Goal: Task Accomplishment & Management: Use online tool/utility

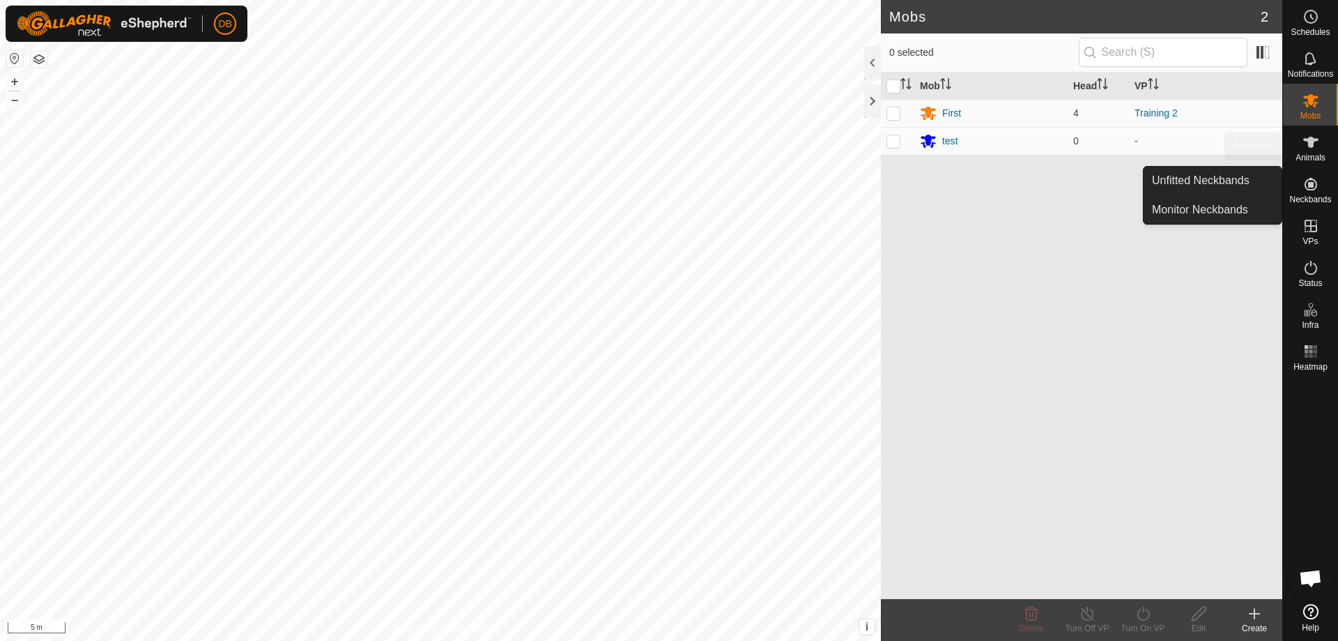
click at [1311, 156] on span "Animals" at bounding box center [1311, 157] width 30 height 8
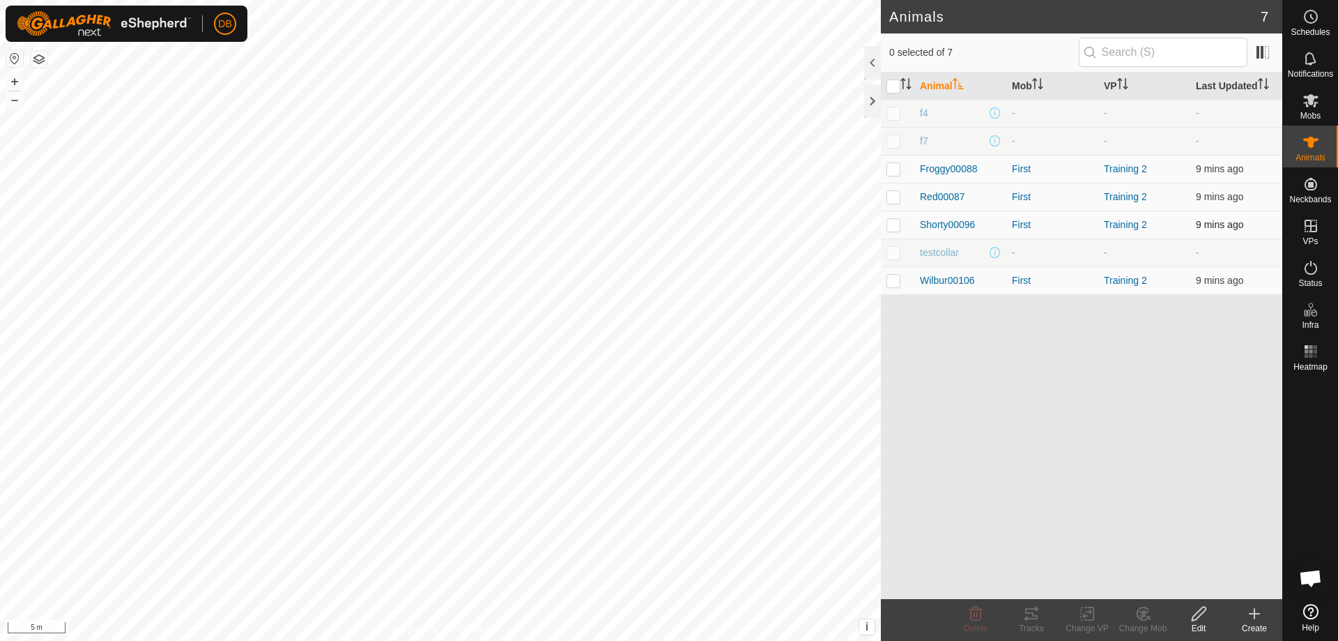
drag, startPoint x: 893, startPoint y: 224, endPoint x: 893, endPoint y: 237, distance: 12.5
click at [893, 226] on p-checkbox at bounding box center [894, 224] width 14 height 11
checkbox input "true"
click at [1032, 615] on icon at bounding box center [1031, 613] width 17 height 17
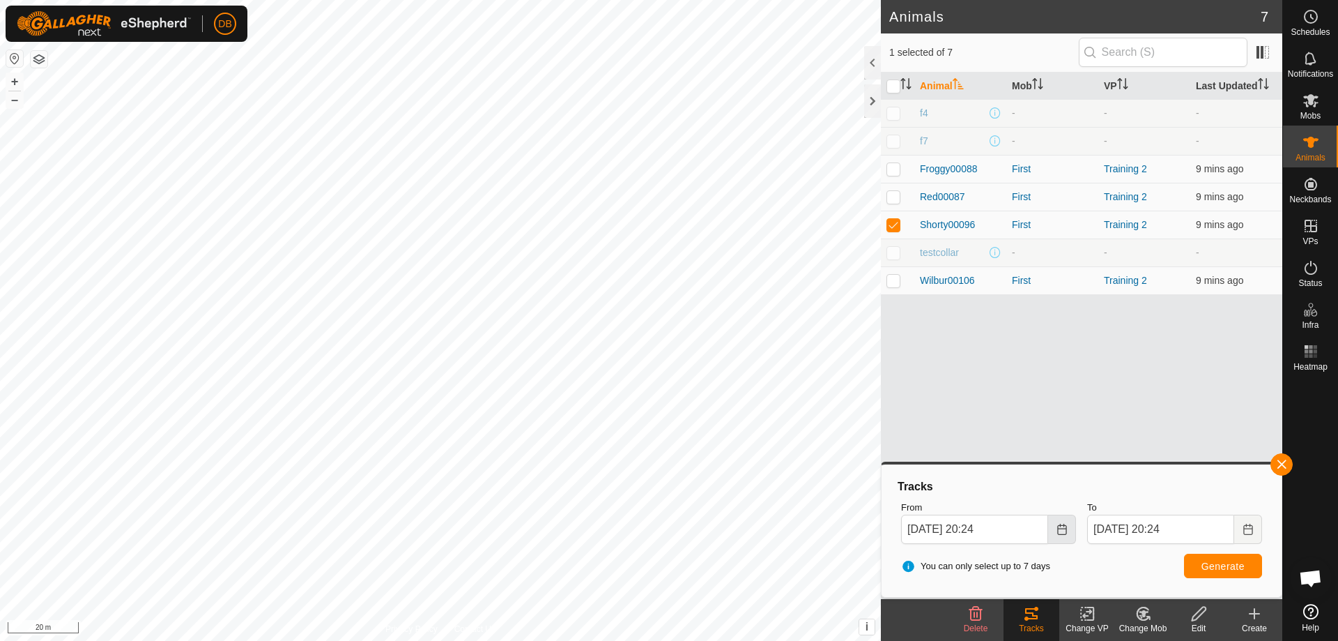
click at [1059, 528] on icon "Choose Date" at bounding box center [1061, 528] width 9 height 11
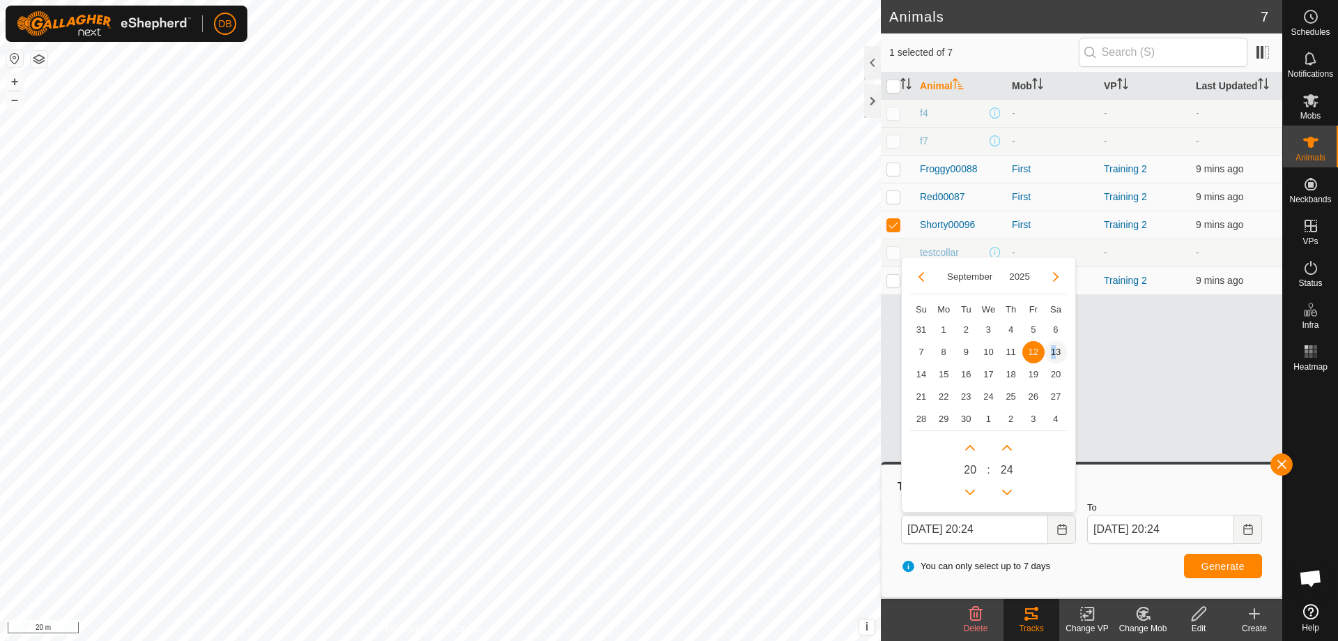
click at [1054, 351] on span "13" at bounding box center [1056, 352] width 22 height 22
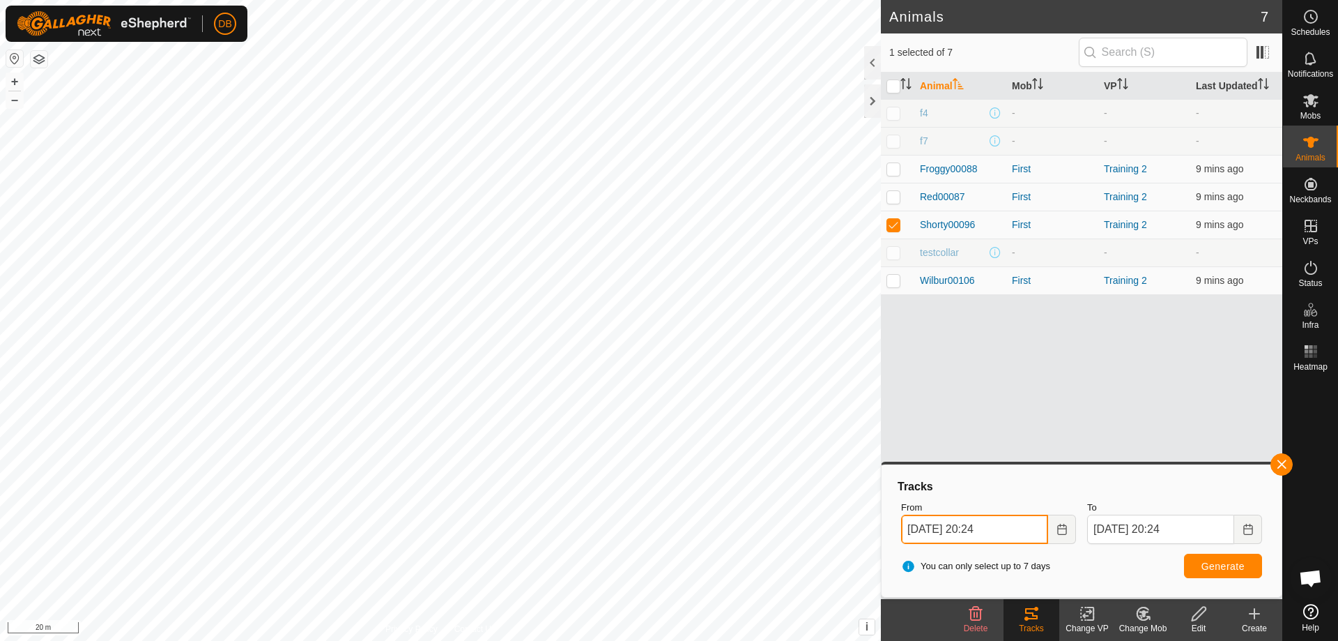
drag, startPoint x: 978, startPoint y: 528, endPoint x: 988, endPoint y: 528, distance: 9.8
click at [988, 528] on input "13 Sep, 2025 20:24" at bounding box center [974, 528] width 147 height 29
type input "13 Sep, 2025 19:24"
click at [1197, 561] on button "Generate" at bounding box center [1223, 565] width 78 height 24
click at [894, 279] on p-checkbox at bounding box center [894, 280] width 14 height 11
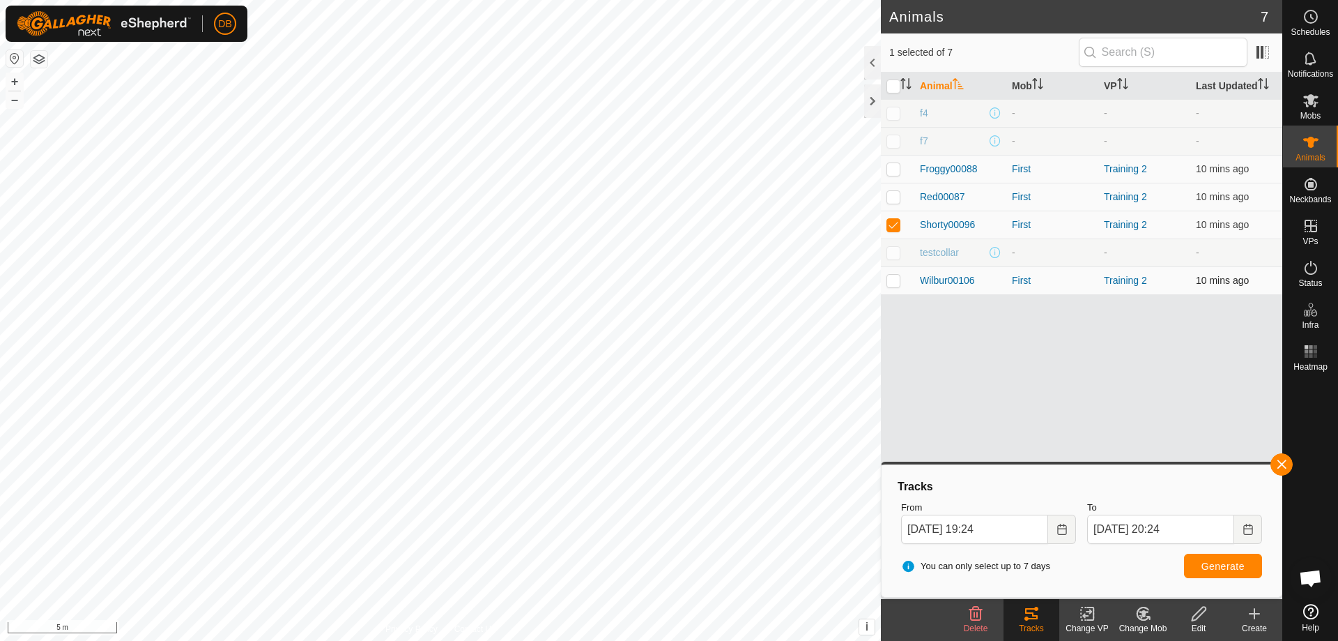
checkbox input "true"
click at [894, 224] on p-checkbox at bounding box center [894, 224] width 14 height 11
checkbox input "false"
click at [1227, 563] on span "Generate" at bounding box center [1223, 565] width 43 height 11
click at [12, 60] on button "button" at bounding box center [14, 58] width 17 height 17
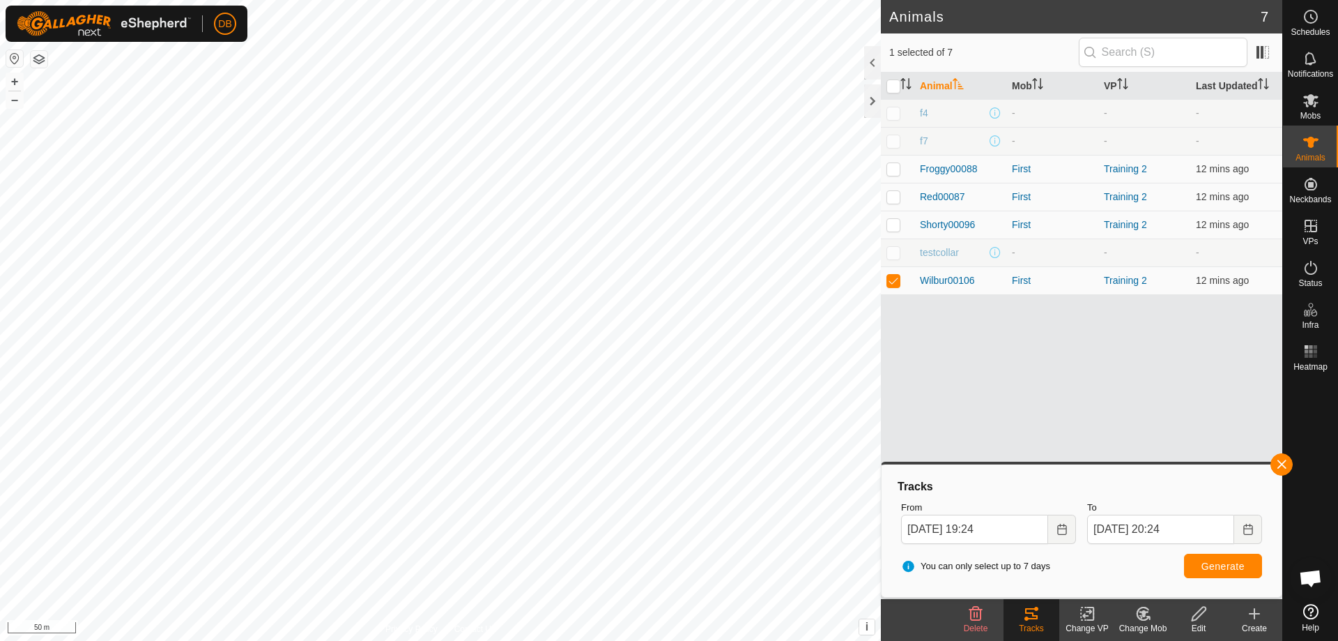
click at [40, 58] on button "button" at bounding box center [39, 59] width 17 height 17
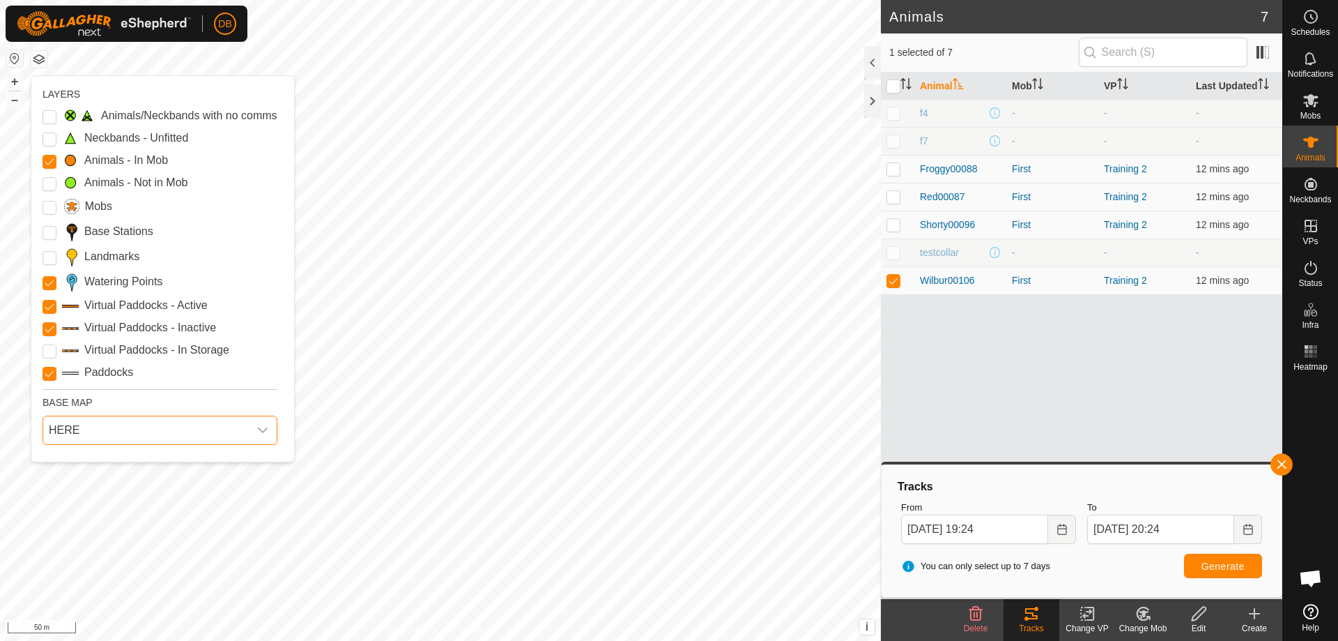
click at [111, 434] on span "HERE" at bounding box center [146, 430] width 206 height 28
click at [93, 489] on li "HERE" at bounding box center [158, 491] width 229 height 28
click at [126, 431] on span "HERE" at bounding box center [146, 430] width 206 height 28
click at [102, 459] on li "Azure" at bounding box center [158, 461] width 229 height 28
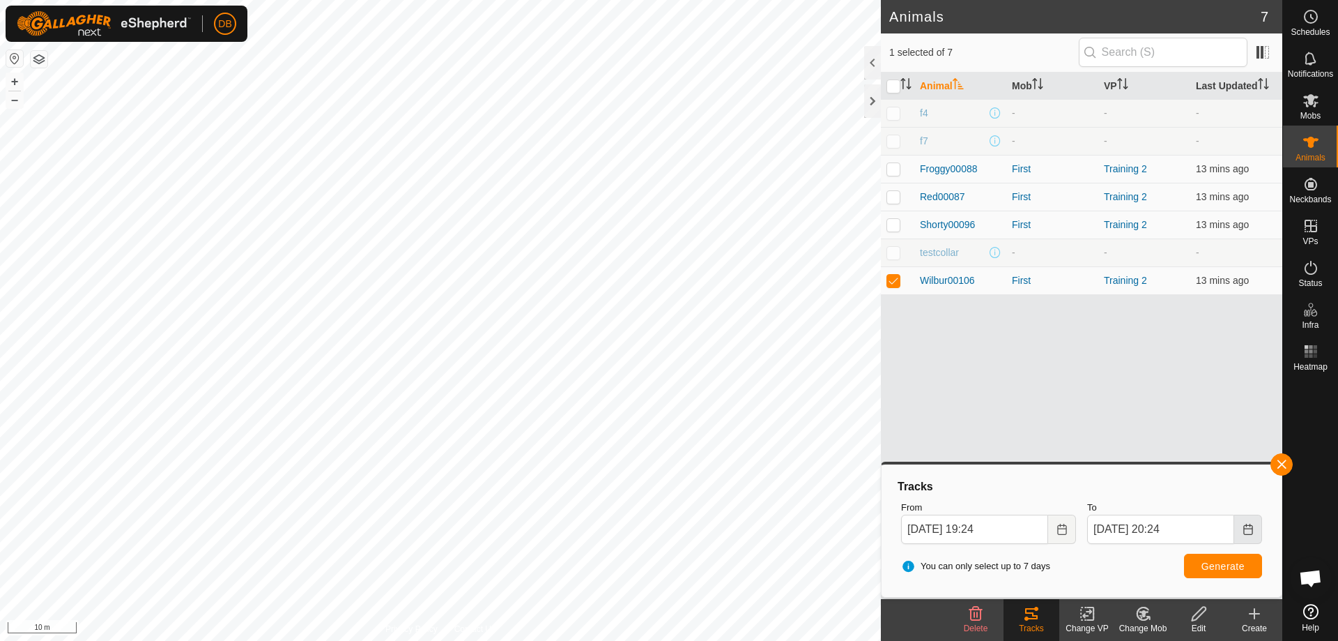
click at [1250, 530] on icon "Choose Date" at bounding box center [1248, 528] width 11 height 11
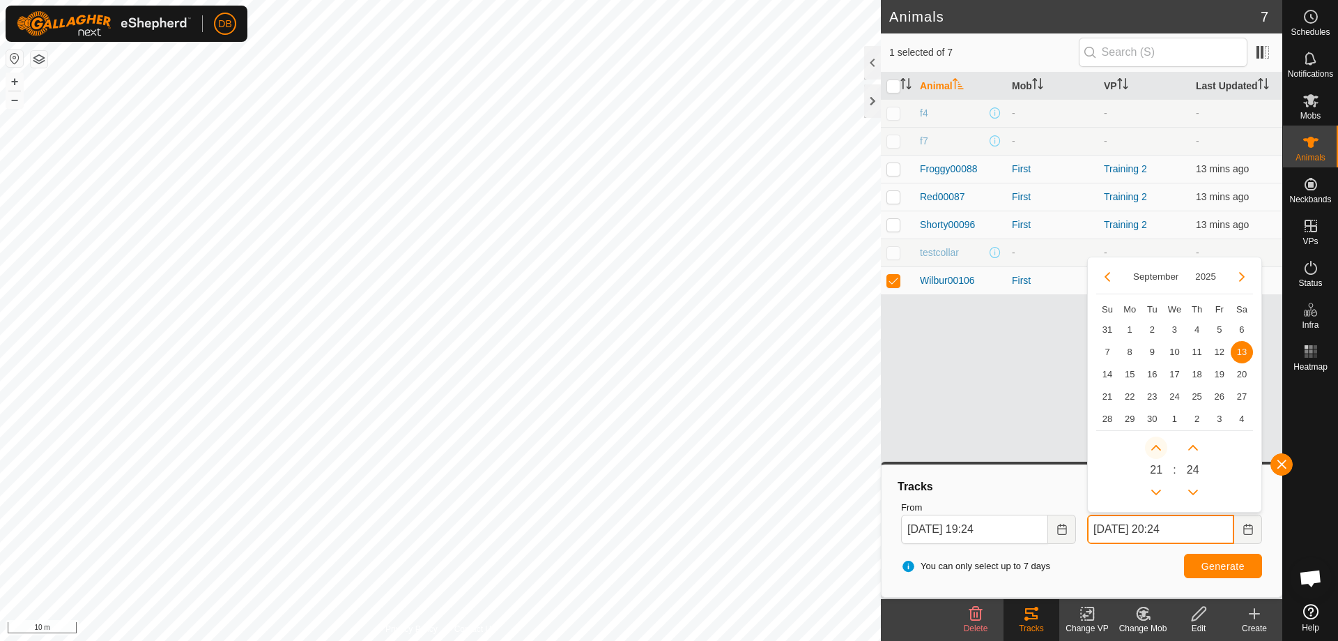
click at [1155, 447] on button "Next Hour" at bounding box center [1156, 447] width 22 height 22
type input "[DATE] 21:24"
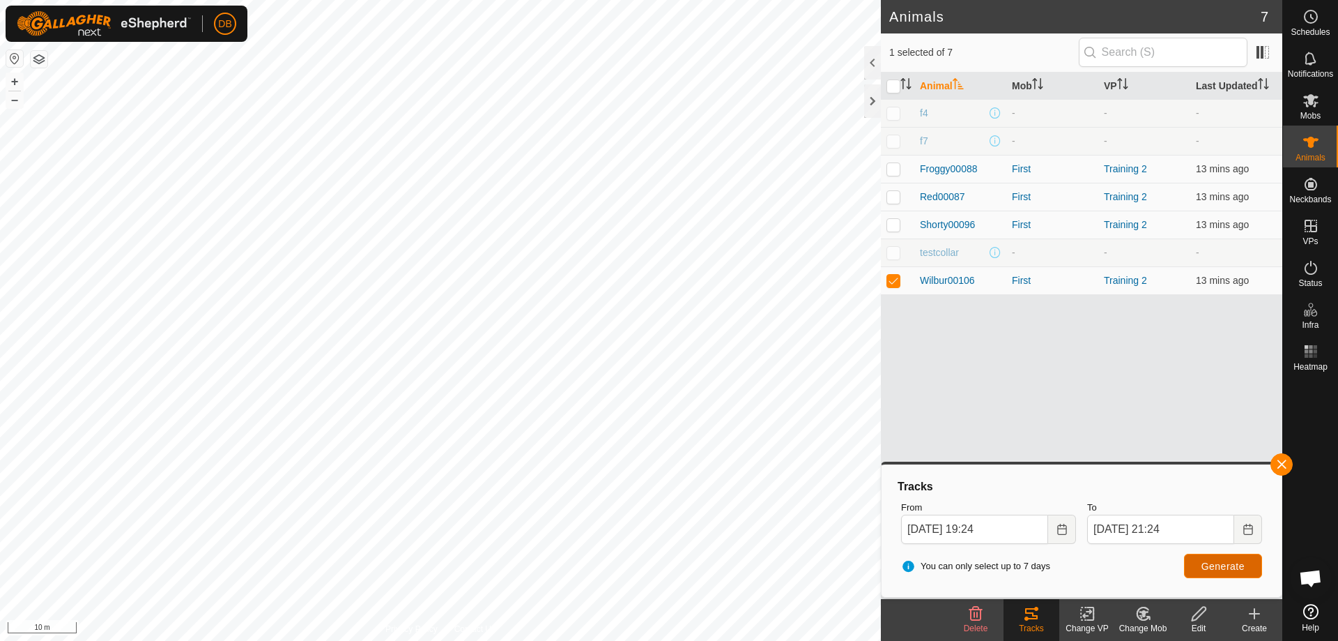
click at [1227, 562] on span "Generate" at bounding box center [1223, 565] width 43 height 11
click at [894, 224] on p-checkbox at bounding box center [894, 224] width 14 height 11
checkbox input "true"
click at [891, 252] on p-checkbox at bounding box center [894, 252] width 14 height 11
click at [896, 252] on p-checkbox at bounding box center [894, 252] width 14 height 11
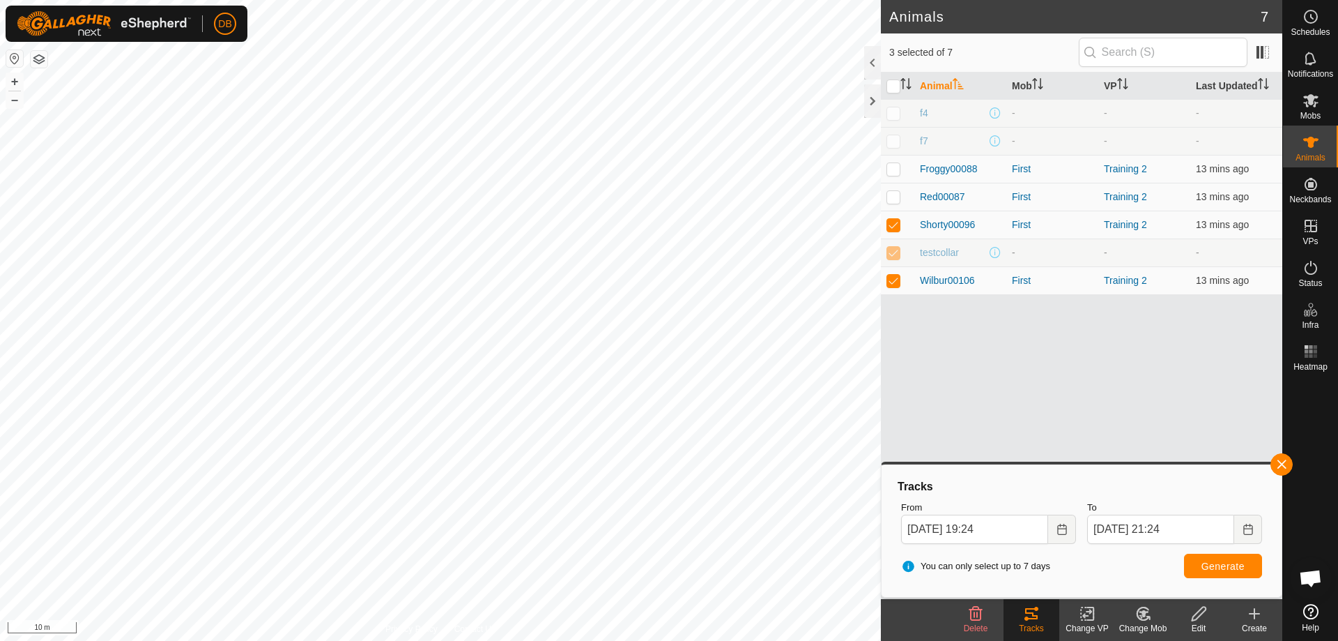
checkbox input "false"
click at [893, 278] on p-checkbox at bounding box center [894, 280] width 14 height 11
checkbox input "false"
click at [1232, 561] on span "Generate" at bounding box center [1223, 565] width 43 height 11
click at [38, 59] on button "button" at bounding box center [39, 59] width 17 height 17
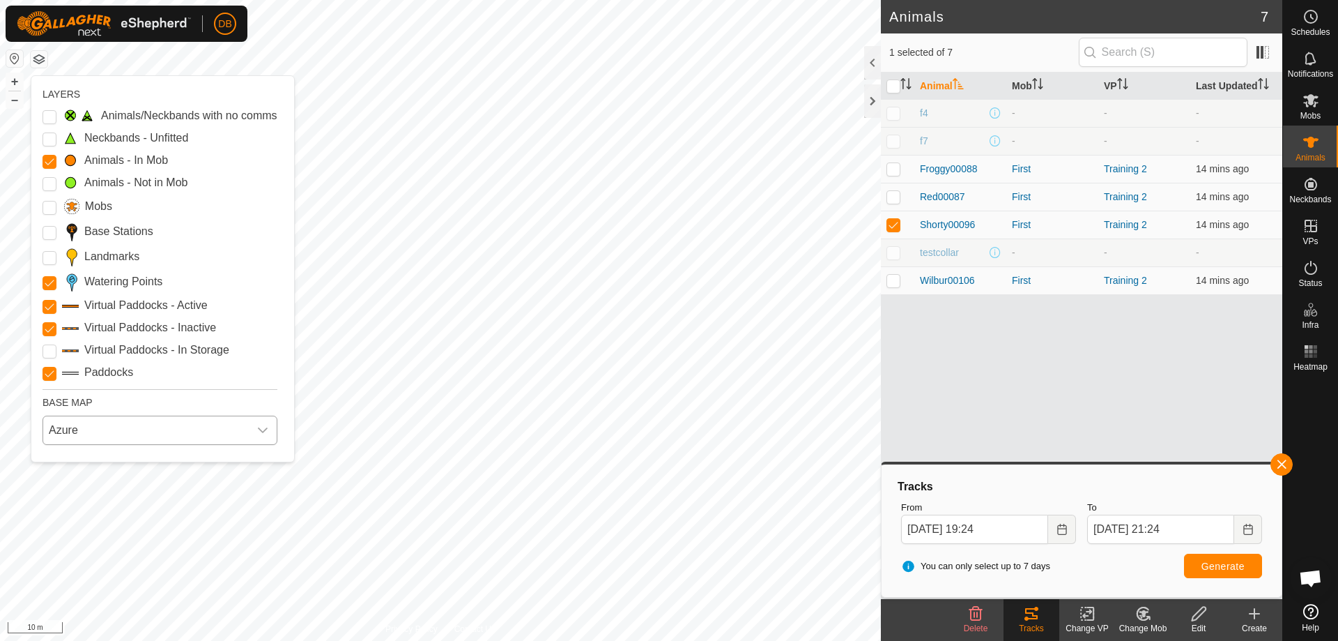
click at [260, 428] on icon "dropdown trigger" at bounding box center [262, 429] width 11 height 11
click at [123, 525] on li "Mapbox" at bounding box center [158, 520] width 229 height 28
click at [259, 425] on icon "dropdown trigger" at bounding box center [262, 429] width 11 height 11
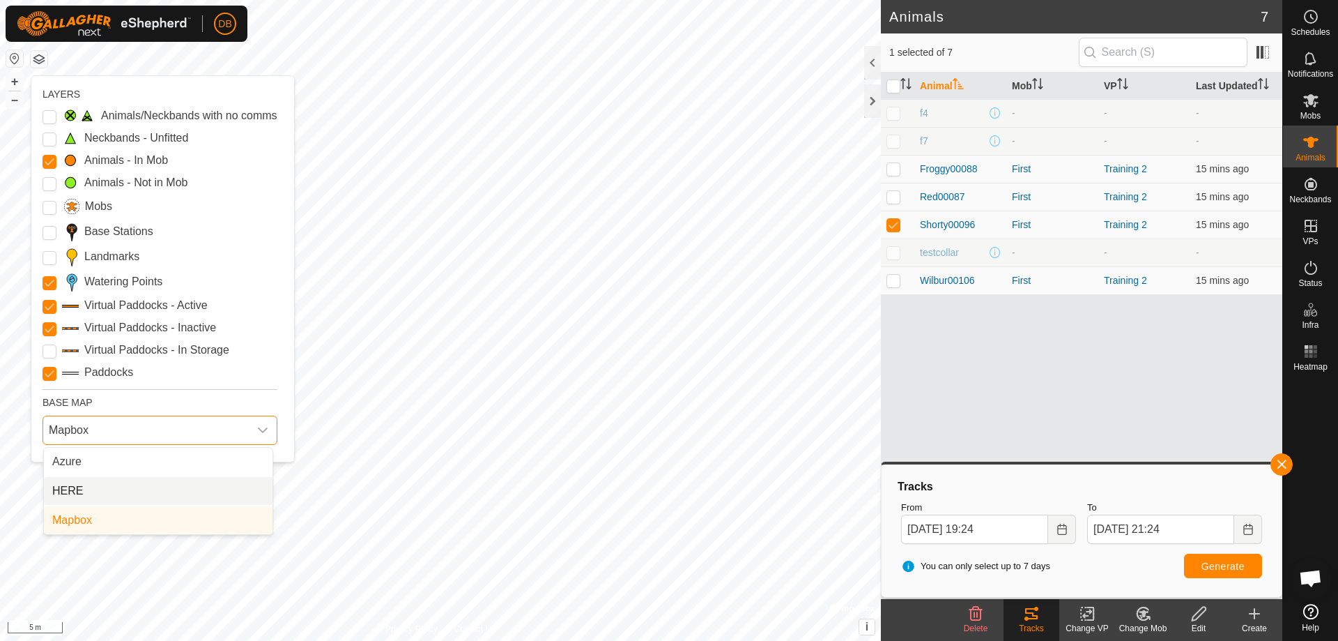
click at [87, 493] on li "HERE" at bounding box center [158, 491] width 229 height 28
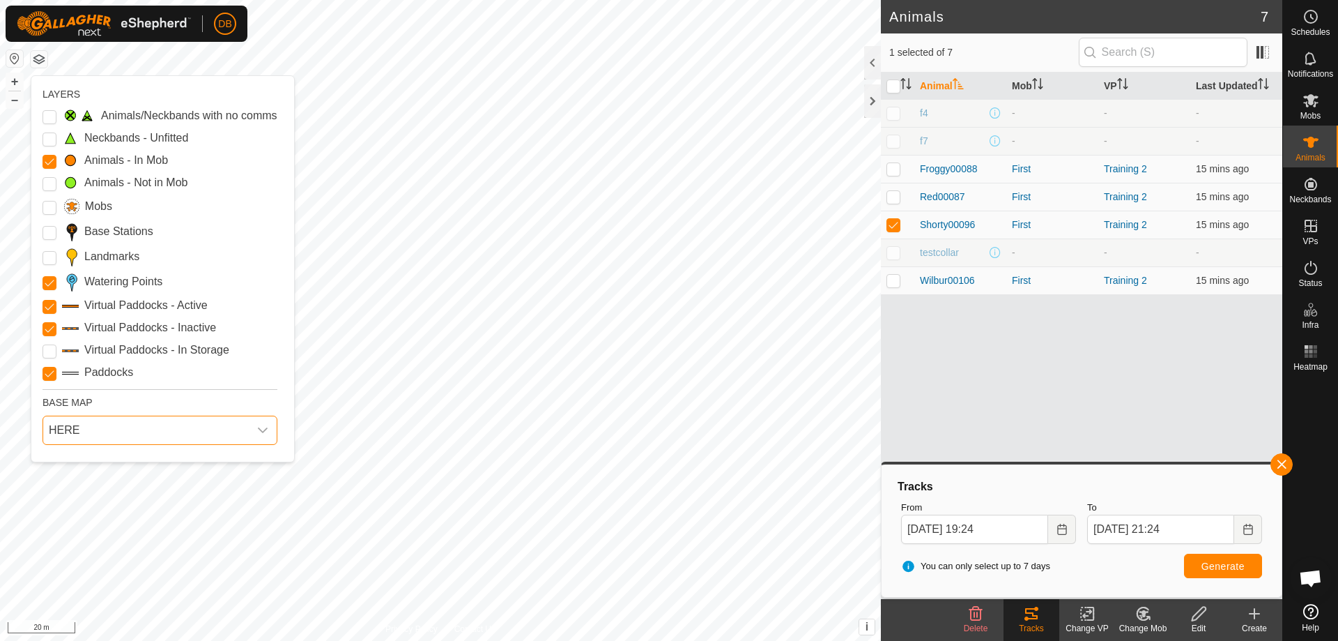
click at [258, 430] on icon "dropdown trigger" at bounding box center [263, 430] width 10 height 6
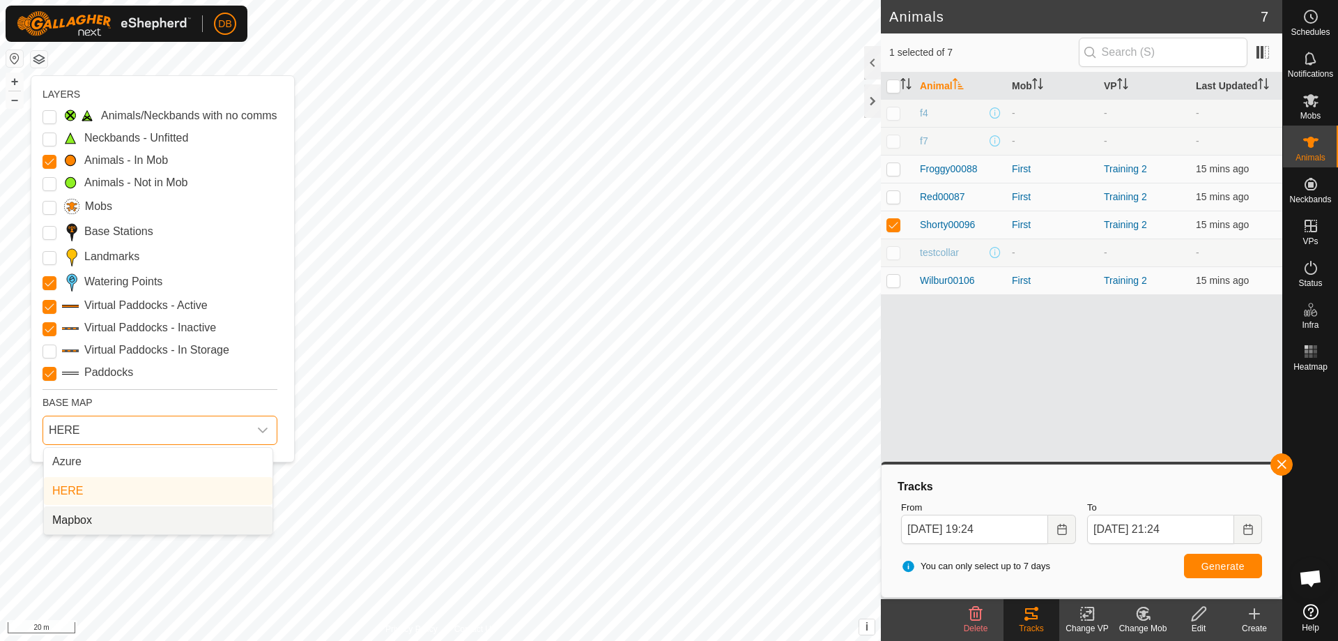
click at [70, 521] on li "Mapbox" at bounding box center [158, 520] width 229 height 28
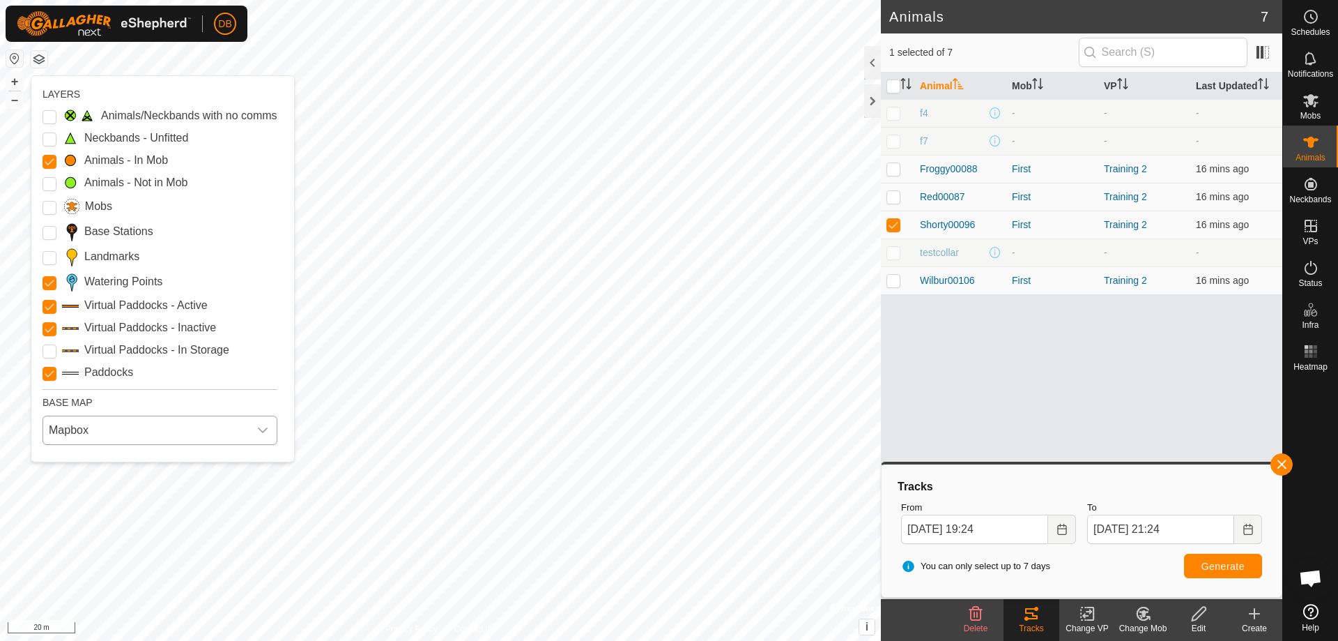
click at [257, 431] on icon "dropdown trigger" at bounding box center [262, 429] width 11 height 11
click at [93, 461] on li "Azure" at bounding box center [158, 461] width 229 height 28
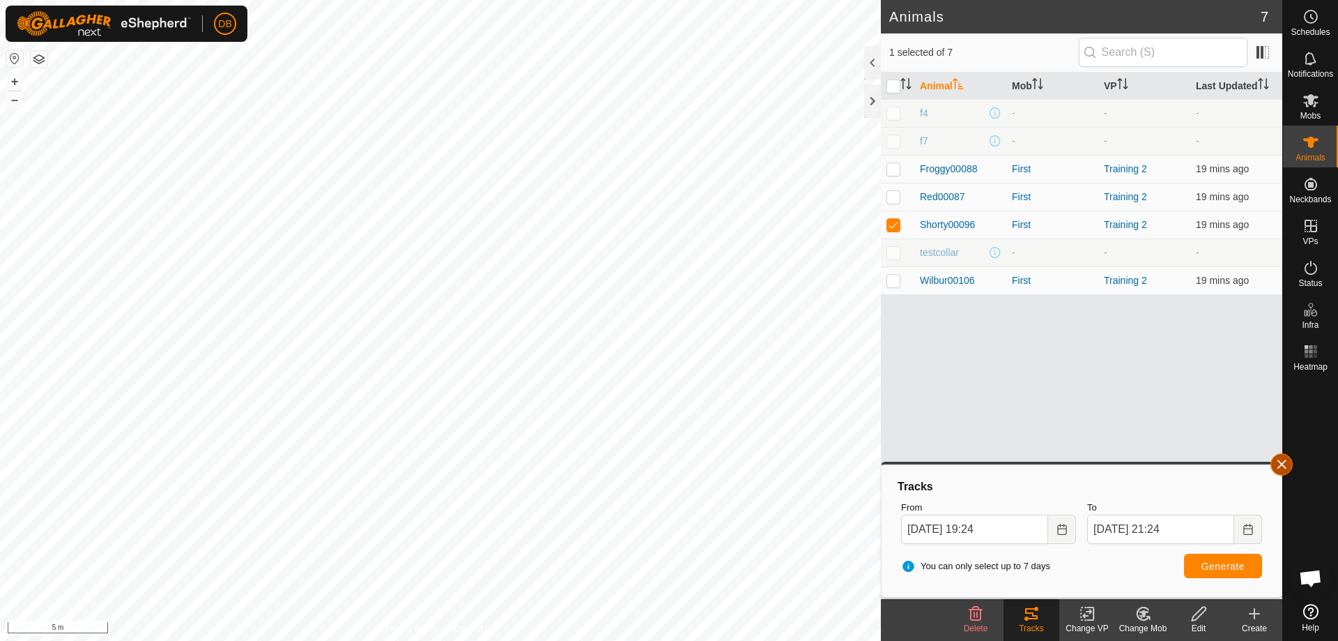
click at [1280, 465] on button "button" at bounding box center [1282, 464] width 22 height 22
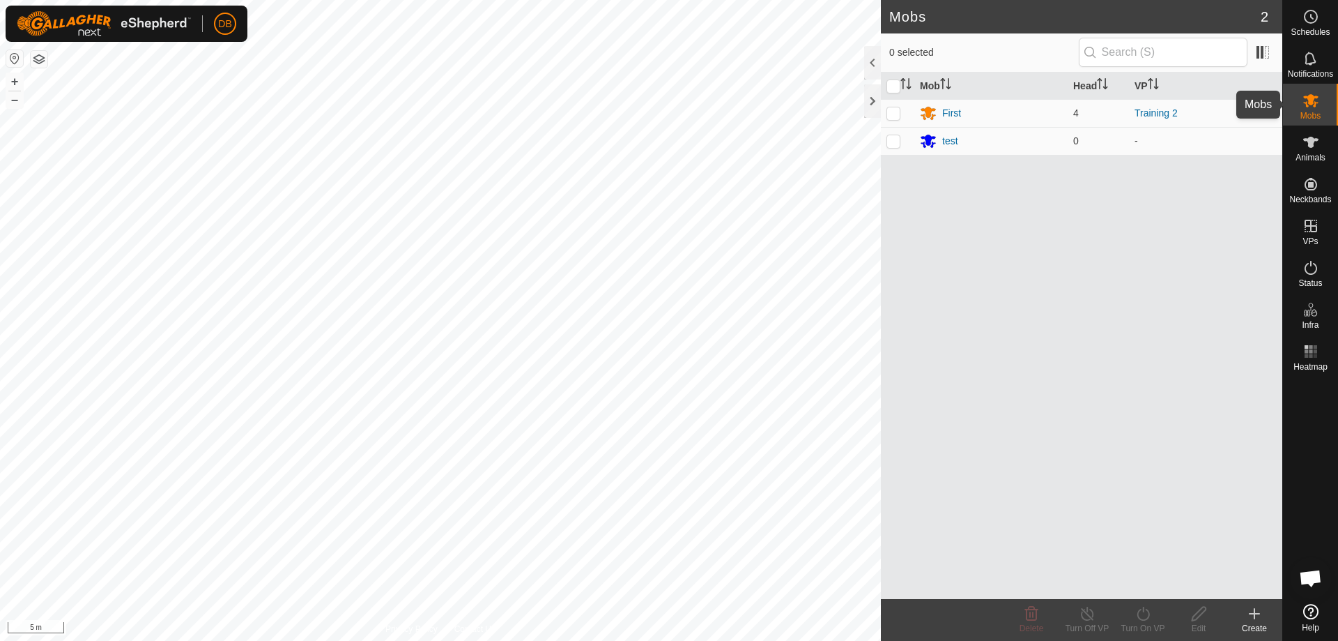
click at [1312, 106] on icon at bounding box center [1311, 100] width 17 height 17
click at [946, 116] on div "First" at bounding box center [951, 113] width 19 height 15
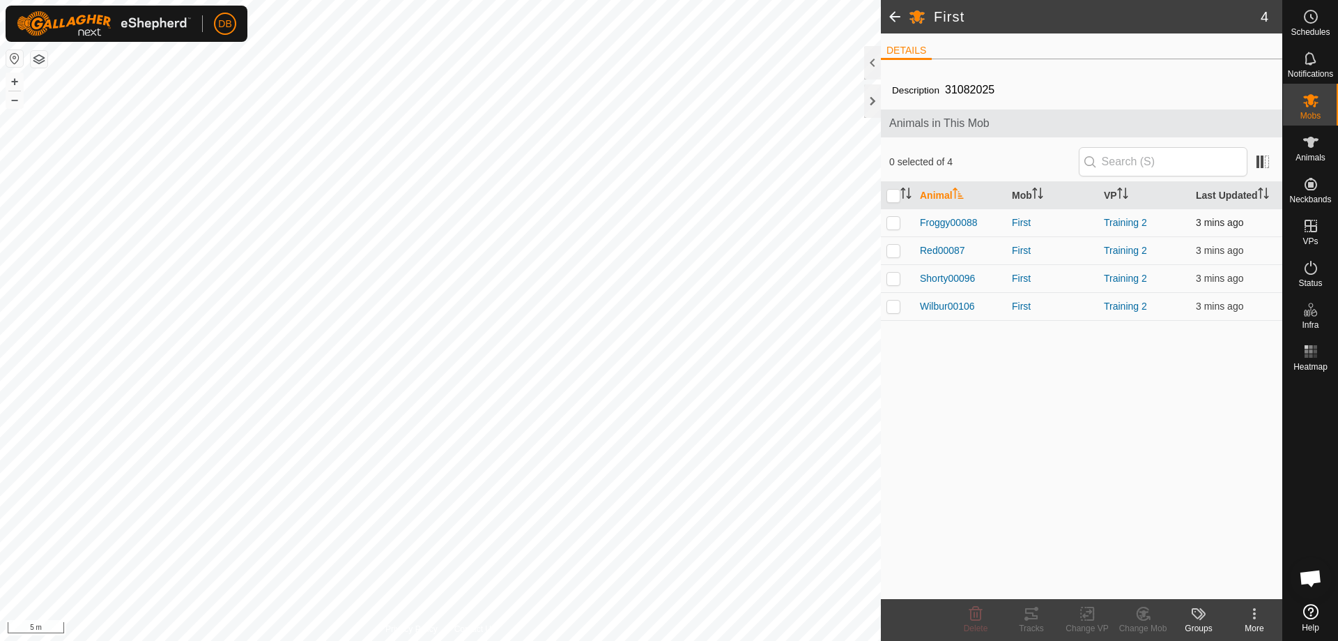
click at [894, 222] on p-checkbox at bounding box center [894, 222] width 14 height 11
checkbox input "true"
click at [1043, 617] on tracks-svg-icon at bounding box center [1032, 613] width 56 height 17
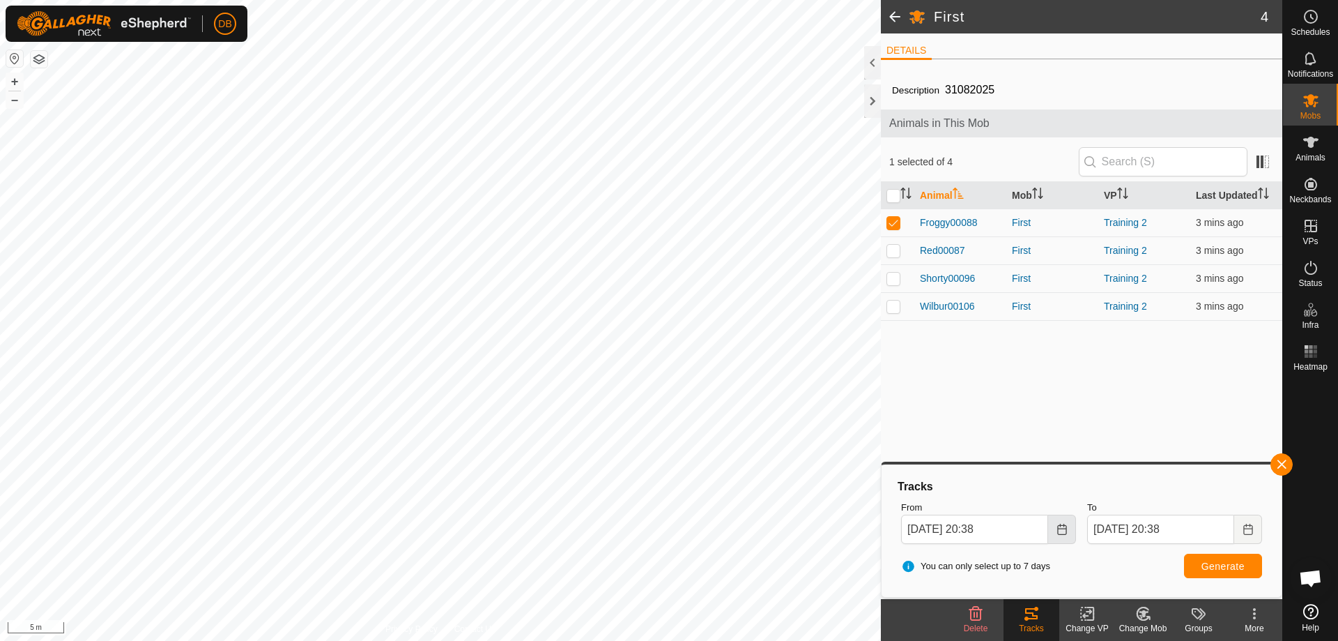
click at [1068, 533] on button "Choose Date" at bounding box center [1062, 528] width 28 height 29
click at [1055, 351] on span "13" at bounding box center [1056, 352] width 22 height 22
drag, startPoint x: 977, startPoint y: 529, endPoint x: 1041, endPoint y: 525, distance: 63.6
click at [1041, 525] on input "13 Sep, 2025 20:38" at bounding box center [974, 528] width 147 height 29
type input "13 Sep, 2025 1700"
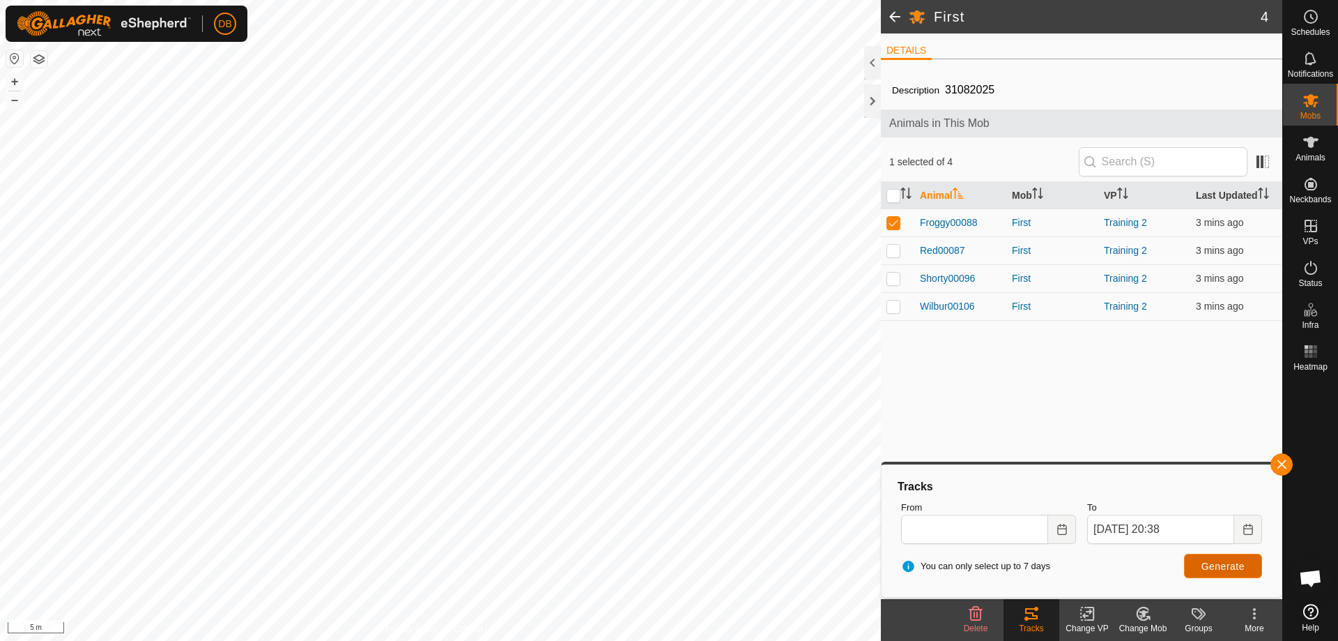
click at [1209, 560] on span "Generate" at bounding box center [1223, 565] width 43 height 11
click at [1059, 532] on icon "Choose Date" at bounding box center [1062, 528] width 11 height 11
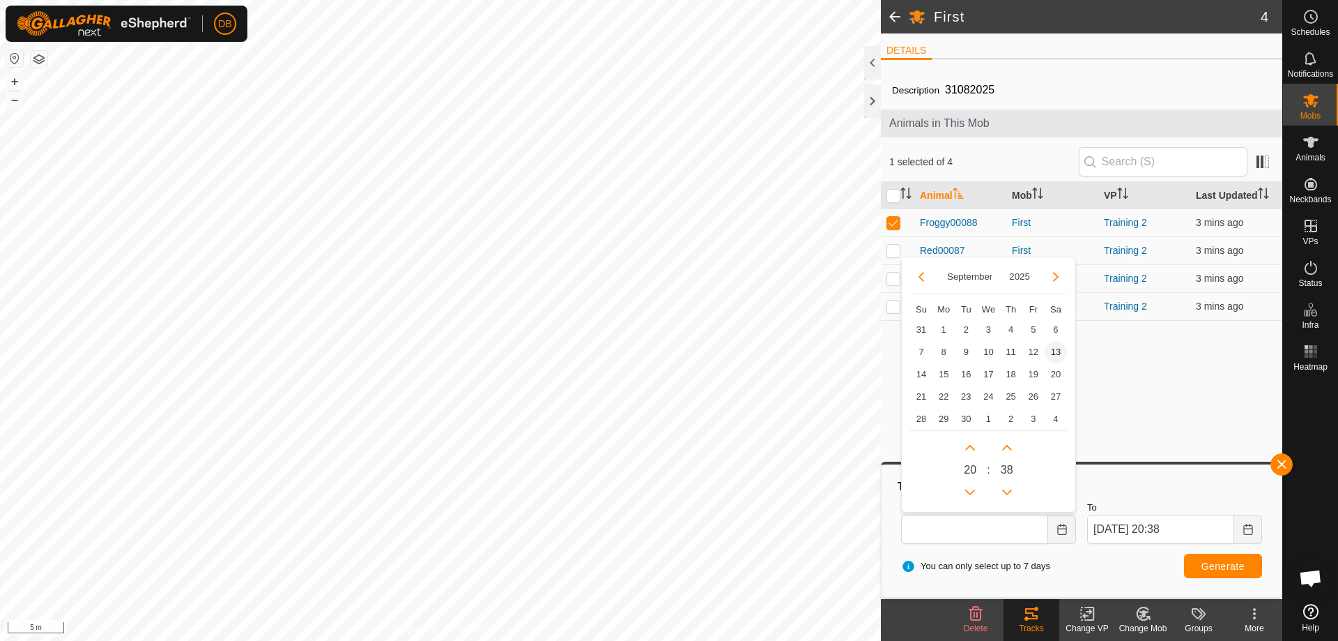
click at [1052, 355] on span "13" at bounding box center [1056, 352] width 22 height 22
type input "13 Sep, 2025 20:38"
type input "14 Sep, 2025 20:38"
click at [1064, 530] on icon "Choose Date" at bounding box center [1062, 528] width 11 height 11
click at [969, 489] on button "Previous Hour" at bounding box center [970, 492] width 22 height 22
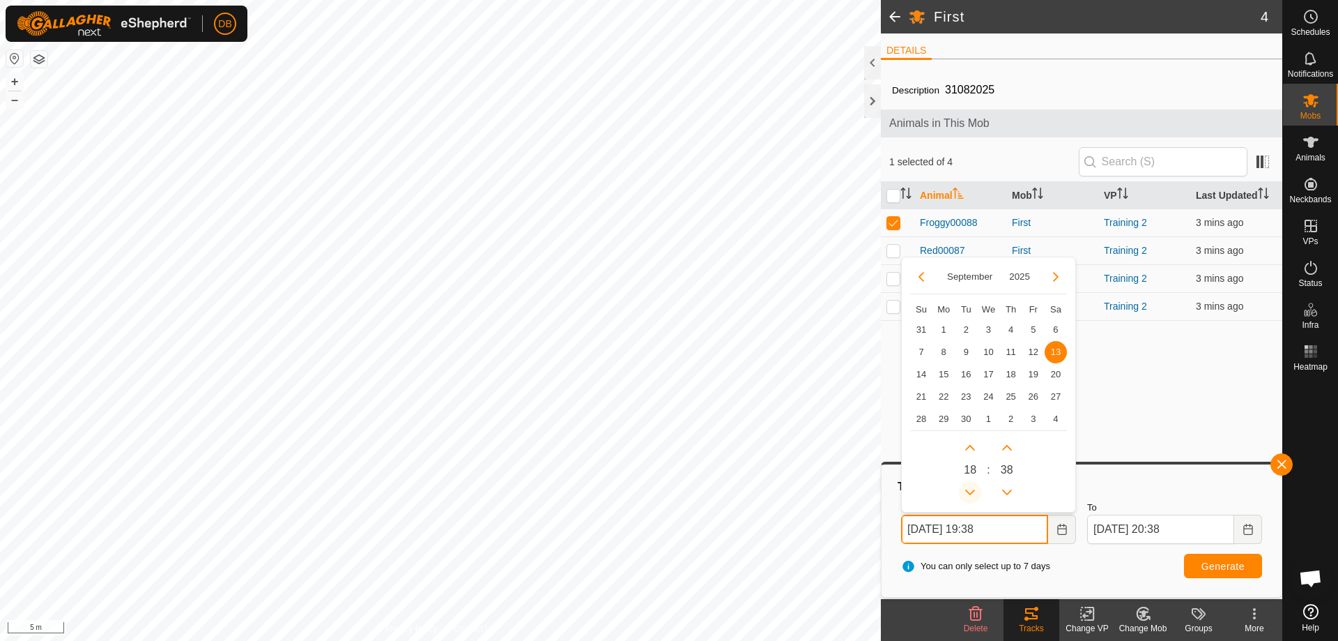
click at [969, 490] on span "Previous Hour" at bounding box center [969, 490] width 0 height 0
click at [969, 489] on icon "Previous Hour" at bounding box center [970, 491] width 11 height 11
click at [969, 445] on button "Next Hour" at bounding box center [970, 447] width 22 height 22
type input "13 Sep, 2025 18:38"
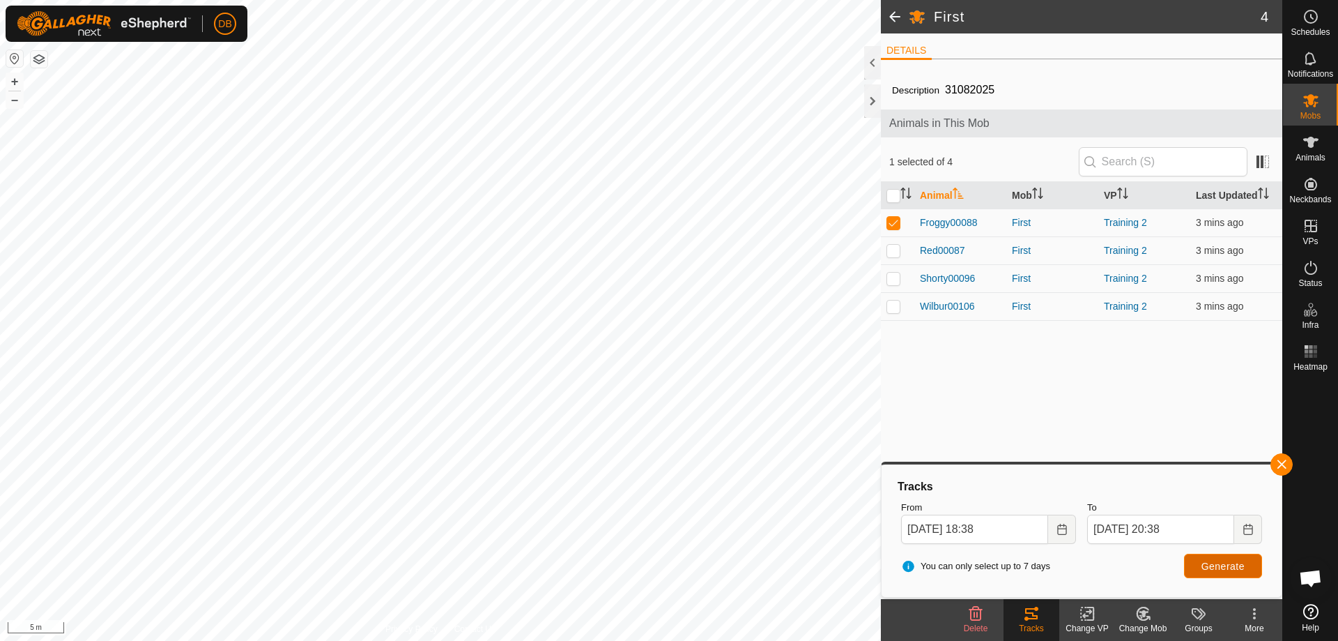
click at [1218, 560] on span "Generate" at bounding box center [1223, 565] width 43 height 11
click at [894, 277] on p-checkbox at bounding box center [894, 278] width 14 height 11
click at [891, 281] on p-checkbox at bounding box center [894, 278] width 14 height 11
checkbox input "false"
click at [894, 250] on p-checkbox at bounding box center [894, 250] width 14 height 11
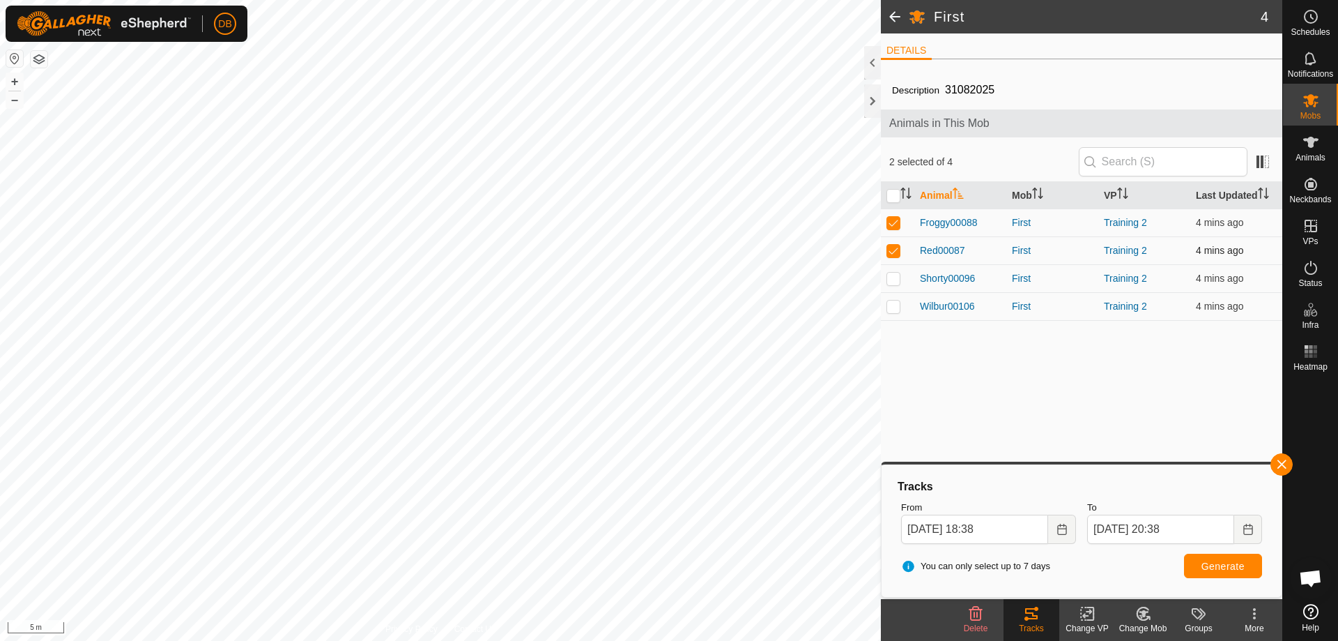
click at [894, 249] on p-checkbox at bounding box center [894, 250] width 14 height 11
checkbox input "false"
click at [894, 305] on p-checkbox at bounding box center [894, 305] width 14 height 11
checkbox input "true"
click at [892, 225] on p-checkbox at bounding box center [894, 222] width 14 height 11
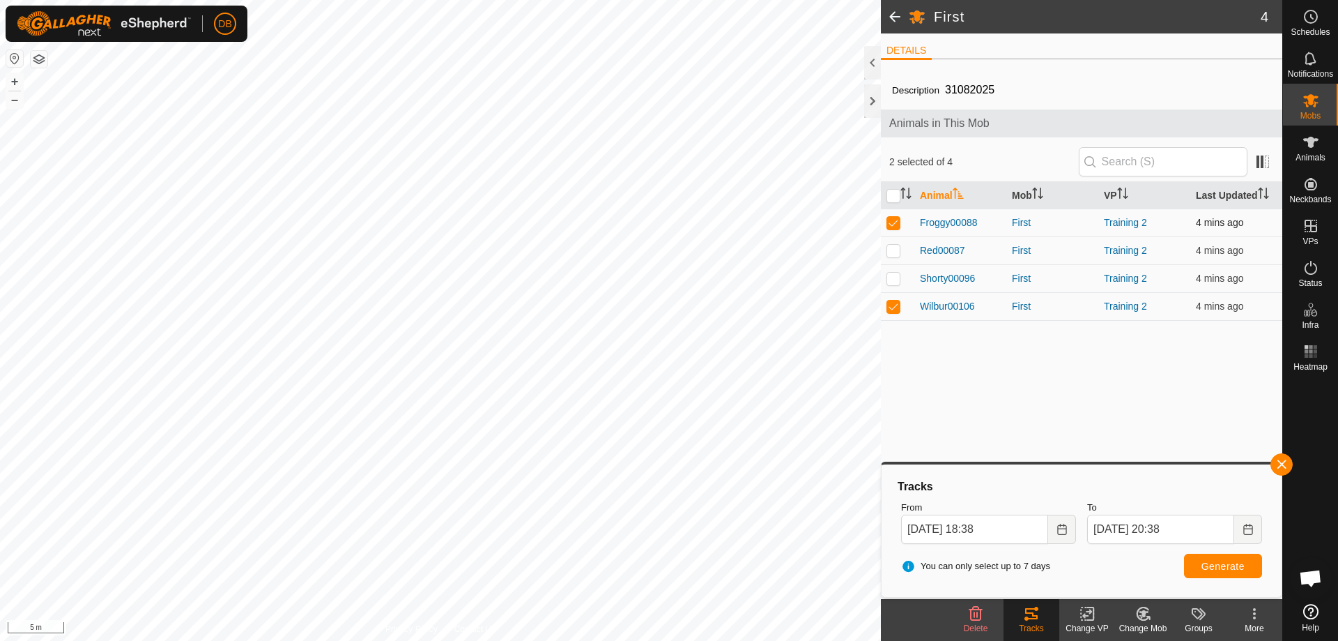
checkbox input "false"
click at [1221, 567] on span "Generate" at bounding box center [1223, 565] width 43 height 11
click at [893, 250] on p-checkbox at bounding box center [894, 250] width 14 height 11
checkbox input "true"
click at [893, 305] on p-checkbox at bounding box center [894, 305] width 14 height 11
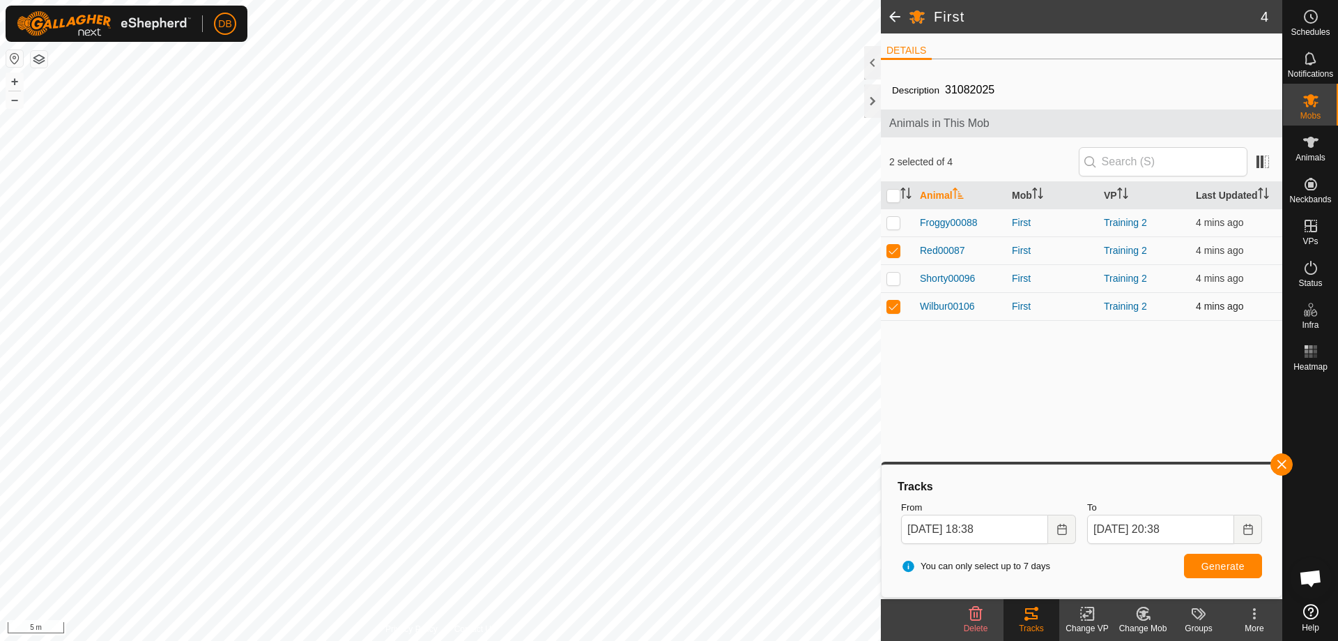
checkbox input "false"
click at [1224, 564] on span "Generate" at bounding box center [1223, 565] width 43 height 11
click at [896, 248] on p-checkbox at bounding box center [894, 250] width 14 height 11
checkbox input "false"
click at [894, 219] on p-checkbox at bounding box center [894, 222] width 14 height 11
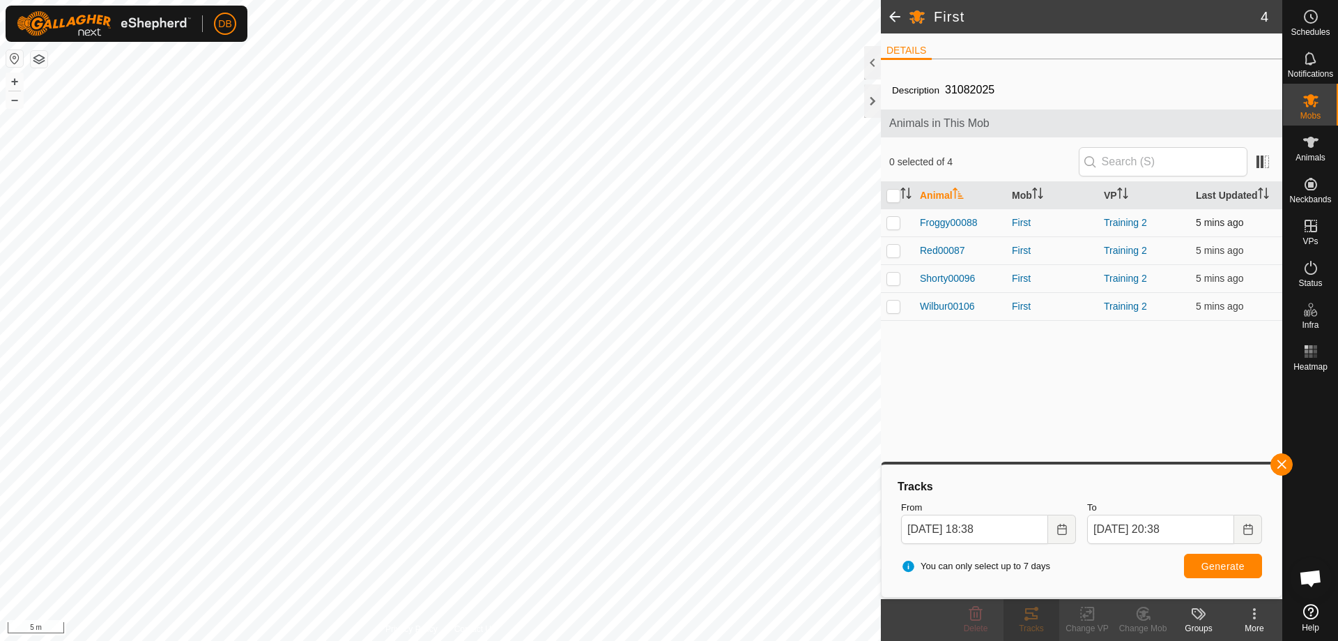
checkbox input "true"
click at [893, 281] on p-checkbox at bounding box center [894, 278] width 14 height 11
checkbox input "true"
click at [891, 215] on td at bounding box center [897, 222] width 33 height 28
checkbox input "false"
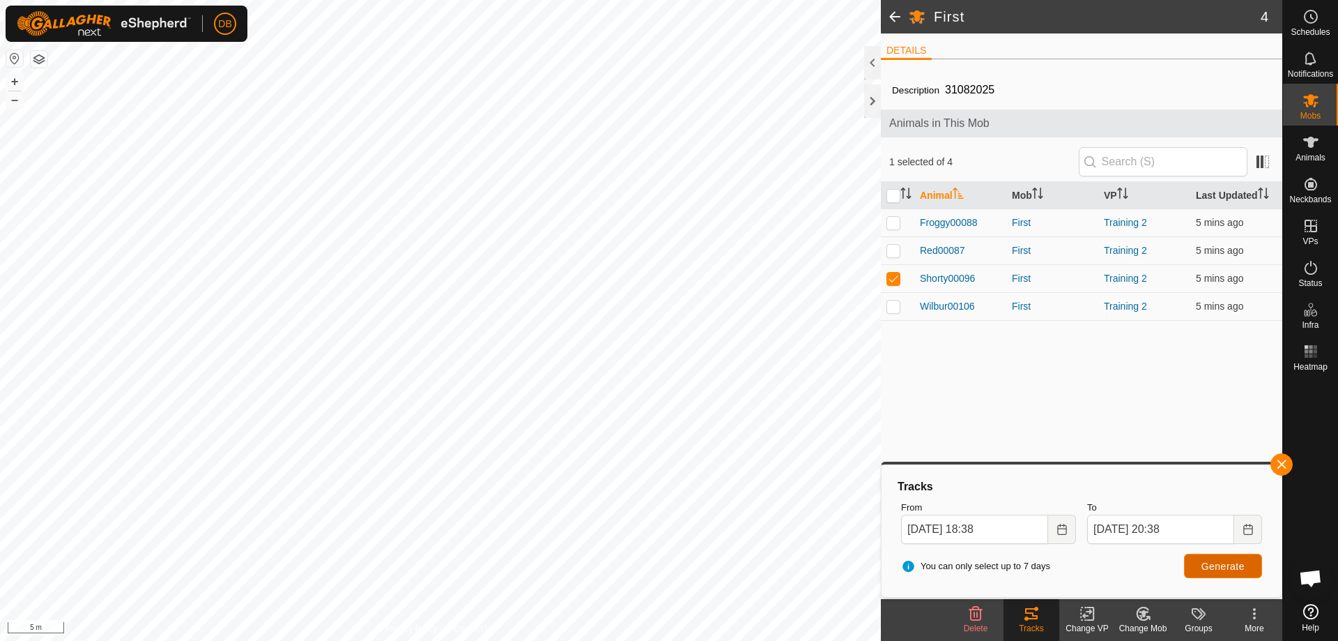
click at [1215, 565] on span "Generate" at bounding box center [1223, 565] width 43 height 11
click at [1246, 530] on icon "Choose Date" at bounding box center [1248, 528] width 11 height 11
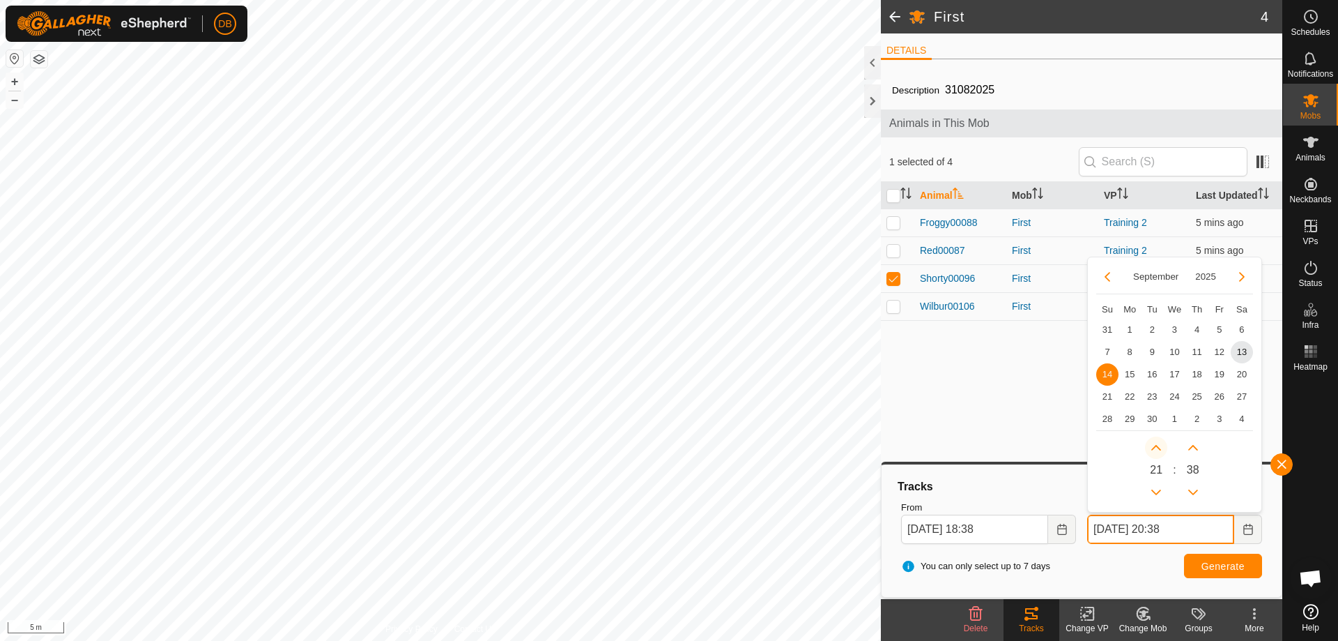
click at [1158, 447] on button "Next Hour" at bounding box center [1156, 447] width 22 height 22
type input "14 Sep, 2025 21:38"
click at [1231, 565] on span "Generate" at bounding box center [1223, 565] width 43 height 11
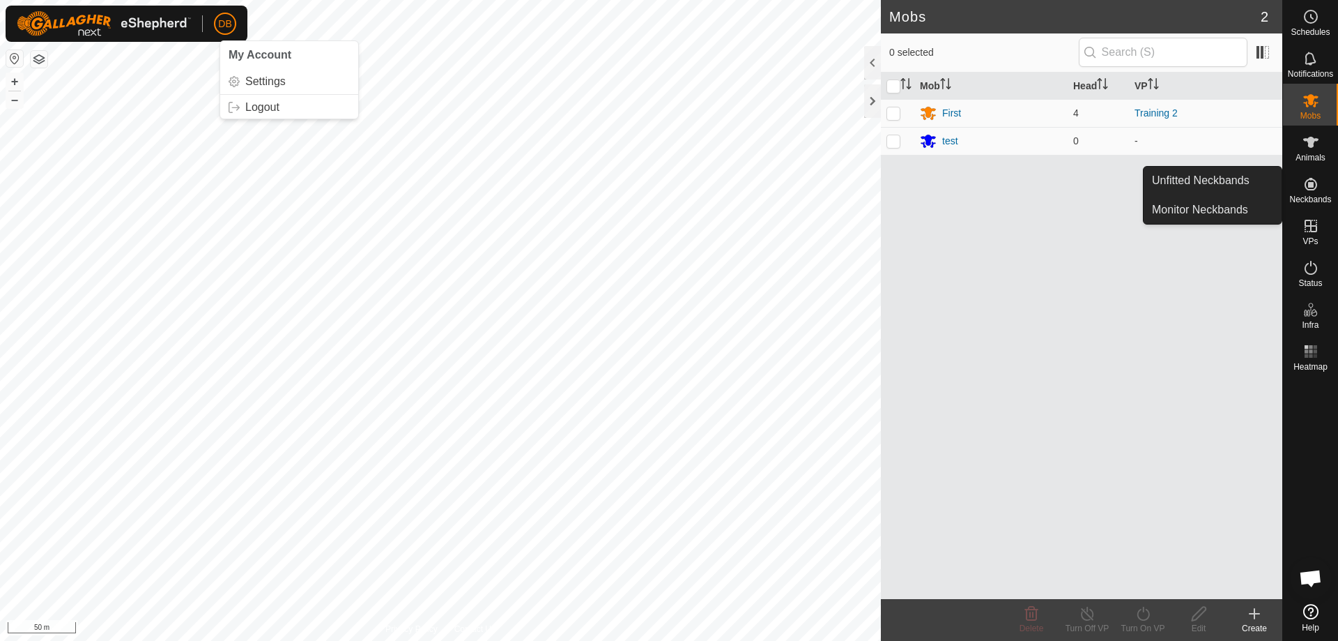
click at [233, 26] on p-avatar "DB" at bounding box center [225, 24] width 22 height 22
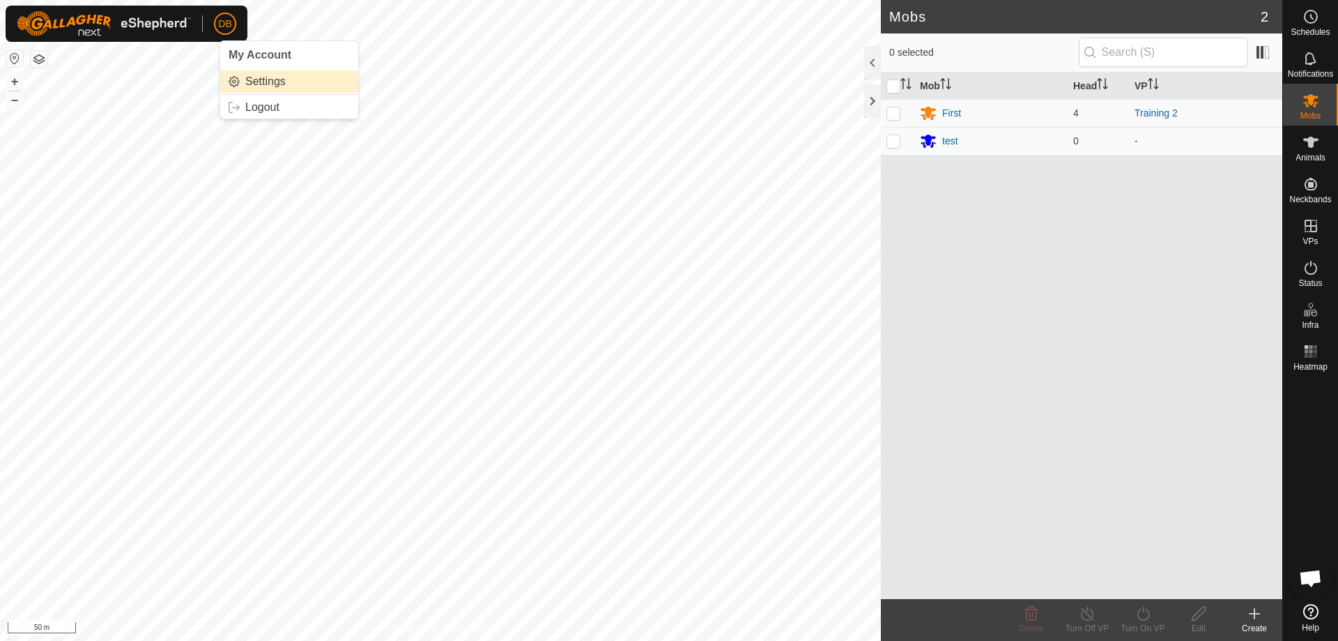
click at [266, 83] on link "Settings" at bounding box center [289, 81] width 138 height 22
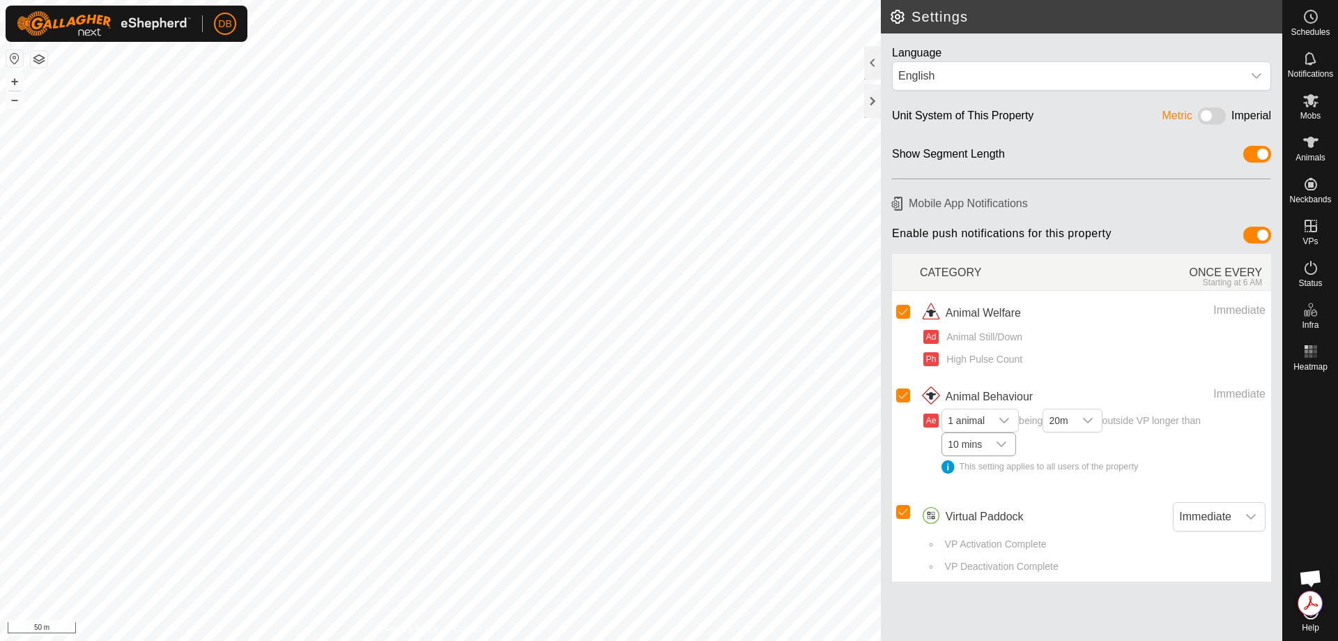
click at [999, 440] on icon "dropdown trigger" at bounding box center [1001, 443] width 11 height 11
click at [1093, 419] on icon "dropdown trigger" at bounding box center [1088, 420] width 10 height 6
click at [1112, 362] on div "Ph High Pulse Count" at bounding box center [1094, 359] width 342 height 15
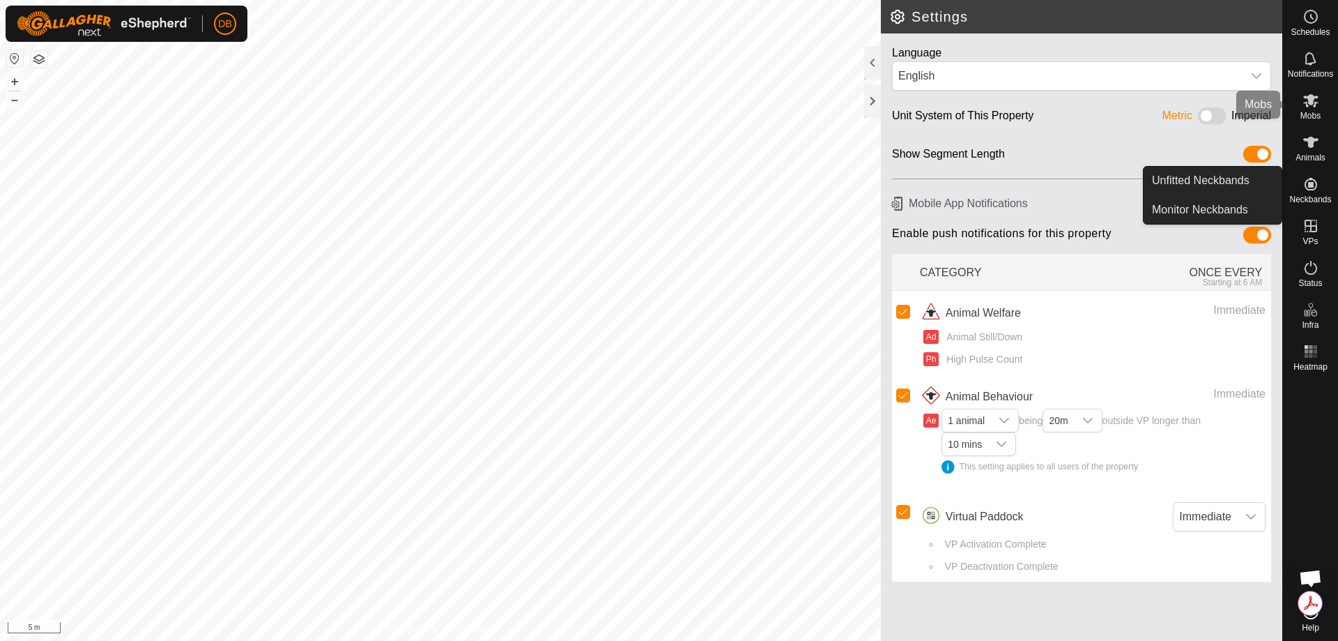
click at [1312, 112] on span "Mobs" at bounding box center [1311, 116] width 20 height 8
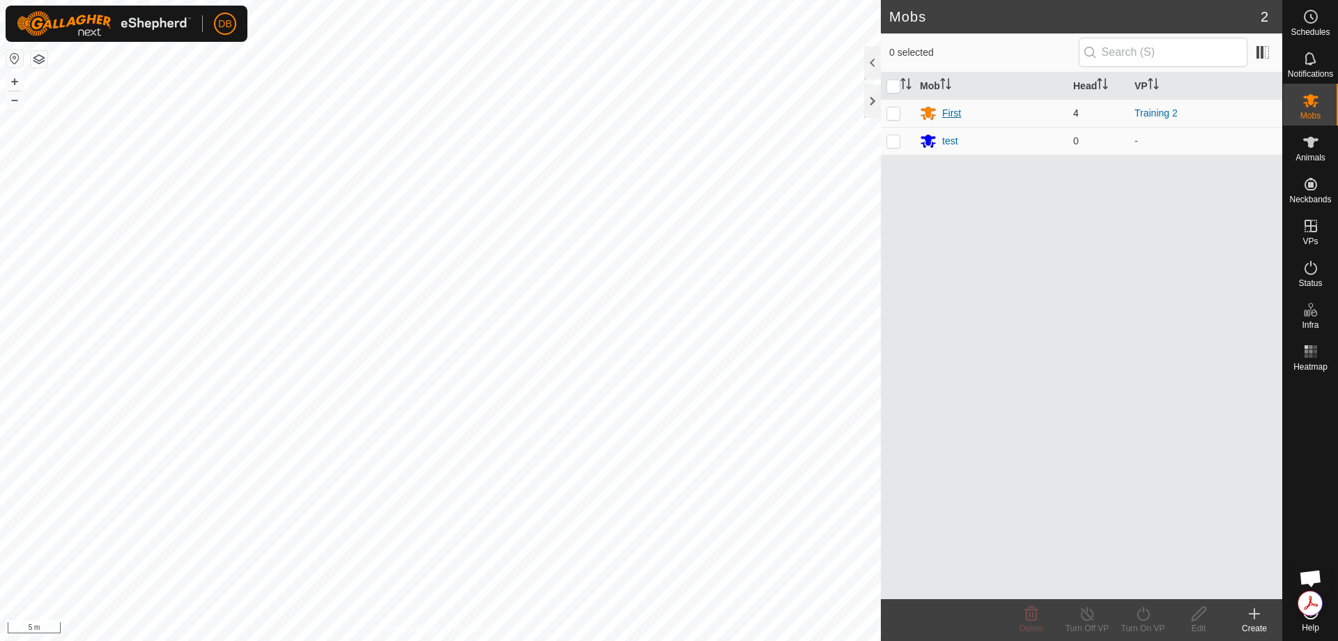
click at [951, 112] on div "First" at bounding box center [951, 113] width 19 height 15
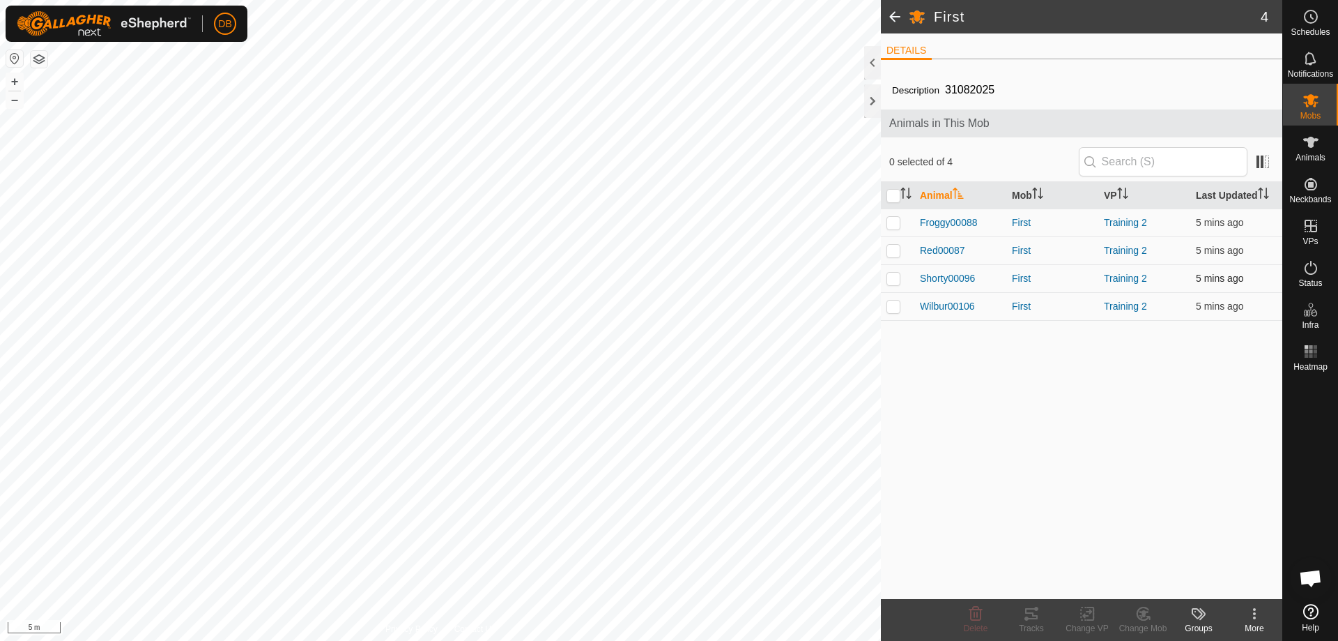
click at [892, 280] on p-checkbox at bounding box center [894, 278] width 14 height 11
checkbox input "true"
click at [1032, 618] on icon at bounding box center [1031, 613] width 13 height 11
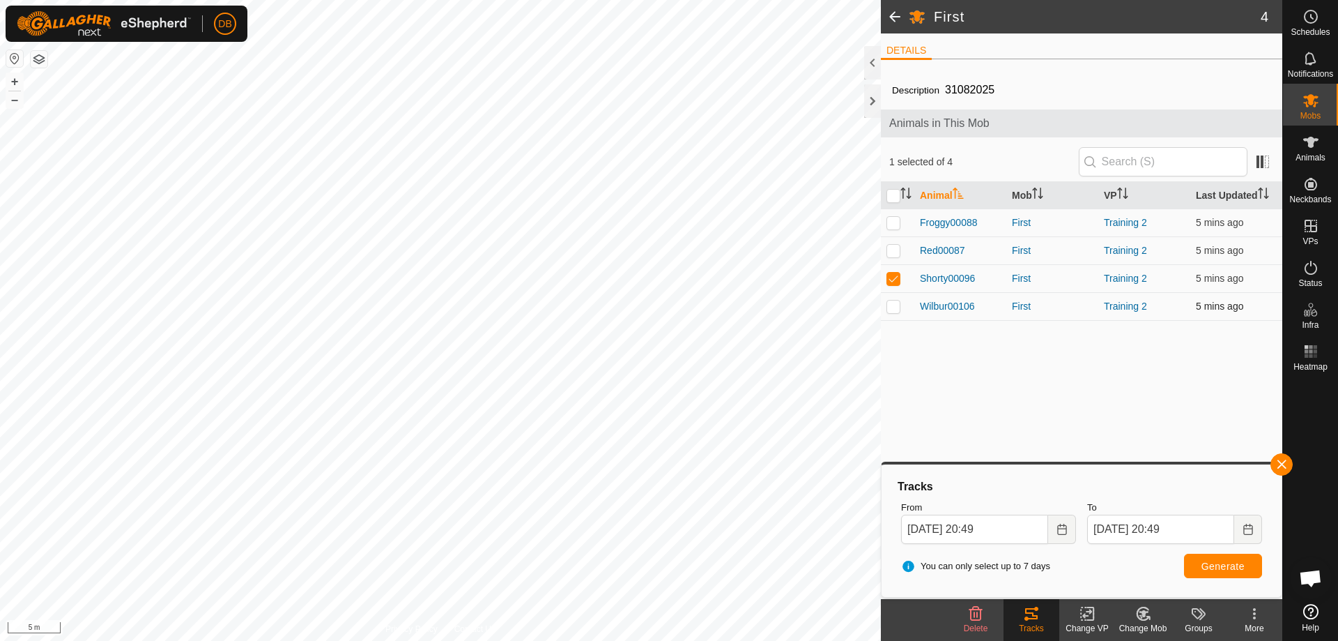
click at [896, 309] on p-checkbox at bounding box center [894, 305] width 14 height 11
checkbox input "true"
click at [893, 276] on p-checkbox at bounding box center [894, 278] width 14 height 11
checkbox input "false"
click at [1193, 563] on button "Generate" at bounding box center [1223, 565] width 78 height 24
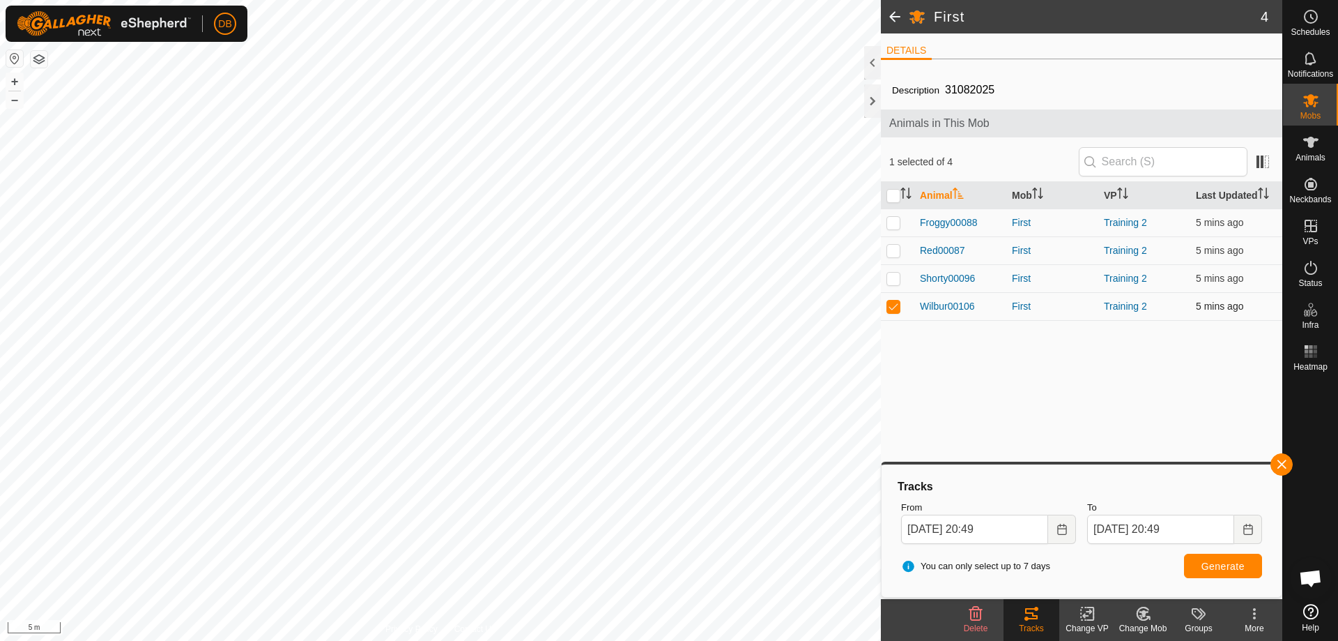
click at [896, 305] on p-checkbox at bounding box center [894, 305] width 14 height 11
checkbox input "false"
click at [895, 223] on p-checkbox at bounding box center [894, 222] width 14 height 11
click at [1227, 564] on span "Generate" at bounding box center [1223, 565] width 43 height 11
click at [896, 218] on p-checkbox at bounding box center [894, 222] width 14 height 11
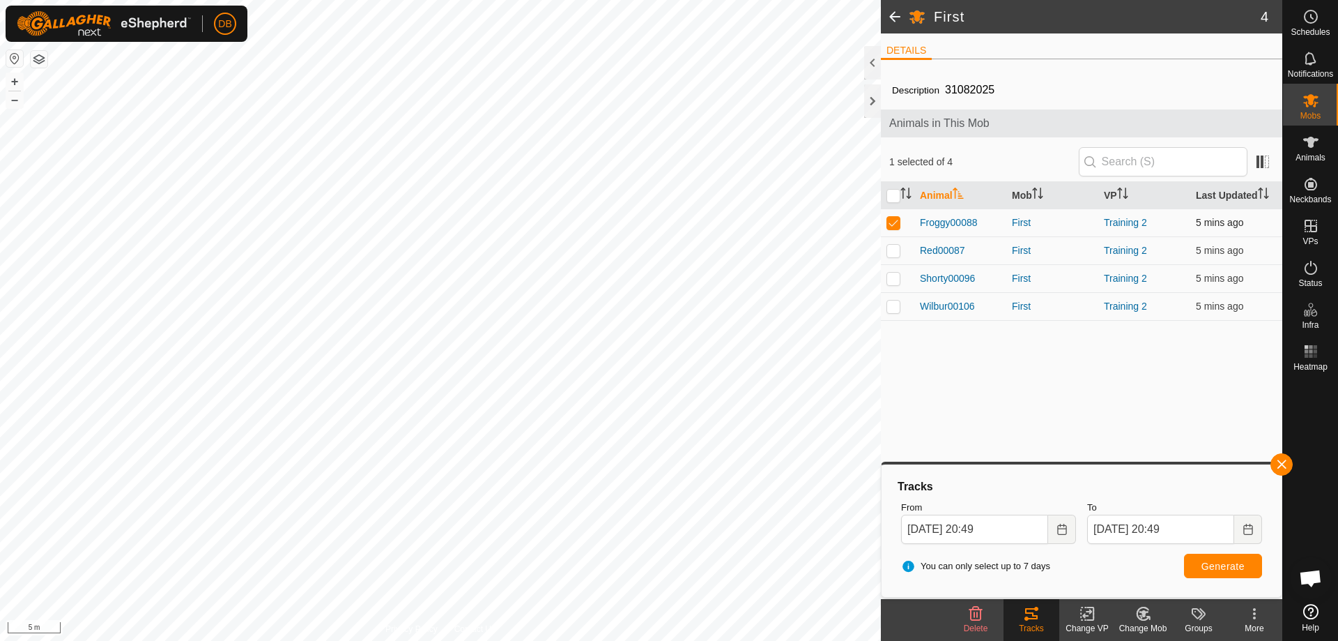
checkbox input "false"
click at [896, 251] on p-checkbox at bounding box center [894, 250] width 14 height 11
checkbox input "true"
click at [1232, 567] on span "Generate" at bounding box center [1223, 565] width 43 height 11
click at [1061, 526] on icon "Choose Date" at bounding box center [1062, 528] width 11 height 11
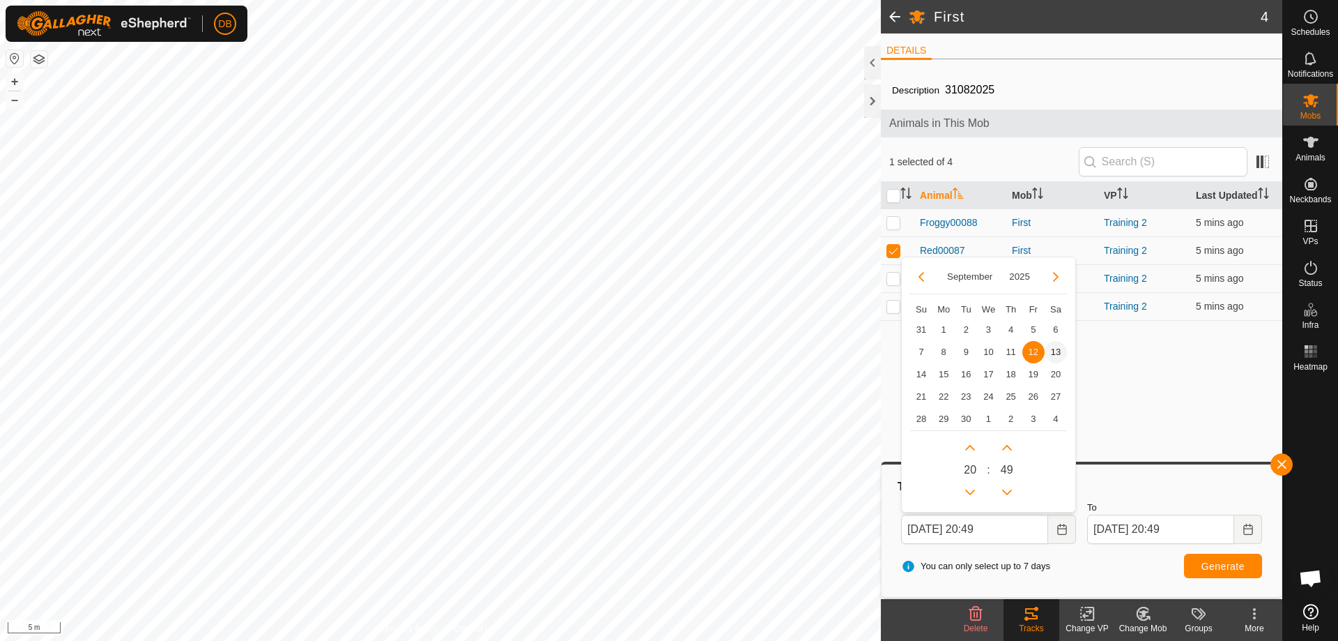
click at [1060, 349] on span "13" at bounding box center [1056, 352] width 22 height 22
click at [1070, 530] on button "Choose Date" at bounding box center [1062, 528] width 28 height 29
click at [969, 491] on button "Previous Hour" at bounding box center [970, 492] width 22 height 22
click at [971, 448] on button "Next Hour" at bounding box center [970, 447] width 22 height 22
click at [1004, 491] on button "Previous Minute" at bounding box center [1007, 492] width 22 height 22
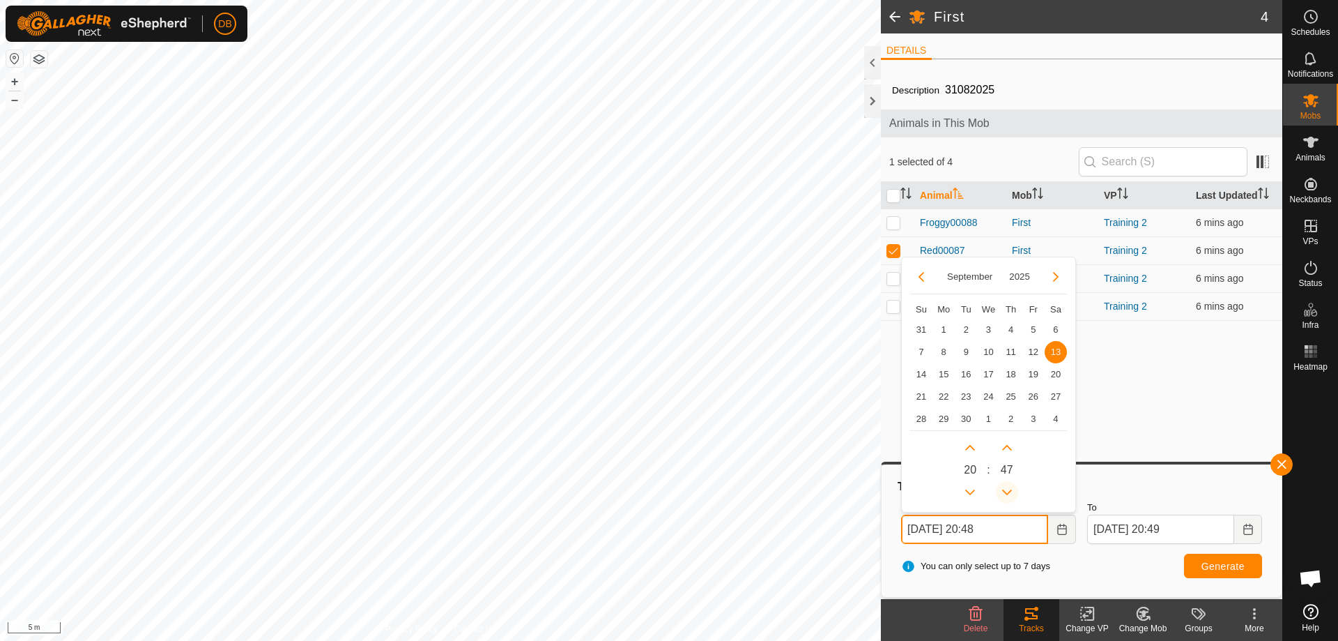
click at [1004, 492] on span "Previous Minute" at bounding box center [1004, 492] width 0 height 0
click at [1004, 490] on button "Previous Minute" at bounding box center [1007, 492] width 22 height 22
click at [1004, 490] on icon "Previous Minute" at bounding box center [1007, 491] width 11 height 11
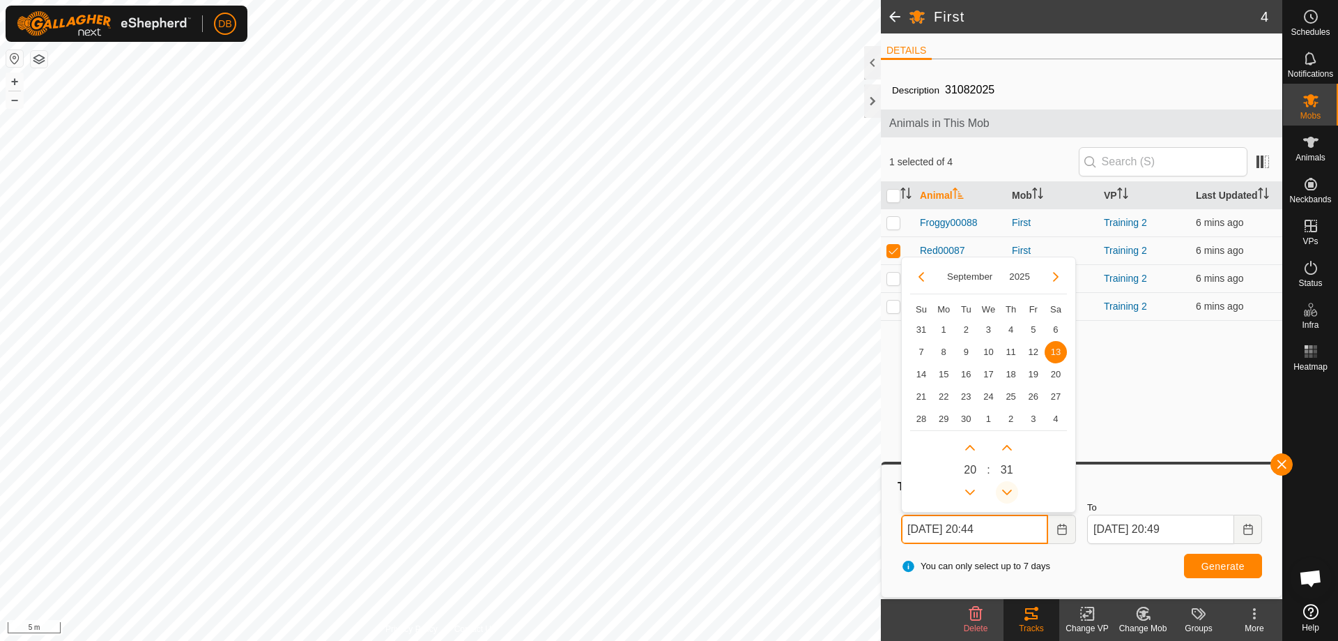
type input "13 Sep, 2025 20:31"
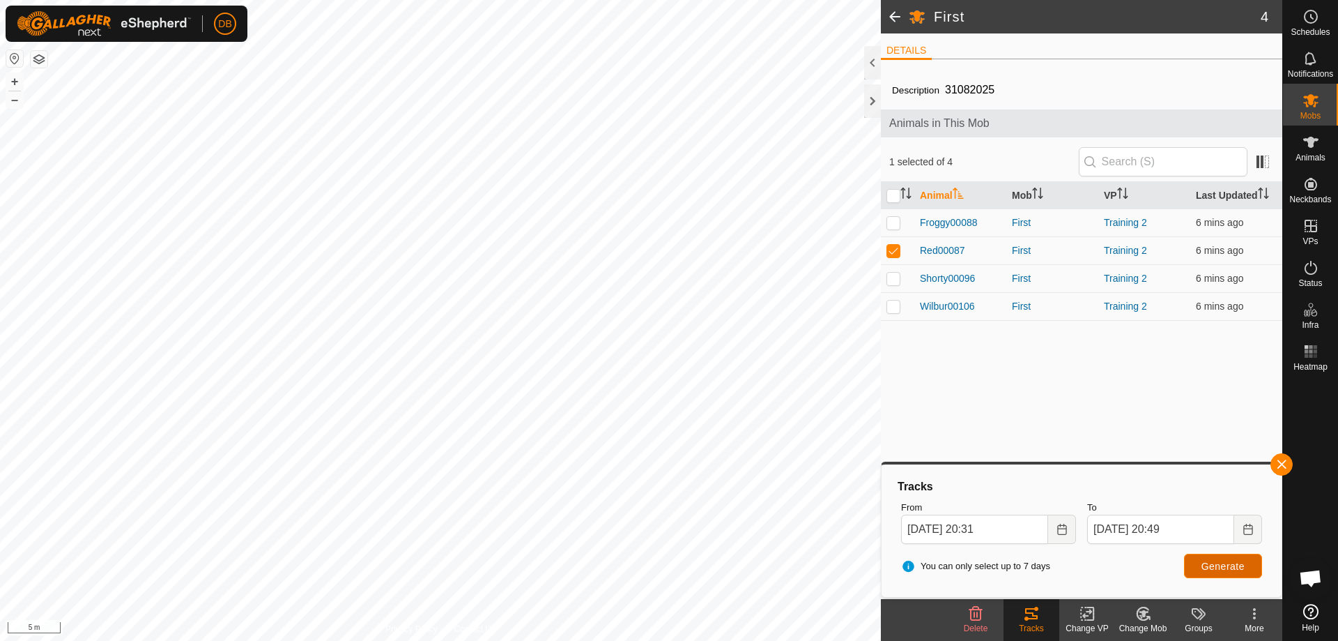
click at [1197, 567] on button "Generate" at bounding box center [1223, 565] width 78 height 24
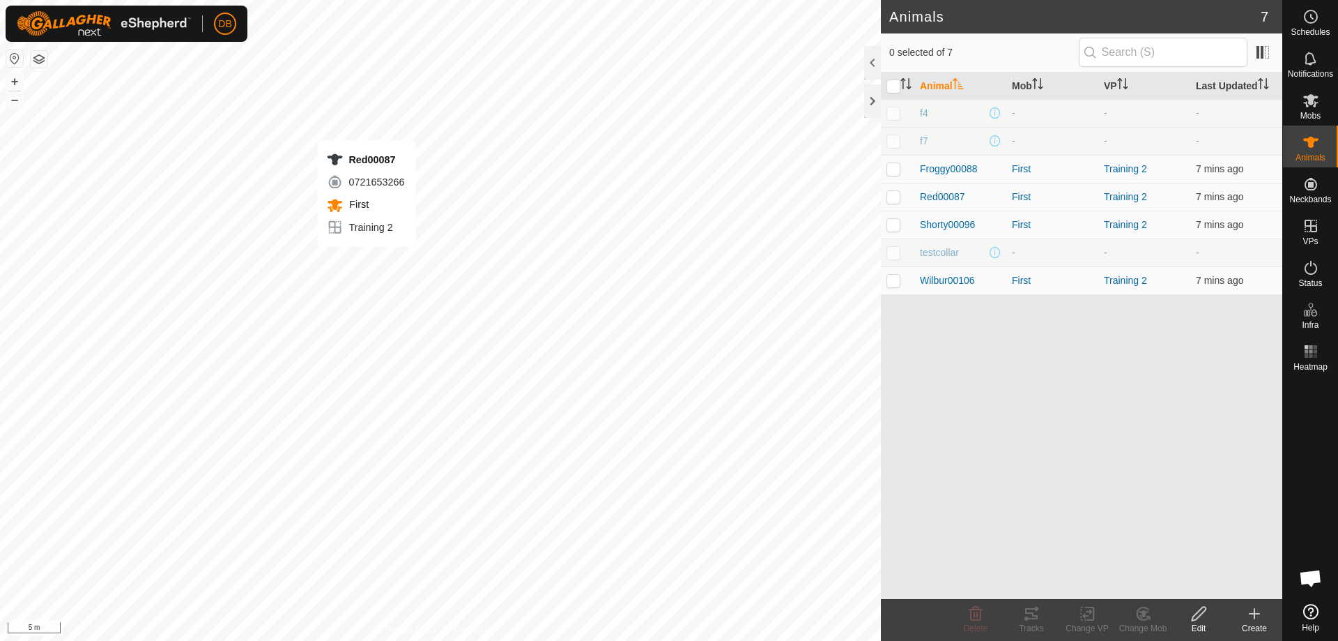
checkbox input "true"
click at [1029, 615] on icon at bounding box center [1031, 613] width 17 height 17
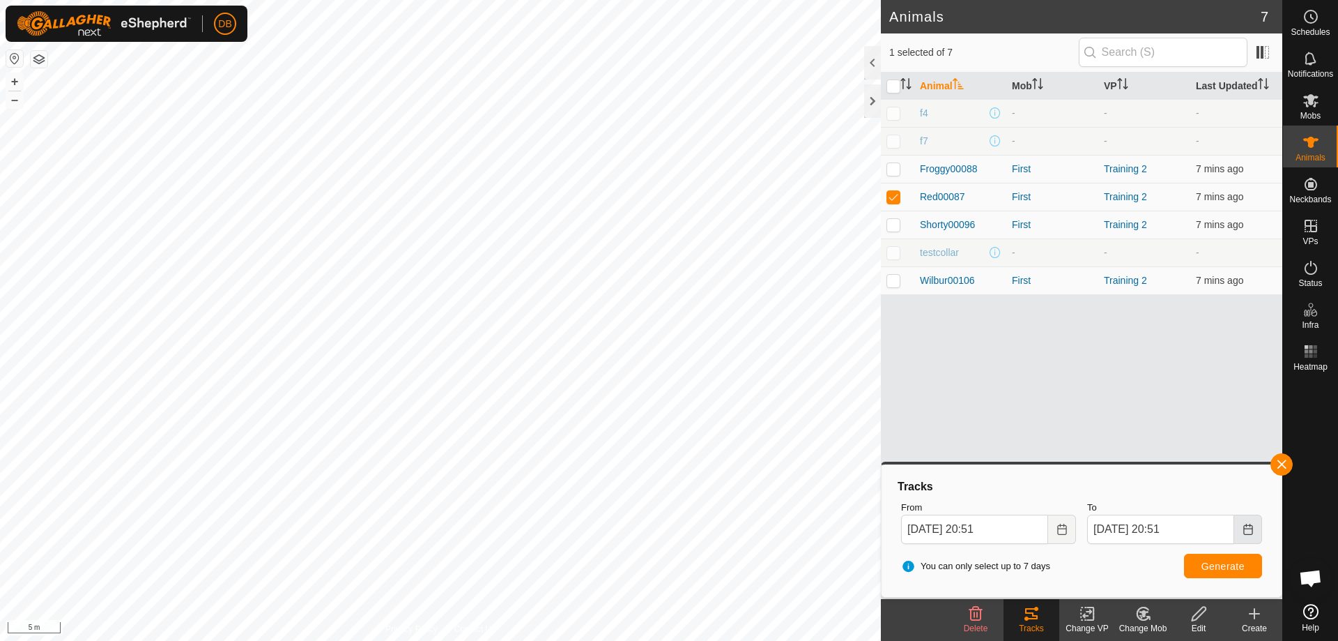
click at [1247, 530] on icon "Choose Date" at bounding box center [1248, 528] width 11 height 11
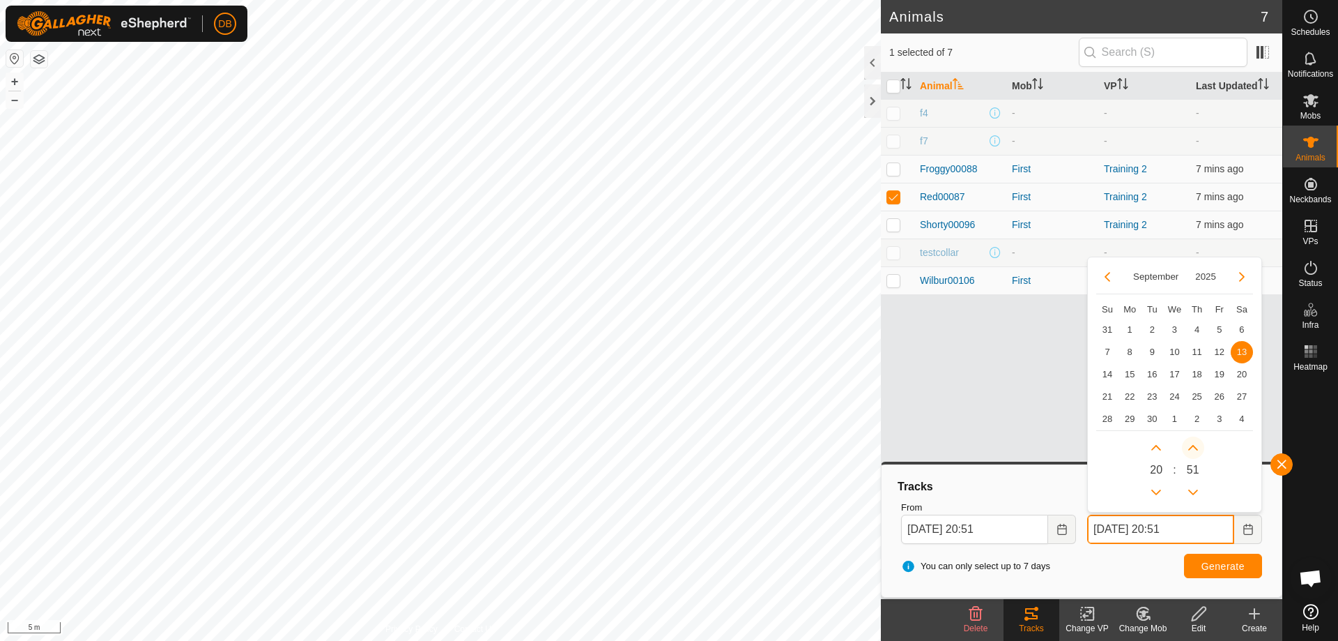
click at [1192, 444] on button "Next Minute" at bounding box center [1193, 447] width 22 height 22
click at [1192, 445] on span "Next Minute" at bounding box center [1192, 445] width 0 height 0
click at [1192, 444] on button "Next Minute" at bounding box center [1193, 447] width 22 height 22
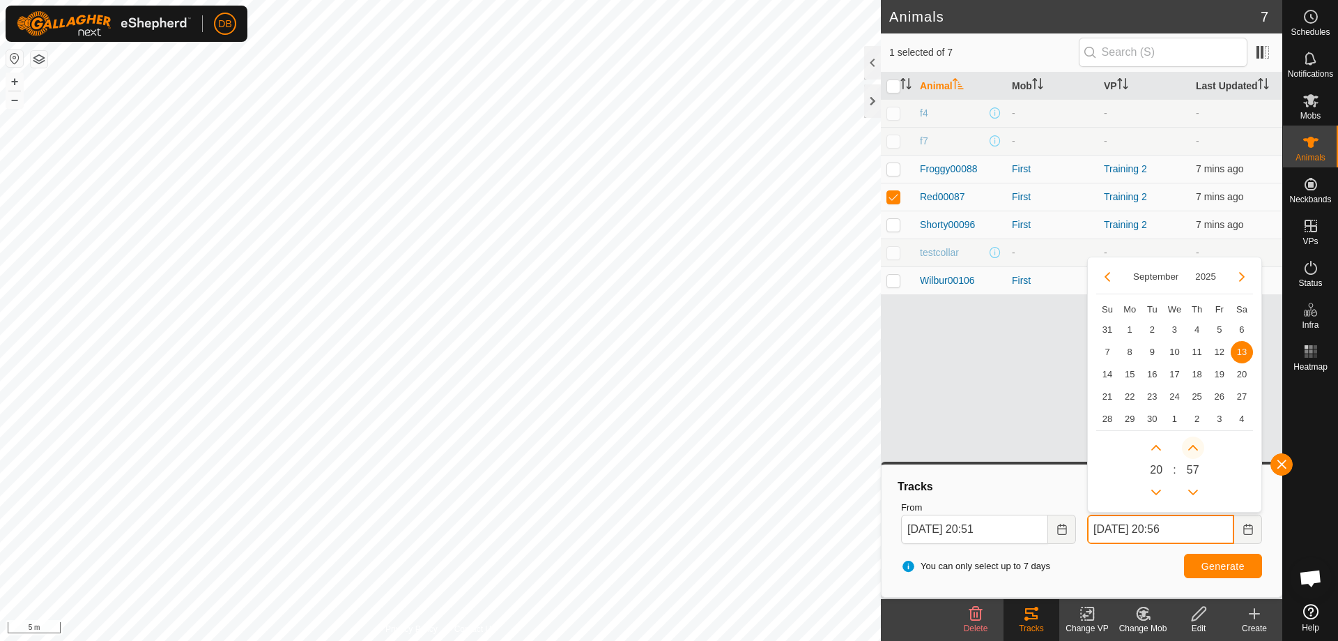
click at [1192, 444] on button "Next Minute" at bounding box center [1193, 447] width 22 height 22
type input "13 Sep, 2025 20:57"
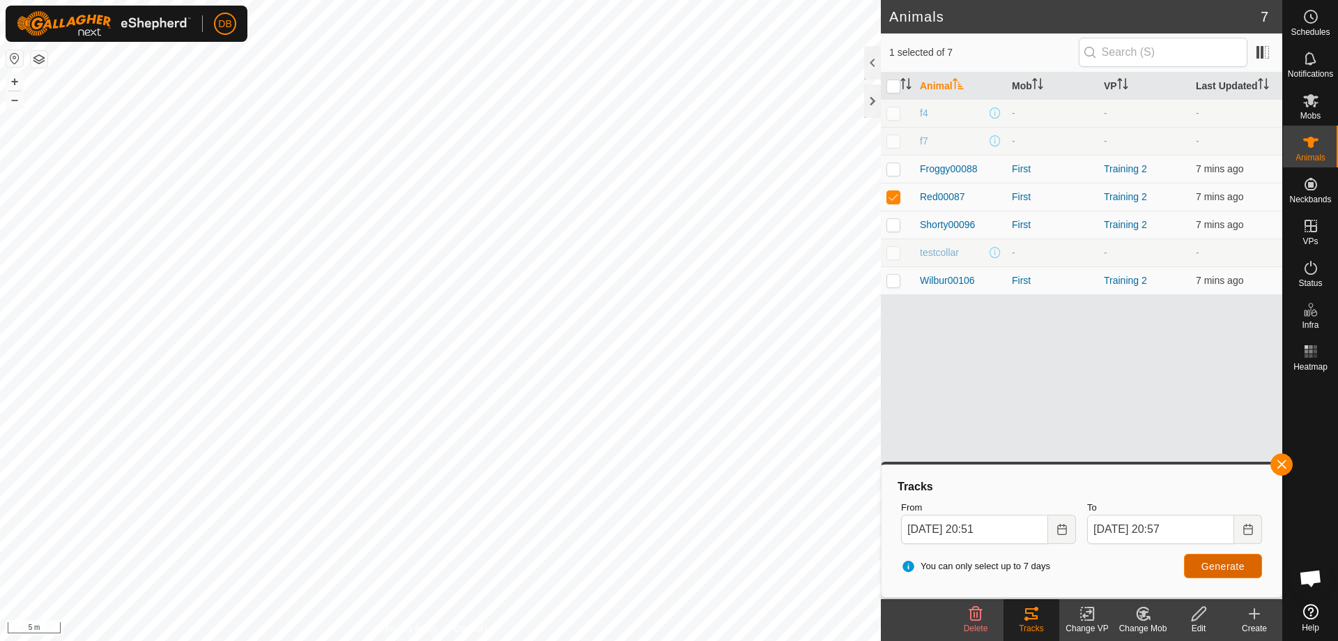
click at [1229, 569] on span "Generate" at bounding box center [1223, 565] width 43 height 11
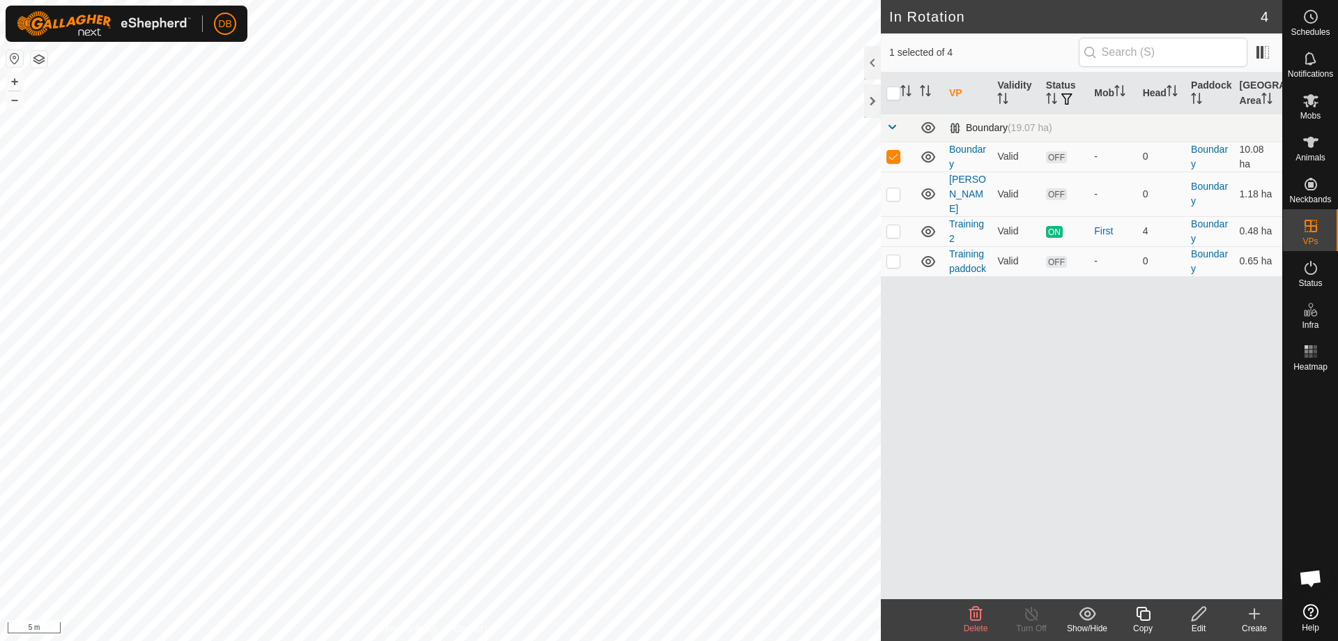
checkbox input "false"
checkbox input "true"
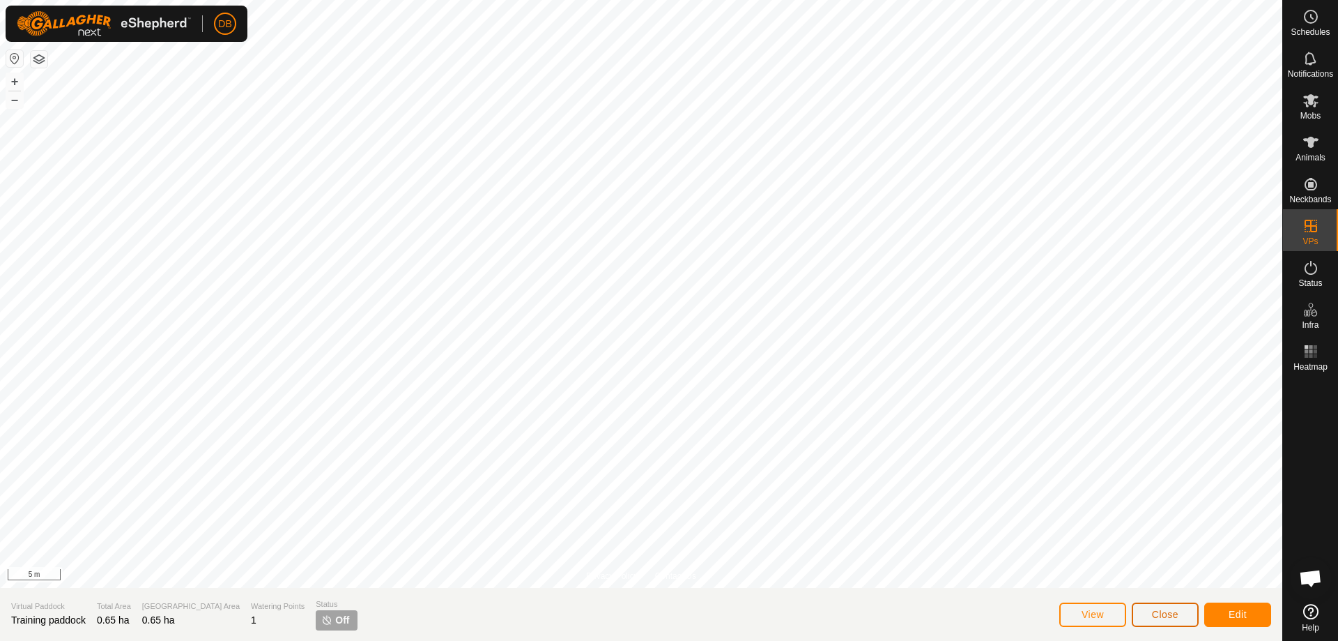
click at [1156, 611] on span "Close" at bounding box center [1165, 613] width 26 height 11
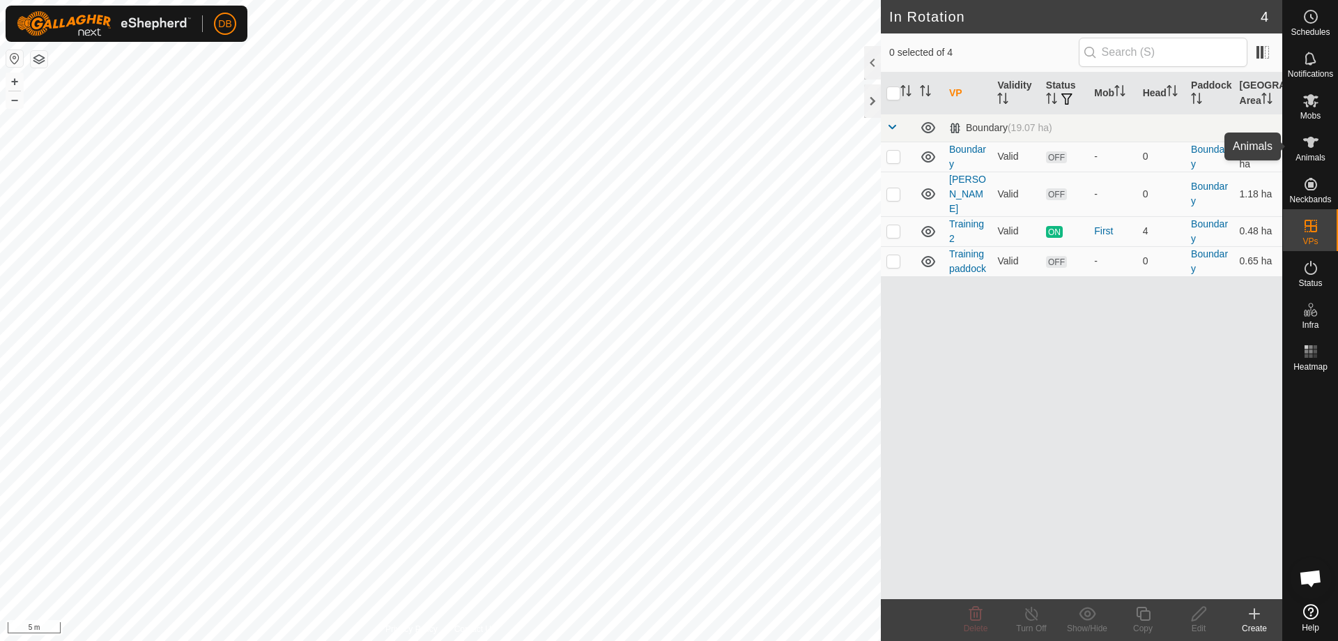
click at [1308, 145] on icon at bounding box center [1311, 142] width 17 height 17
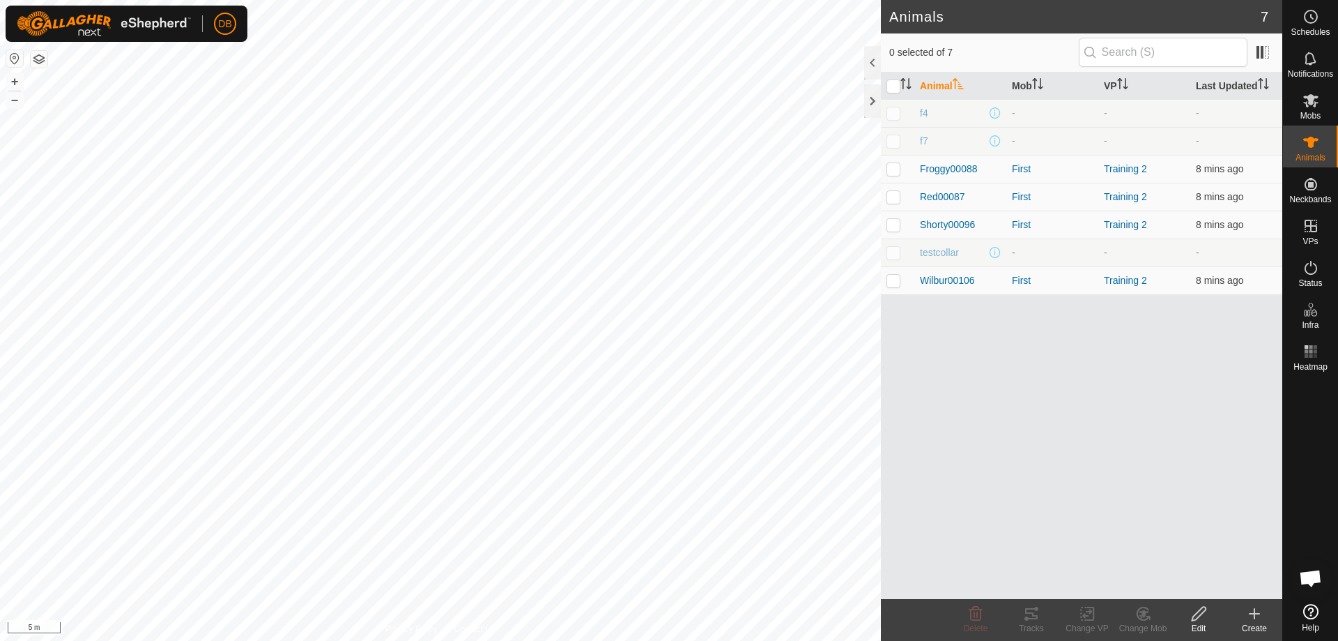
click at [891, 251] on p-checkbox at bounding box center [894, 252] width 14 height 11
checkbox input "true"
click at [1036, 617] on icon at bounding box center [1031, 613] width 17 height 17
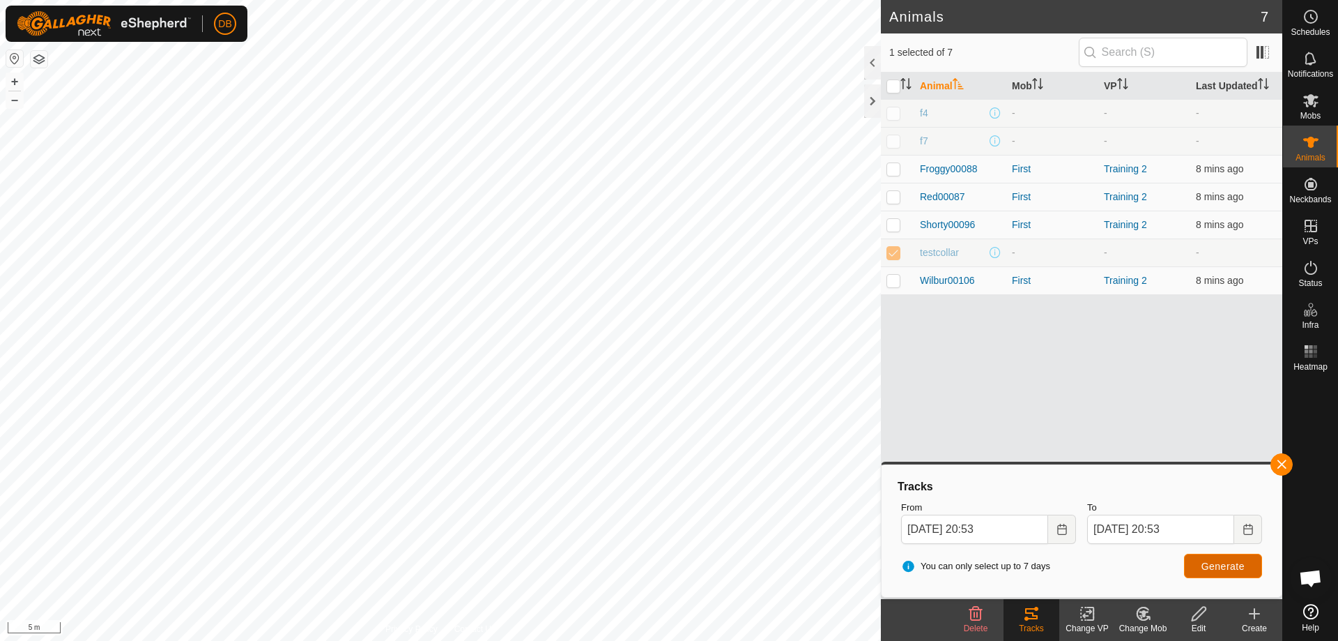
click at [1231, 565] on span "Generate" at bounding box center [1223, 565] width 43 height 11
click at [1282, 463] on button "button" at bounding box center [1282, 464] width 22 height 22
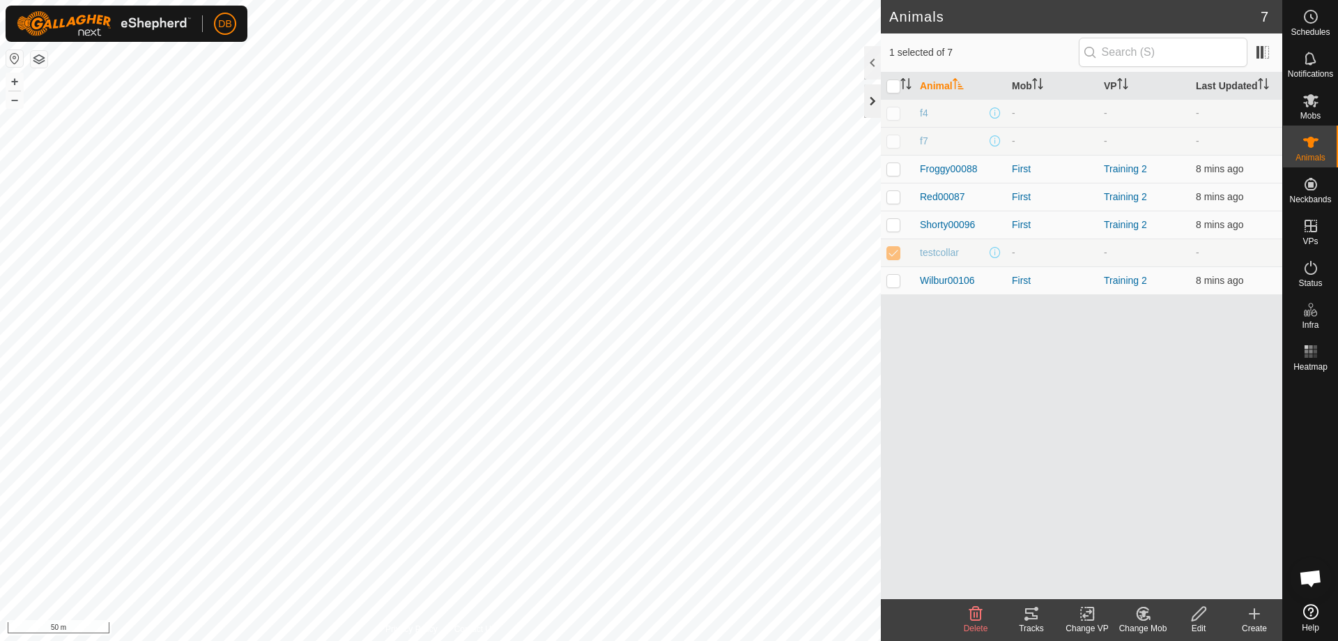
click at [872, 98] on div at bounding box center [872, 100] width 17 height 33
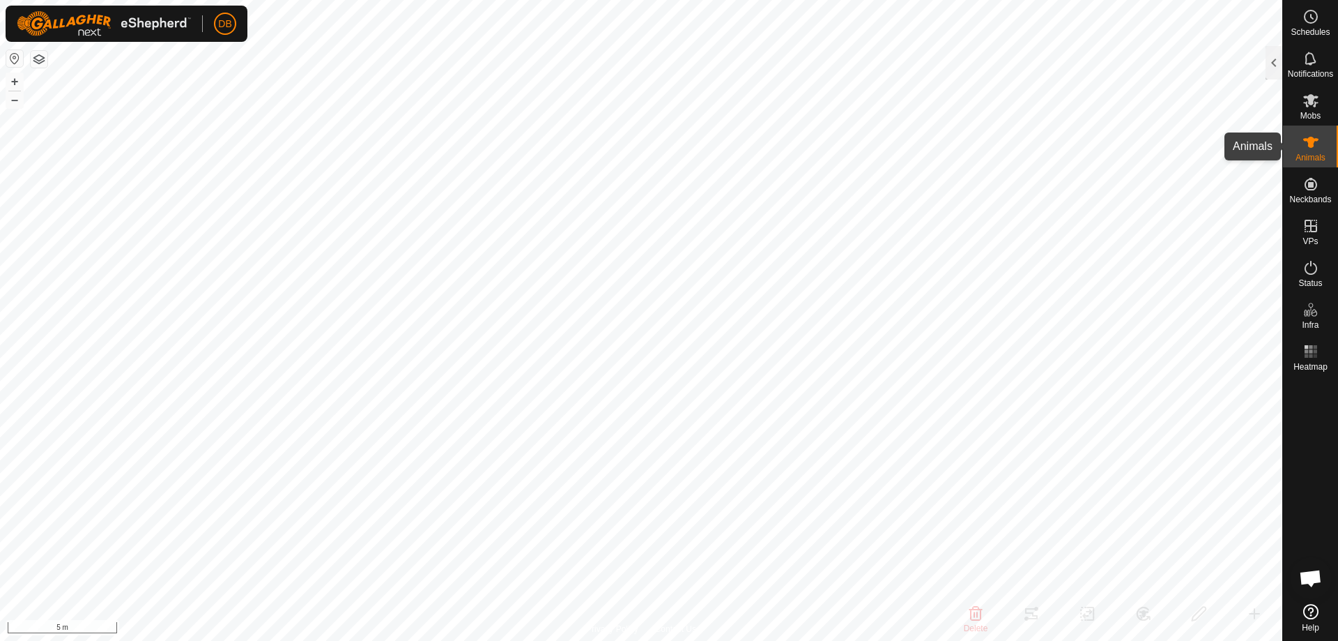
click at [1307, 155] on span "Animals" at bounding box center [1311, 157] width 30 height 8
click at [1278, 66] on div at bounding box center [1274, 62] width 17 height 33
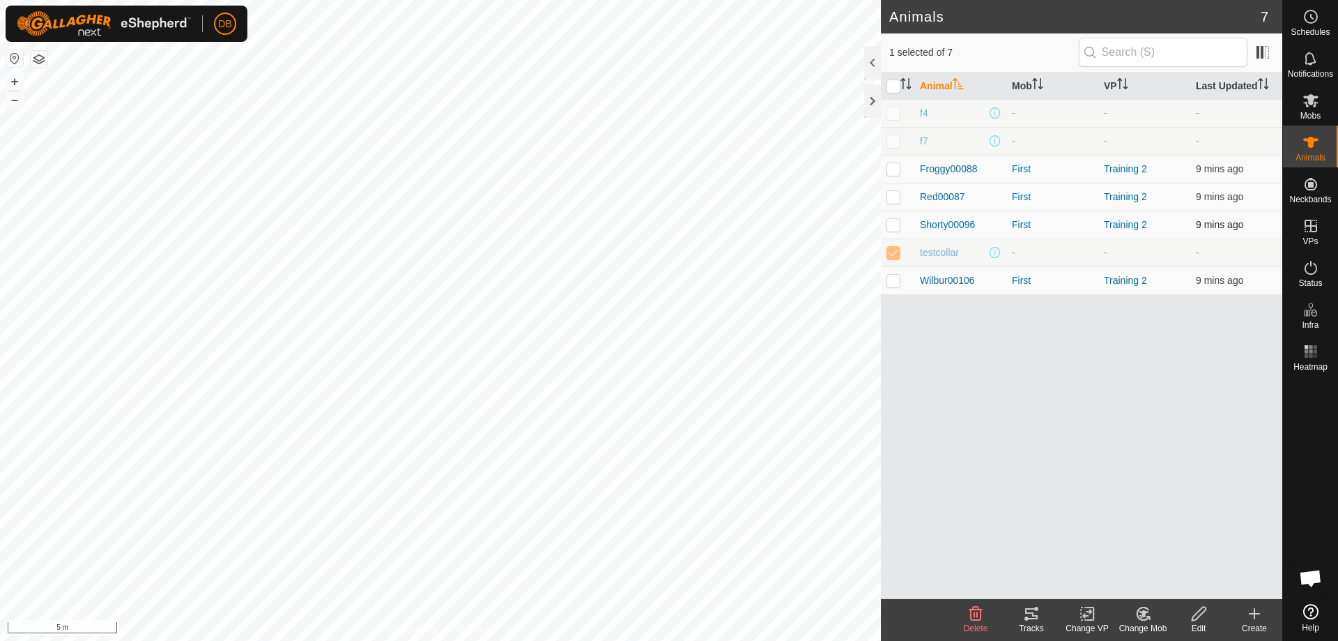
click at [891, 224] on p-checkbox at bounding box center [894, 224] width 14 height 11
checkbox input "true"
click at [1032, 615] on icon at bounding box center [1031, 613] width 17 height 17
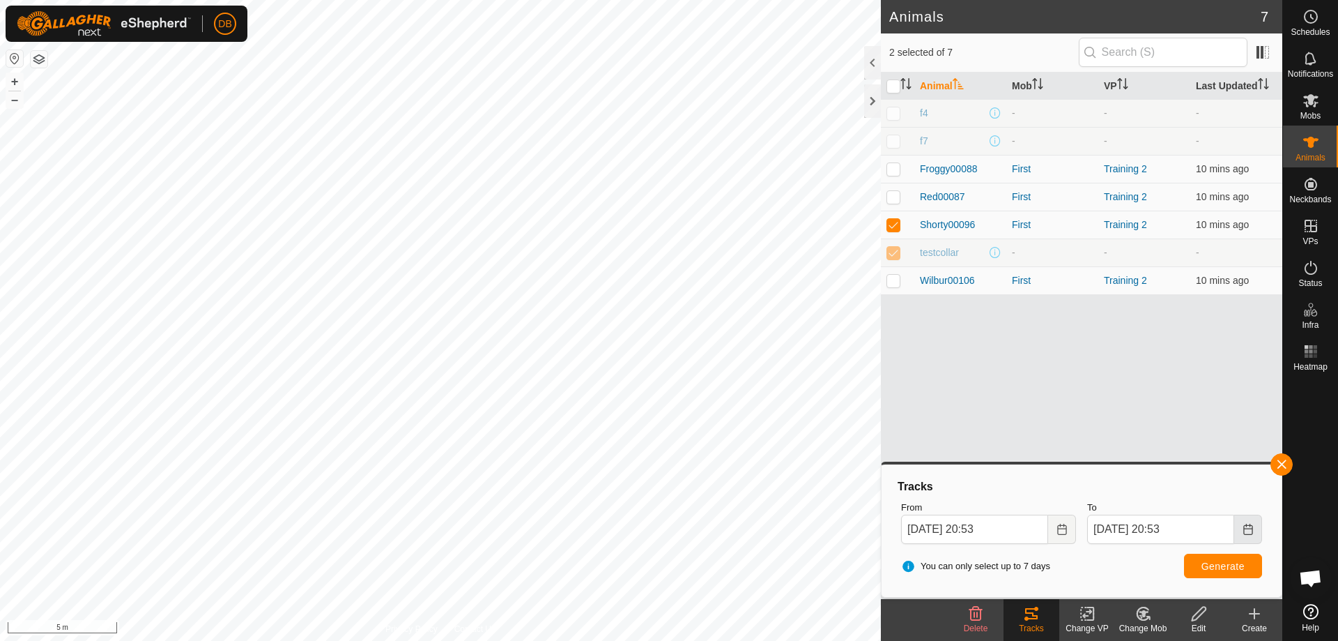
click at [1244, 527] on icon "Choose Date" at bounding box center [1247, 528] width 9 height 11
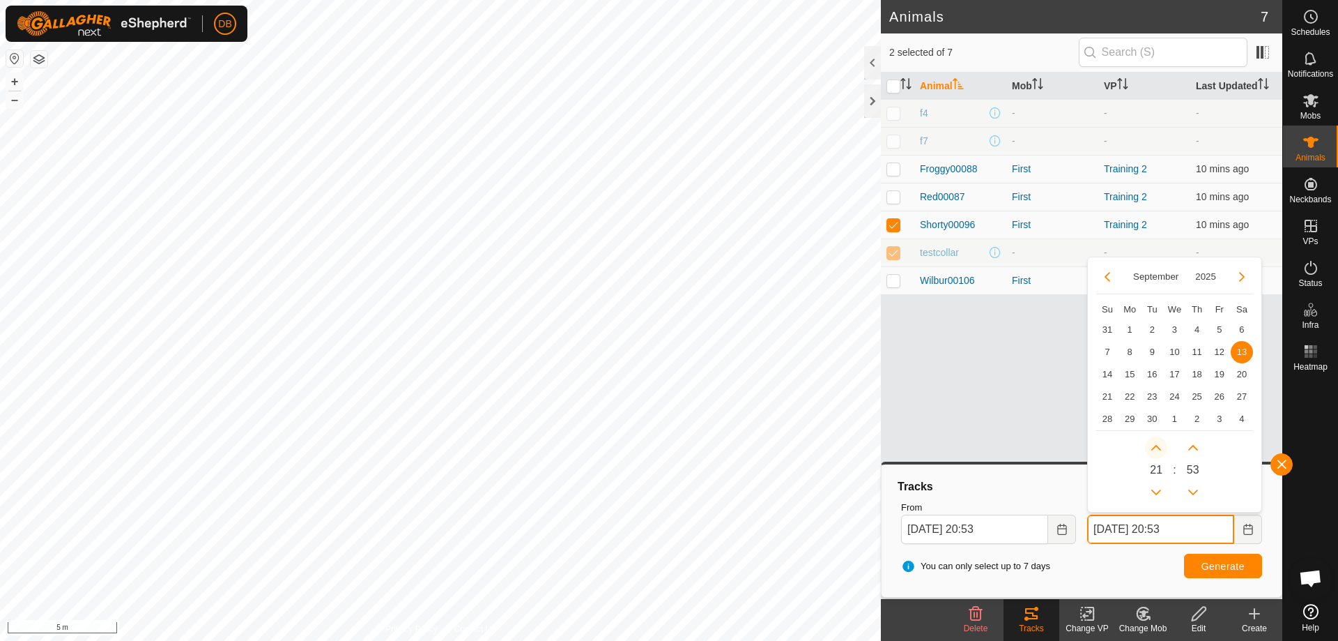
click at [1158, 448] on button "Next Hour" at bounding box center [1156, 447] width 22 height 22
type input "13 Sep, 2025 21:53"
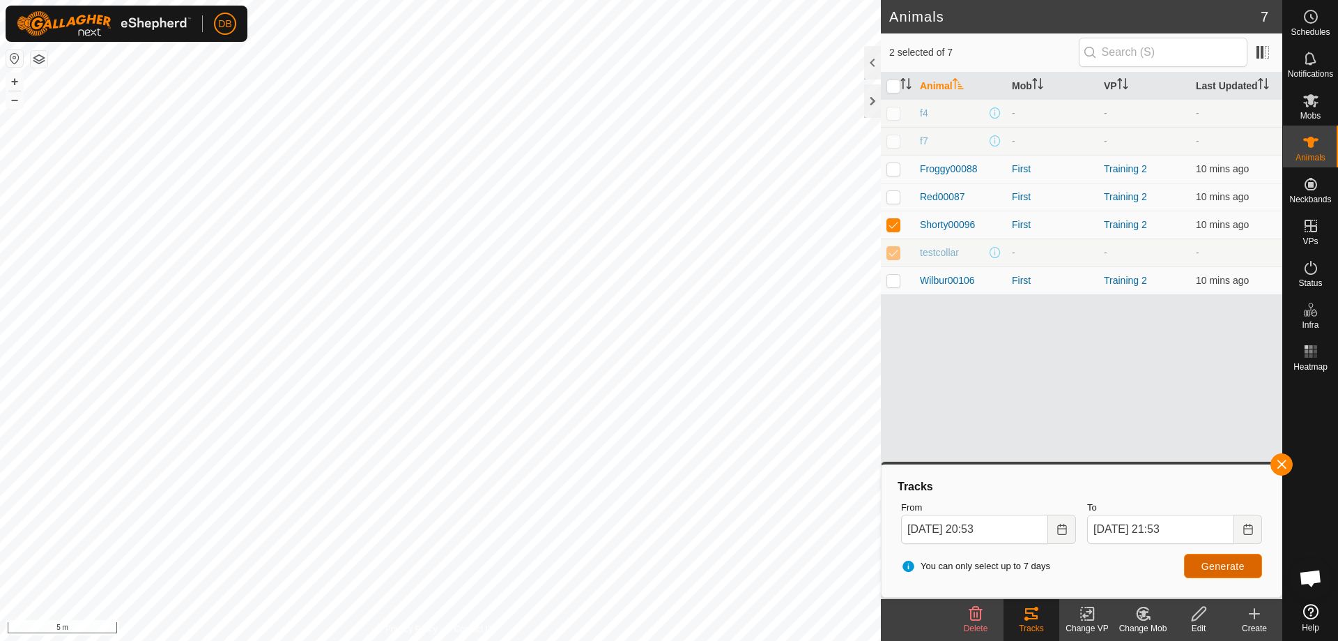
click at [1230, 563] on span "Generate" at bounding box center [1223, 565] width 43 height 11
checkbox input "false"
checkbox input "true"
click at [1206, 562] on span "Generate" at bounding box center [1223, 565] width 43 height 11
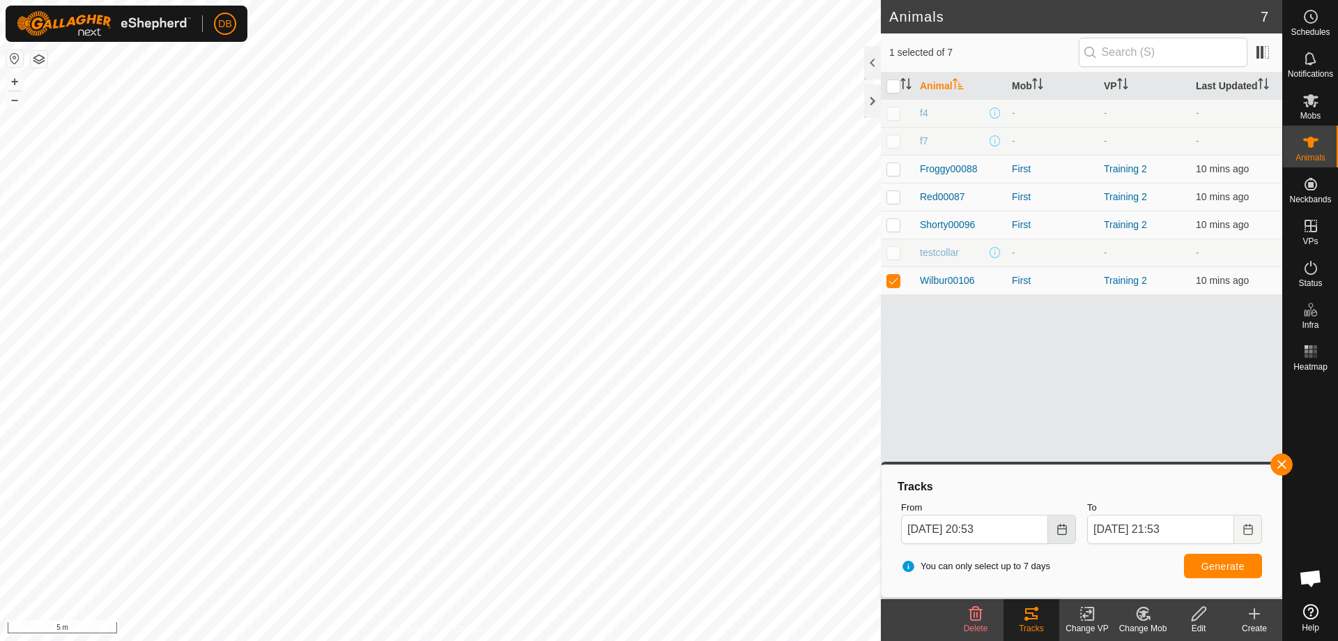
click at [1066, 532] on icon "Choose Date" at bounding box center [1061, 528] width 9 height 11
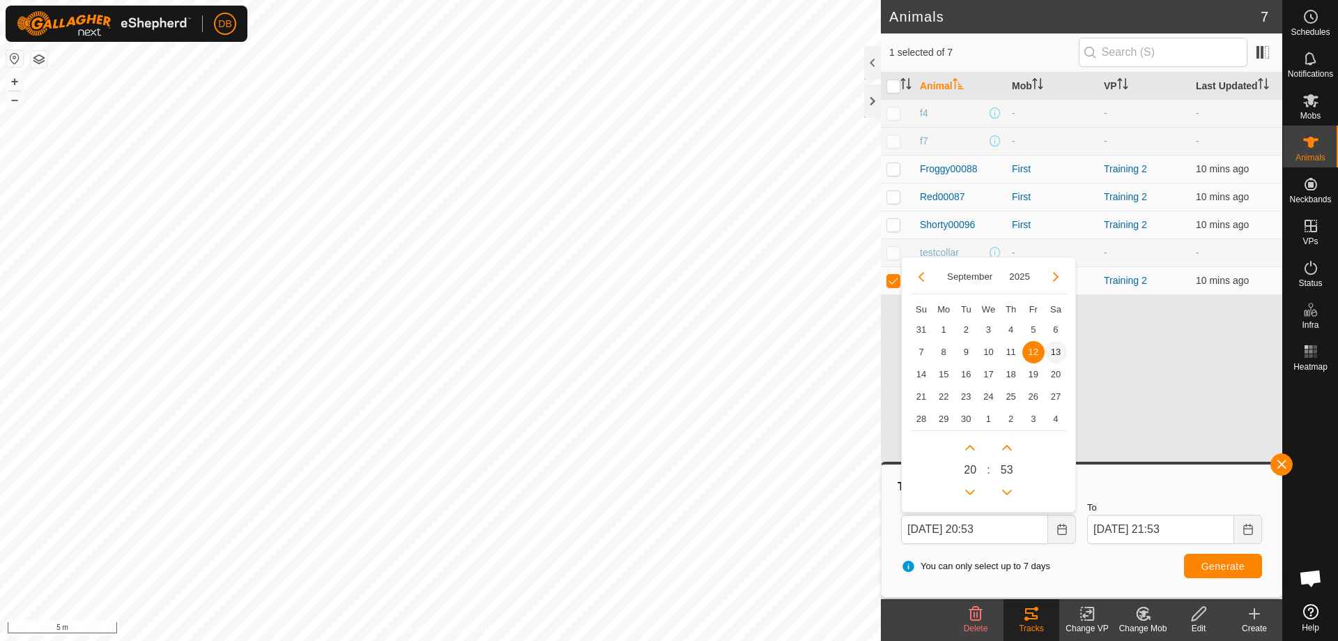
click at [1057, 350] on span "13" at bounding box center [1056, 352] width 22 height 22
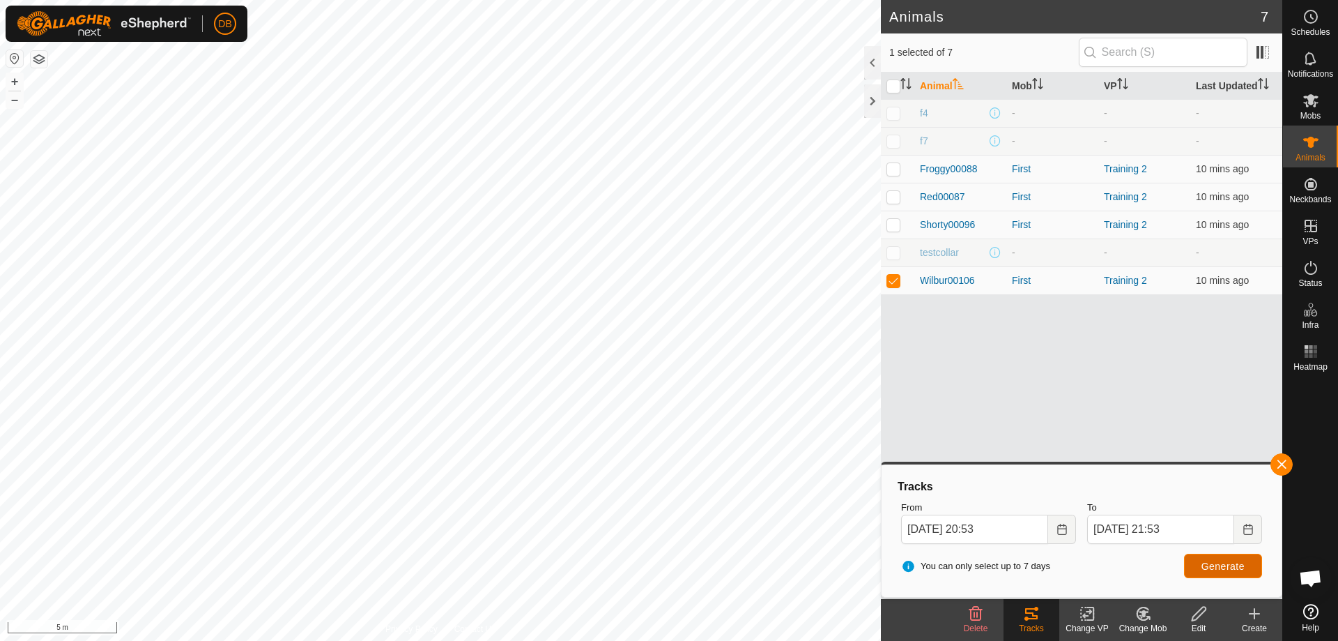
click at [1213, 566] on span "Generate" at bounding box center [1223, 565] width 43 height 11
click at [1223, 567] on span "Generate" at bounding box center [1223, 565] width 43 height 11
click at [1061, 527] on icon "Choose Date" at bounding box center [1062, 528] width 11 height 11
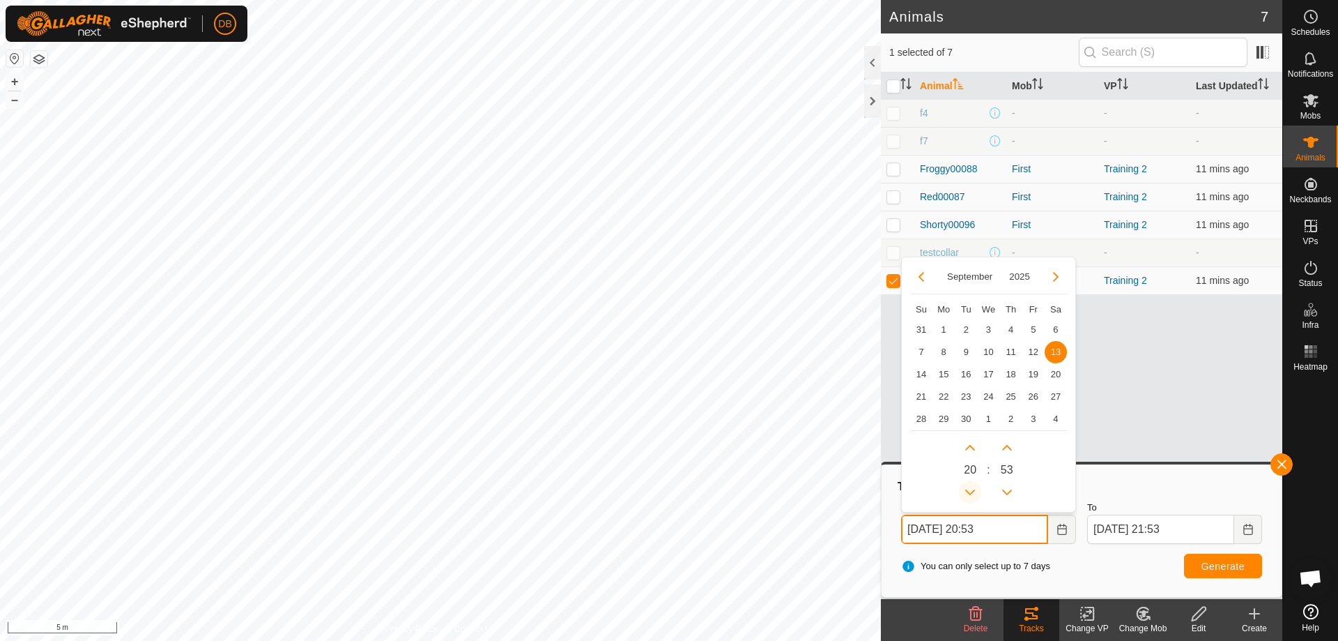
click at [971, 493] on button "Previous Hour" at bounding box center [970, 492] width 22 height 22
type input "13 Sep, 2025 19:53"
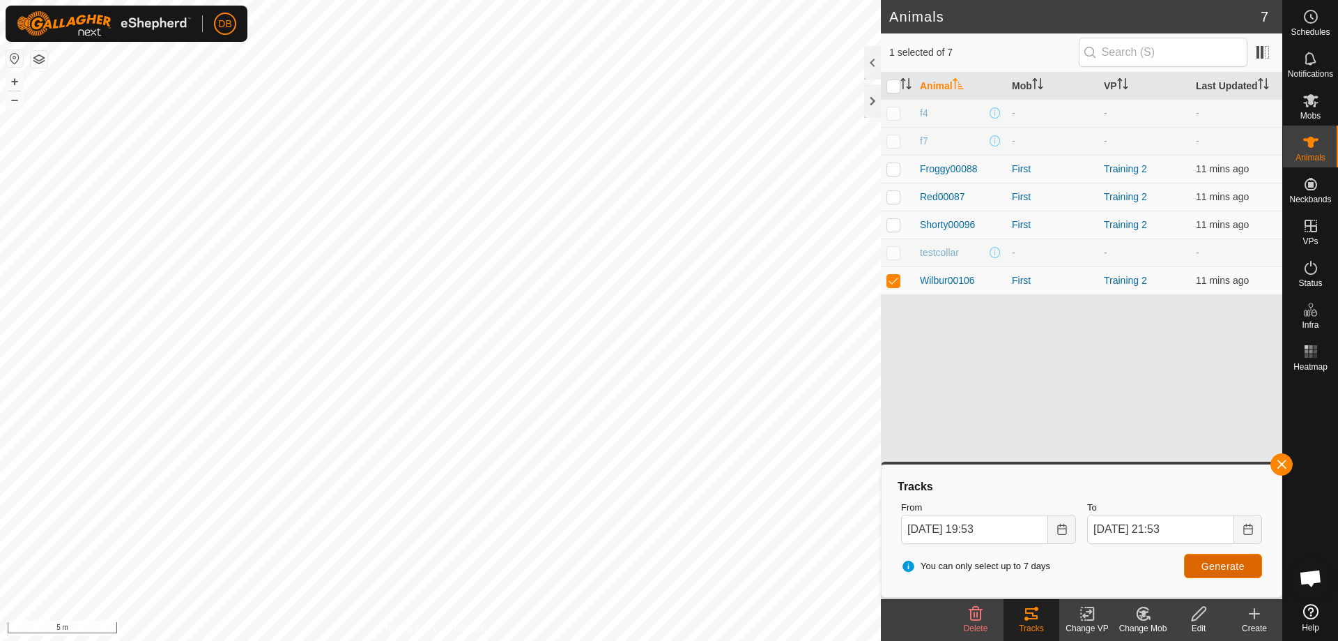
click at [1224, 562] on span "Generate" at bounding box center [1223, 565] width 43 height 11
checkbox input "true"
checkbox input "false"
click at [1222, 565] on span "Generate" at bounding box center [1223, 565] width 43 height 11
checkbox input "false"
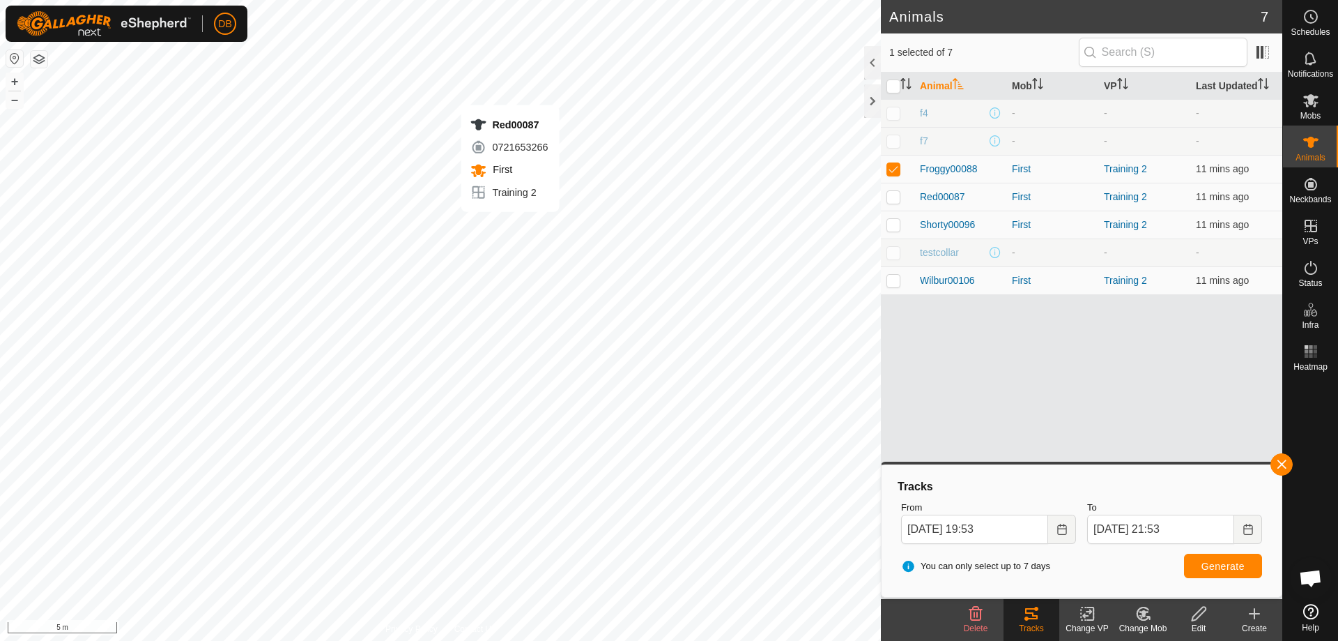
checkbox input "true"
click at [1218, 565] on span "Generate" at bounding box center [1223, 565] width 43 height 11
click at [1250, 528] on icon "Choose Date" at bounding box center [1248, 528] width 11 height 11
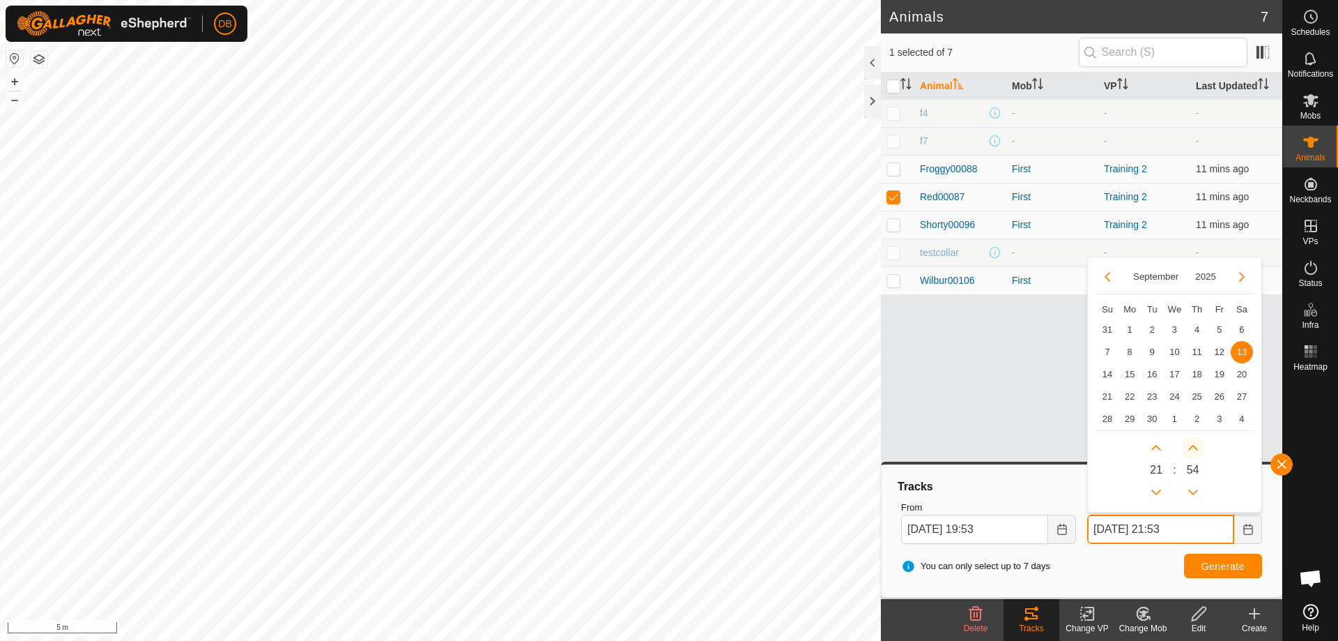
click at [1190, 447] on button "Next Minute" at bounding box center [1193, 447] width 22 height 22
click at [1191, 447] on span "Next Minute" at bounding box center [1191, 447] width 0 height 0
click at [1190, 447] on button "Next Minute" at bounding box center [1193, 447] width 22 height 22
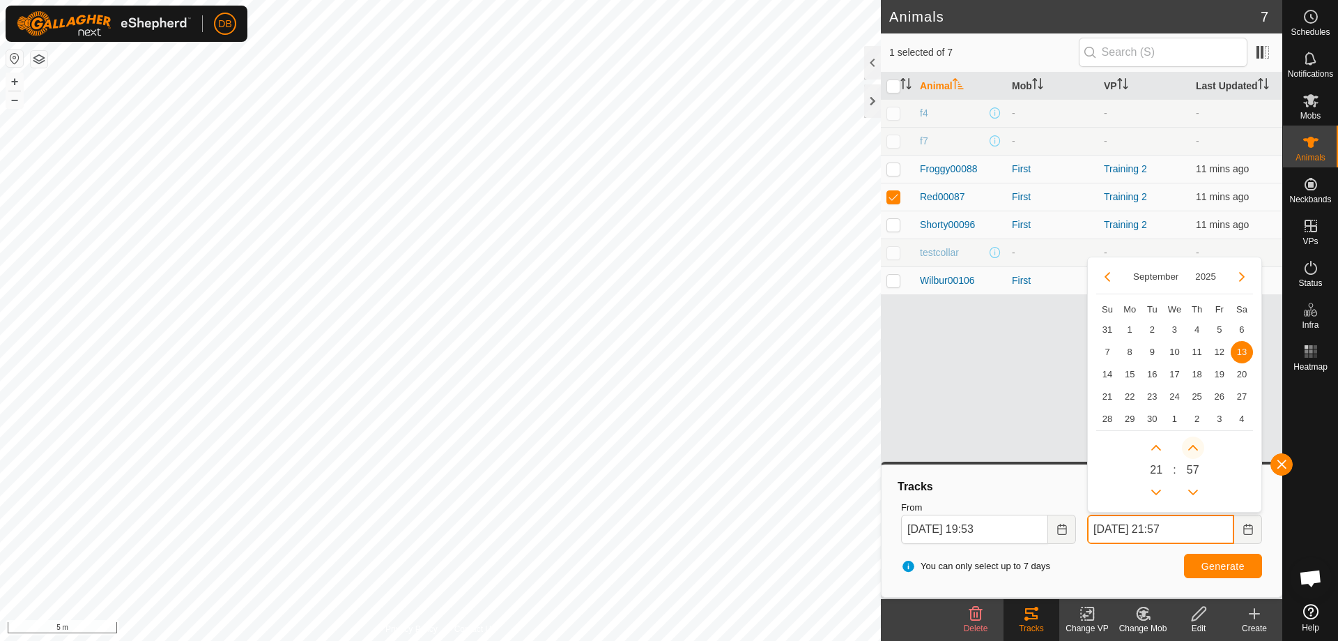
type input "13 Sep, 2025 21:58"
click at [1227, 565] on span "Generate" at bounding box center [1223, 565] width 43 height 11
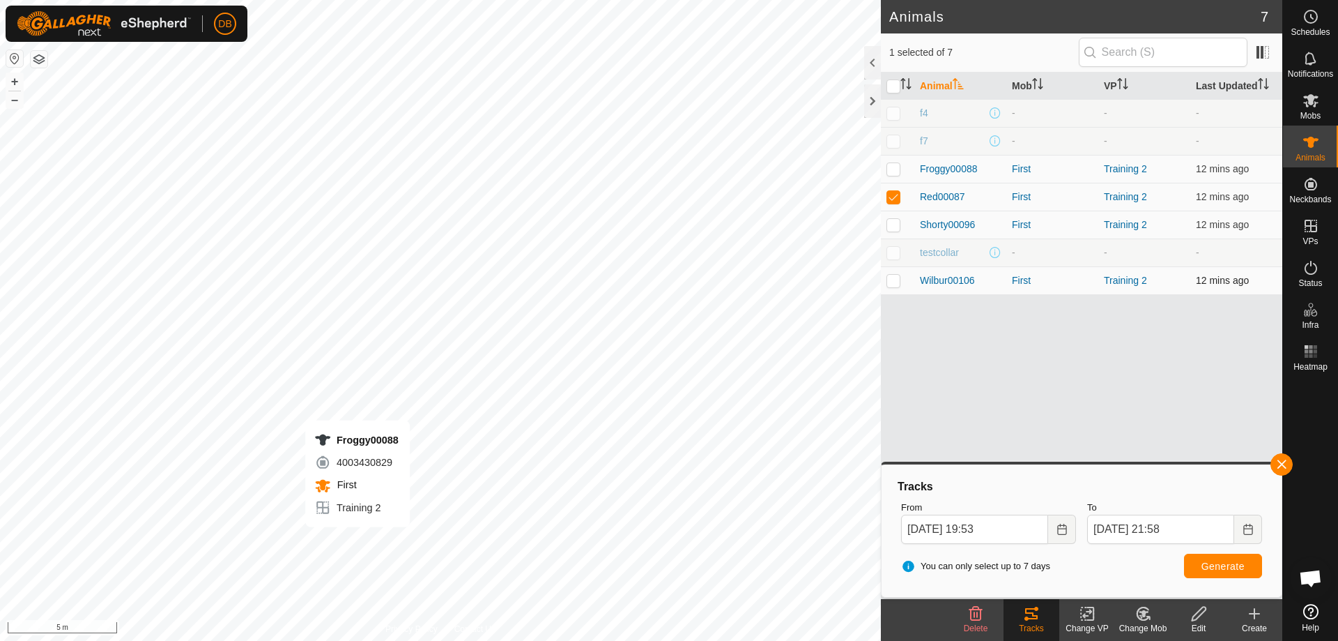
checkbox input "true"
checkbox input "false"
click at [1216, 560] on span "Generate" at bounding box center [1223, 565] width 43 height 11
checkbox input "false"
checkbox input "true"
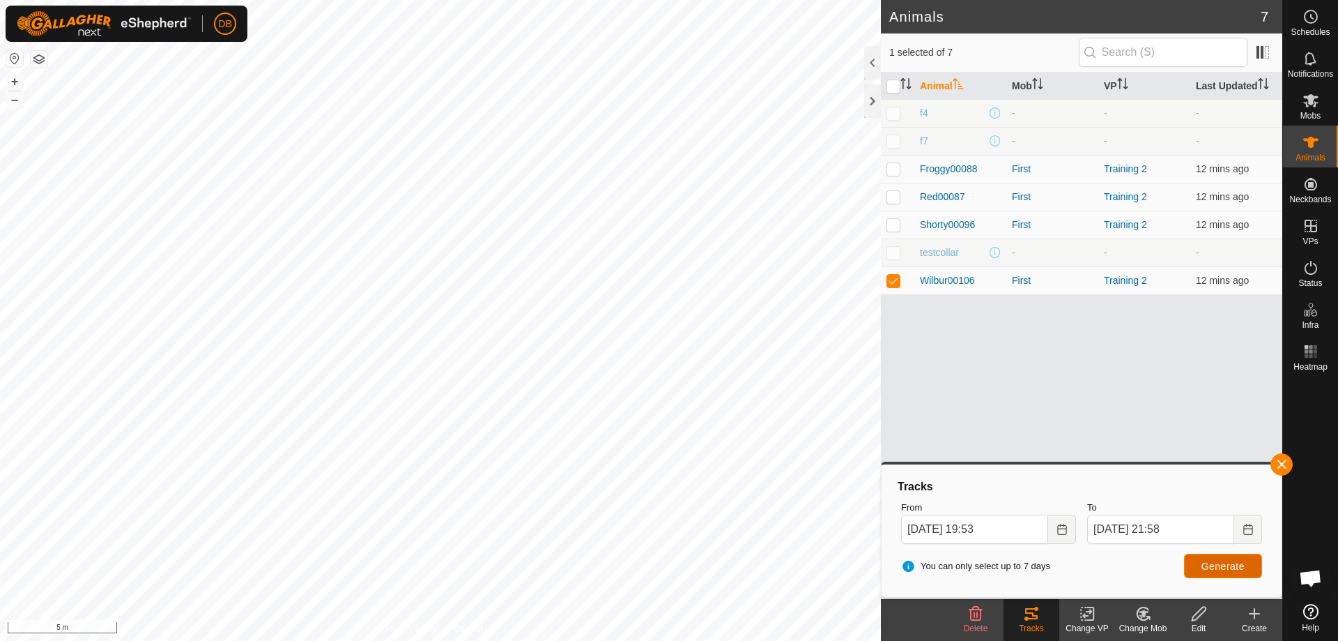
click at [1224, 566] on span "Generate" at bounding box center [1223, 565] width 43 height 11
checkbox input "true"
checkbox input "false"
click at [1214, 564] on span "Generate" at bounding box center [1223, 565] width 43 height 11
click at [1248, 528] on icon "Choose Date" at bounding box center [1247, 528] width 9 height 11
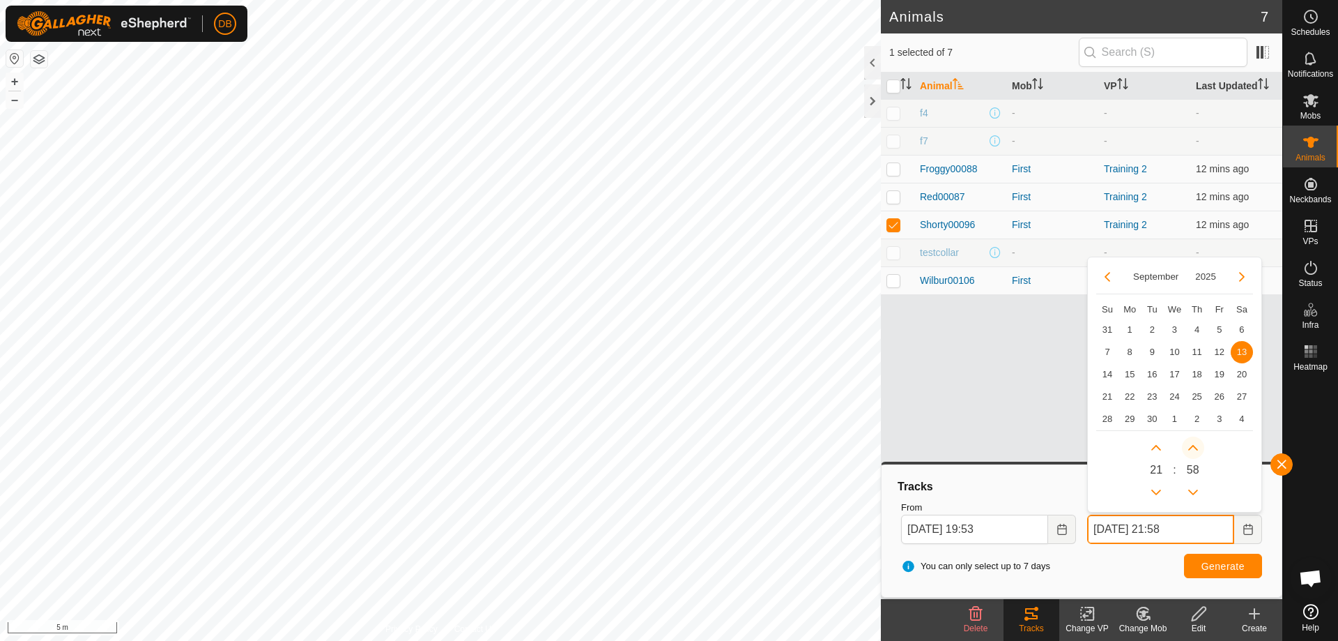
click at [1190, 447] on button "Next Minute" at bounding box center [1193, 447] width 22 height 22
click at [1191, 448] on span "Next Minute" at bounding box center [1191, 448] width 0 height 0
click at [1190, 447] on button "Next Minute" at bounding box center [1193, 447] width 22 height 22
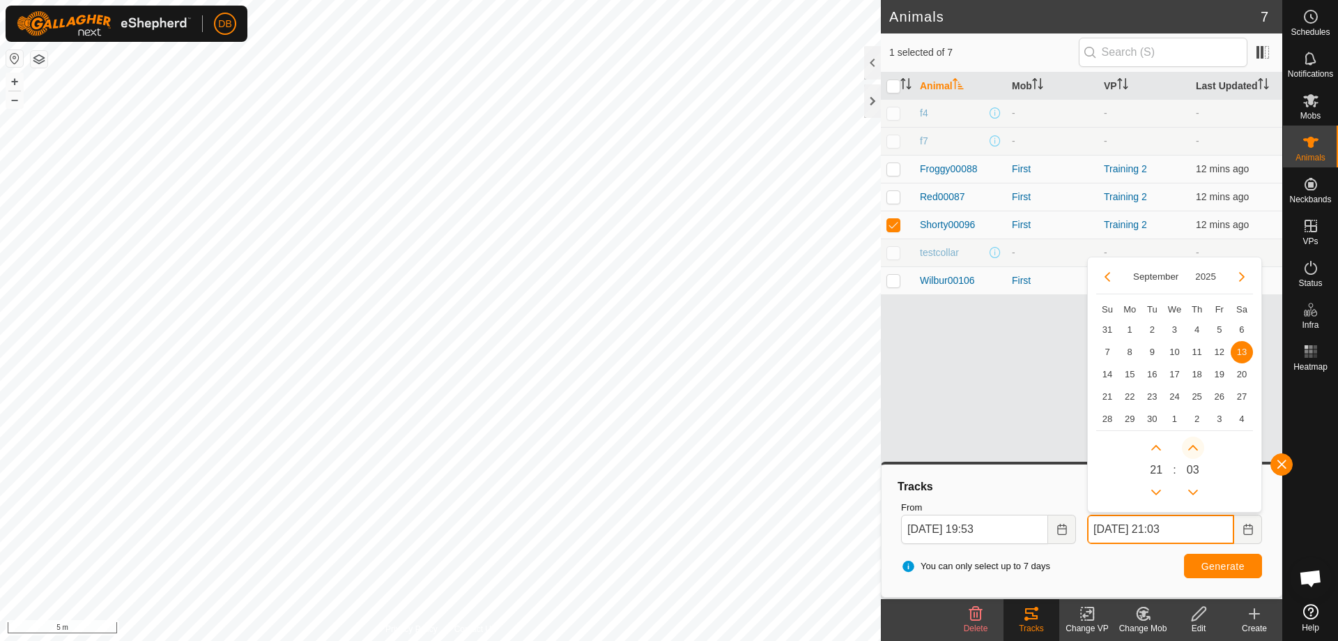
click at [1190, 447] on button "Next Minute" at bounding box center [1193, 447] width 22 height 22
type input "13 Sep, 2025 21:07"
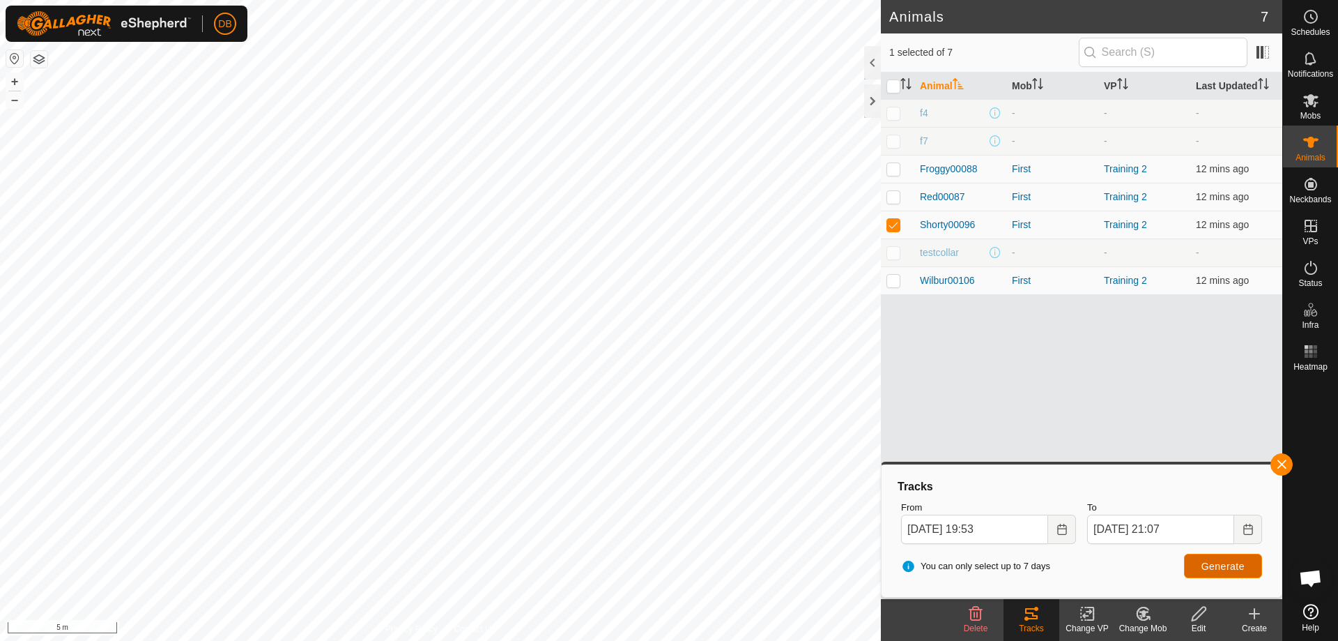
click at [1232, 567] on span "Generate" at bounding box center [1223, 565] width 43 height 11
click at [1033, 622] on div "Tracks" at bounding box center [1032, 628] width 56 height 13
click at [1216, 562] on span "Generate" at bounding box center [1223, 565] width 43 height 11
click at [894, 279] on p-checkbox at bounding box center [894, 280] width 14 height 11
checkbox input "true"
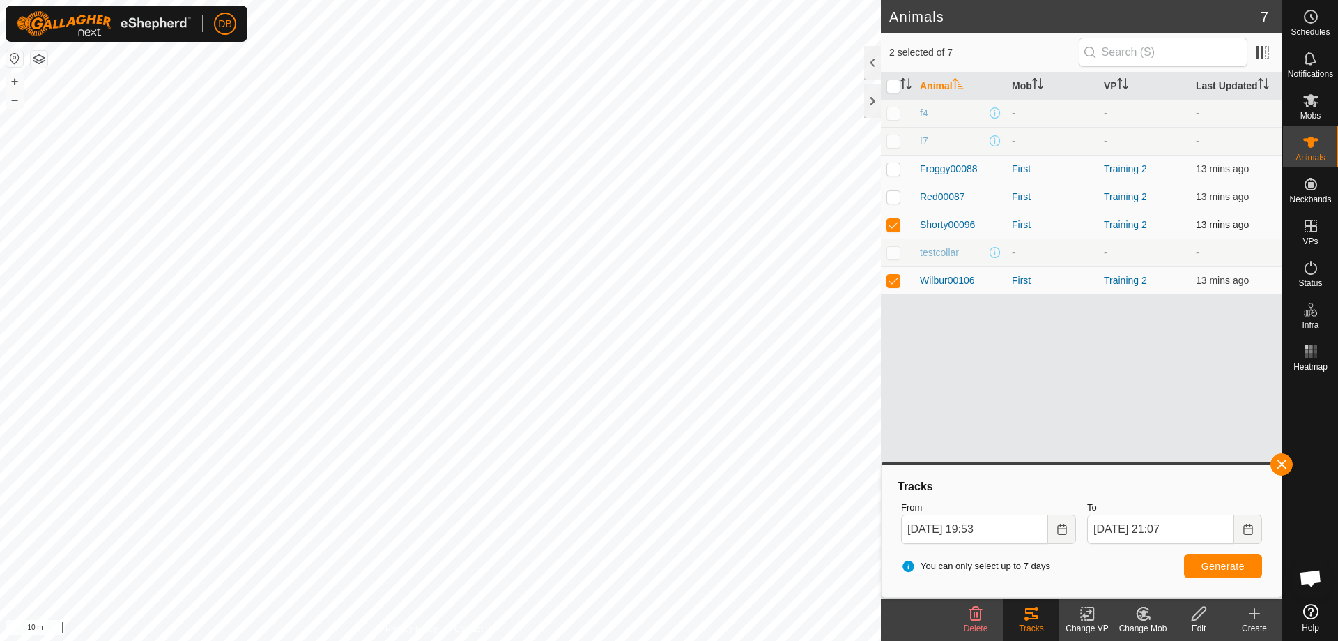
click at [893, 224] on p-checkbox at bounding box center [894, 224] width 14 height 11
click at [1231, 564] on span "Generate" at bounding box center [1223, 565] width 43 height 11
click at [891, 224] on p-checkbox at bounding box center [894, 224] width 14 height 11
checkbox input "true"
click at [892, 279] on p-checkbox at bounding box center [894, 280] width 14 height 11
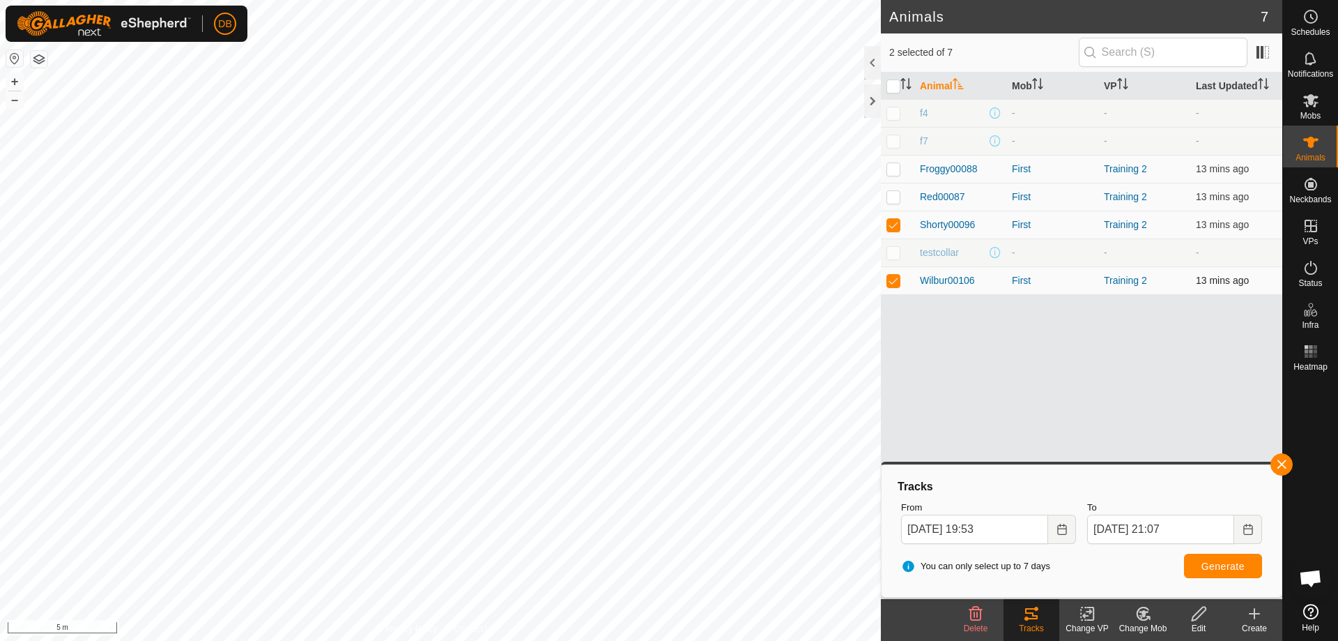
checkbox input "false"
click at [1223, 562] on span "Generate" at bounding box center [1223, 565] width 43 height 11
click at [893, 169] on p-checkbox at bounding box center [894, 168] width 14 height 11
checkbox input "true"
click at [897, 227] on p-checkbox at bounding box center [894, 224] width 14 height 11
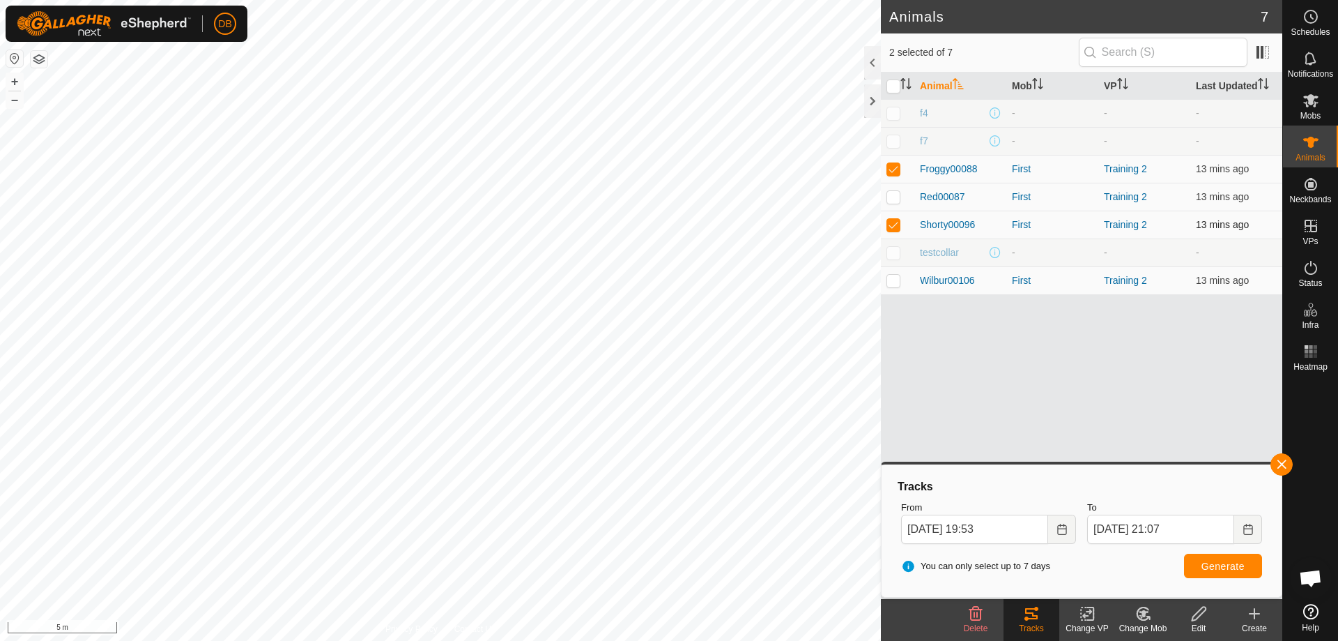
checkbox input "false"
click at [1236, 565] on span "Generate" at bounding box center [1223, 565] width 43 height 11
click at [892, 197] on p-checkbox at bounding box center [894, 196] width 14 height 11
checkbox input "true"
click at [893, 169] on p-checkbox at bounding box center [894, 168] width 14 height 11
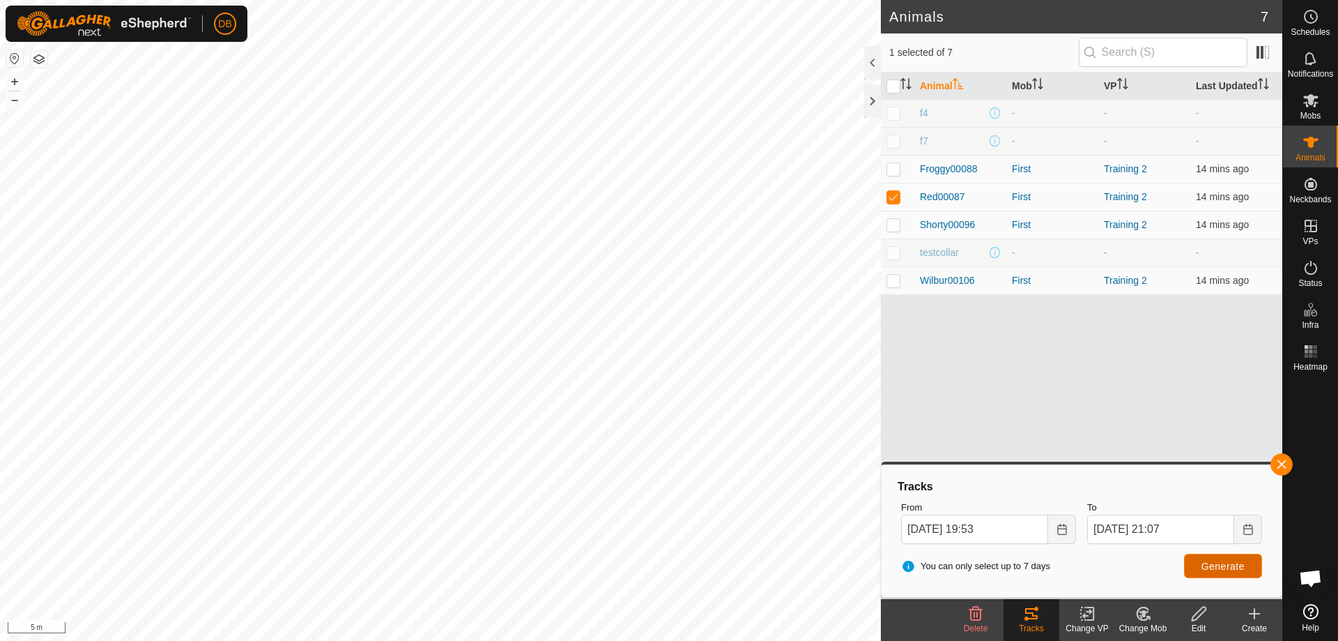
click at [1203, 561] on span "Generate" at bounding box center [1223, 565] width 43 height 11
click at [894, 172] on p-checkbox at bounding box center [894, 168] width 14 height 11
checkbox input "true"
click at [892, 223] on p-checkbox at bounding box center [894, 224] width 14 height 11
checkbox input "true"
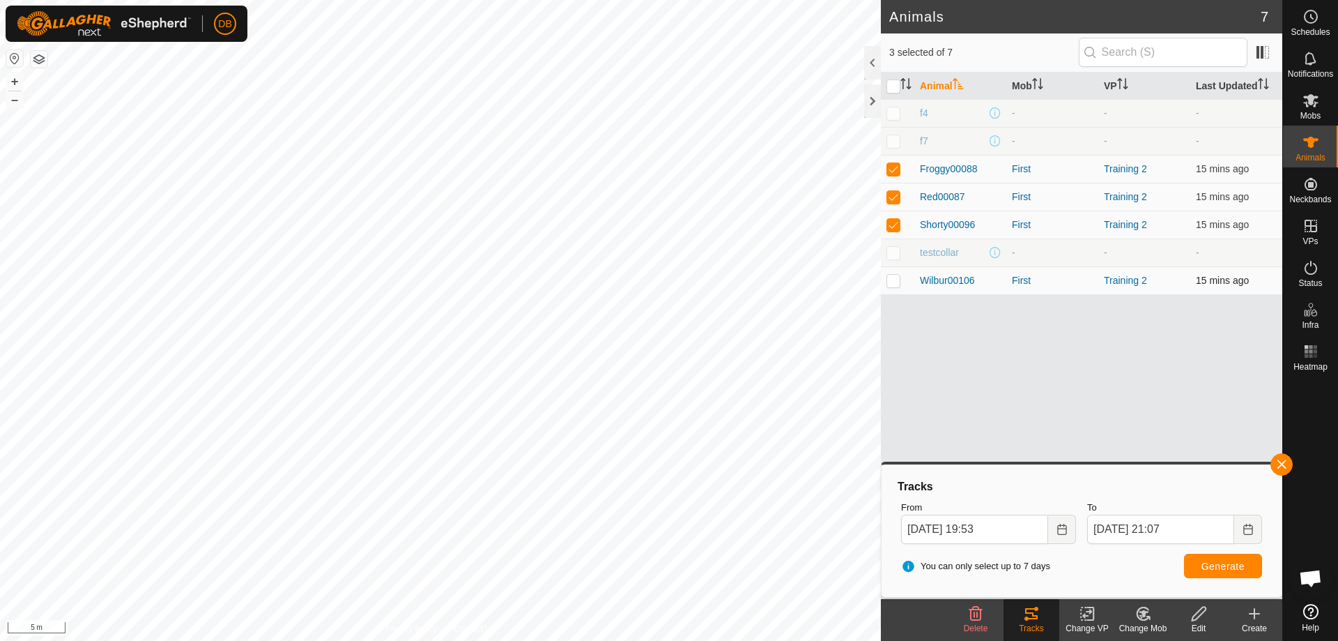
click at [895, 277] on p-checkbox at bounding box center [894, 280] width 14 height 11
click at [1239, 562] on span "Generate" at bounding box center [1223, 565] width 43 height 11
click at [892, 279] on p-checkbox at bounding box center [894, 280] width 14 height 11
checkbox input "false"
click at [894, 224] on p-checkbox at bounding box center [894, 224] width 14 height 11
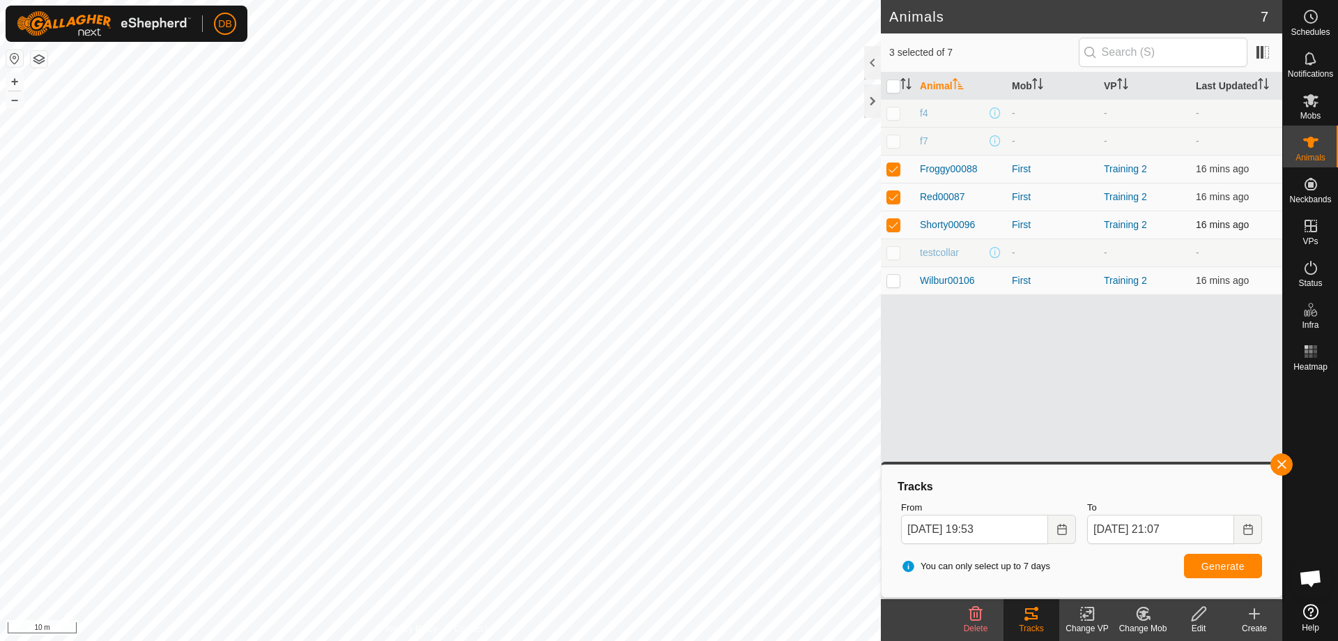
checkbox input "false"
click at [894, 197] on p-checkbox at bounding box center [894, 196] width 14 height 11
click at [1218, 566] on span "Generate" at bounding box center [1223, 565] width 43 height 11
click at [896, 194] on p-checkbox at bounding box center [894, 196] width 14 height 11
checkbox input "true"
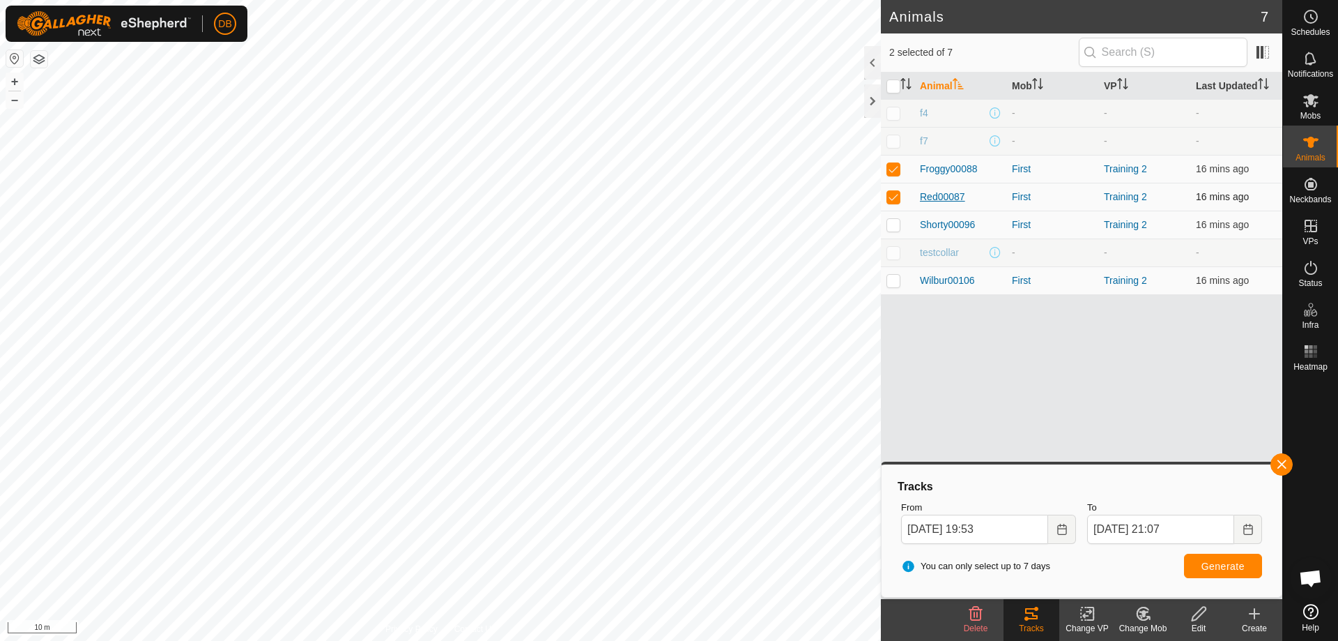
drag, startPoint x: 893, startPoint y: 169, endPoint x: 921, endPoint y: 192, distance: 36.7
click at [902, 173] on td at bounding box center [897, 169] width 33 height 28
checkbox input "false"
click at [1194, 564] on button "Generate" at bounding box center [1223, 565] width 78 height 24
click at [899, 225] on p-checkbox at bounding box center [894, 224] width 14 height 11
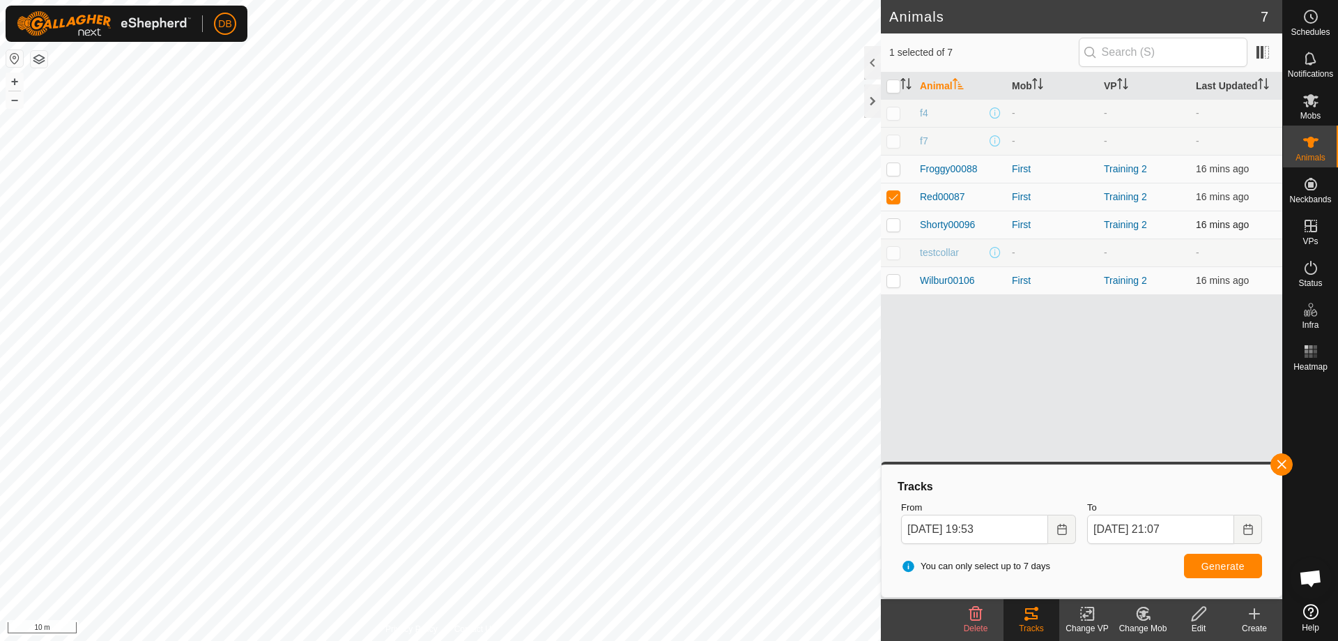
checkbox input "true"
click at [1233, 564] on span "Generate" at bounding box center [1223, 565] width 43 height 11
click at [892, 192] on p-checkbox at bounding box center [894, 196] width 14 height 11
checkbox input "false"
click at [896, 281] on p-checkbox at bounding box center [894, 280] width 14 height 11
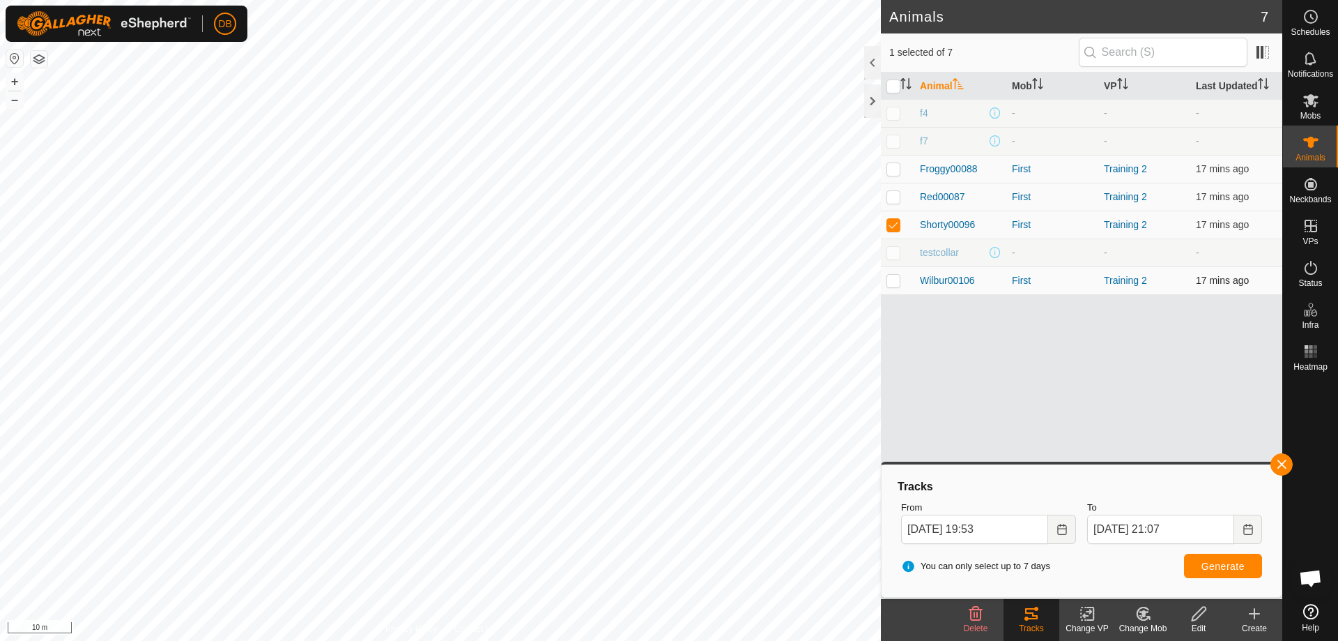
checkbox input "true"
click at [895, 224] on p-checkbox at bounding box center [894, 224] width 14 height 11
checkbox input "false"
click at [1211, 562] on span "Generate" at bounding box center [1223, 565] width 43 height 11
click at [890, 170] on p-checkbox at bounding box center [894, 168] width 14 height 11
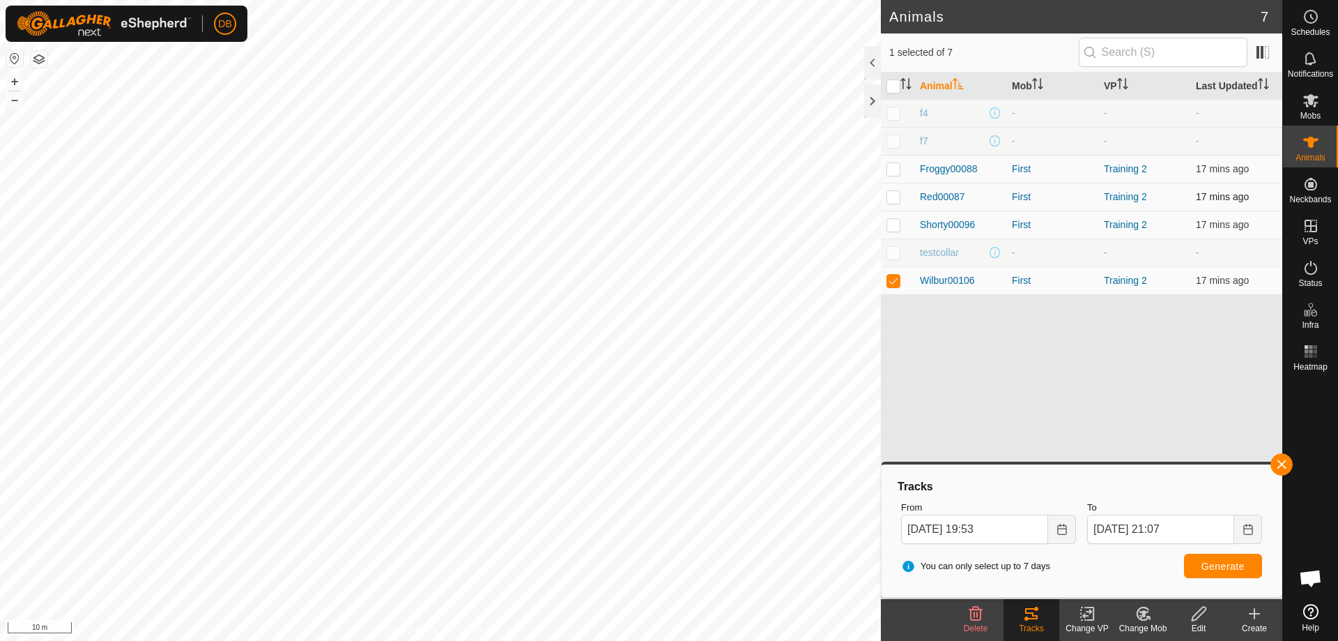
checkbox input "true"
click at [892, 198] on p-checkbox at bounding box center [894, 196] width 14 height 11
click at [891, 196] on p-checkbox at bounding box center [894, 196] width 14 height 11
checkbox input "false"
click at [890, 278] on p-checkbox at bounding box center [894, 280] width 14 height 11
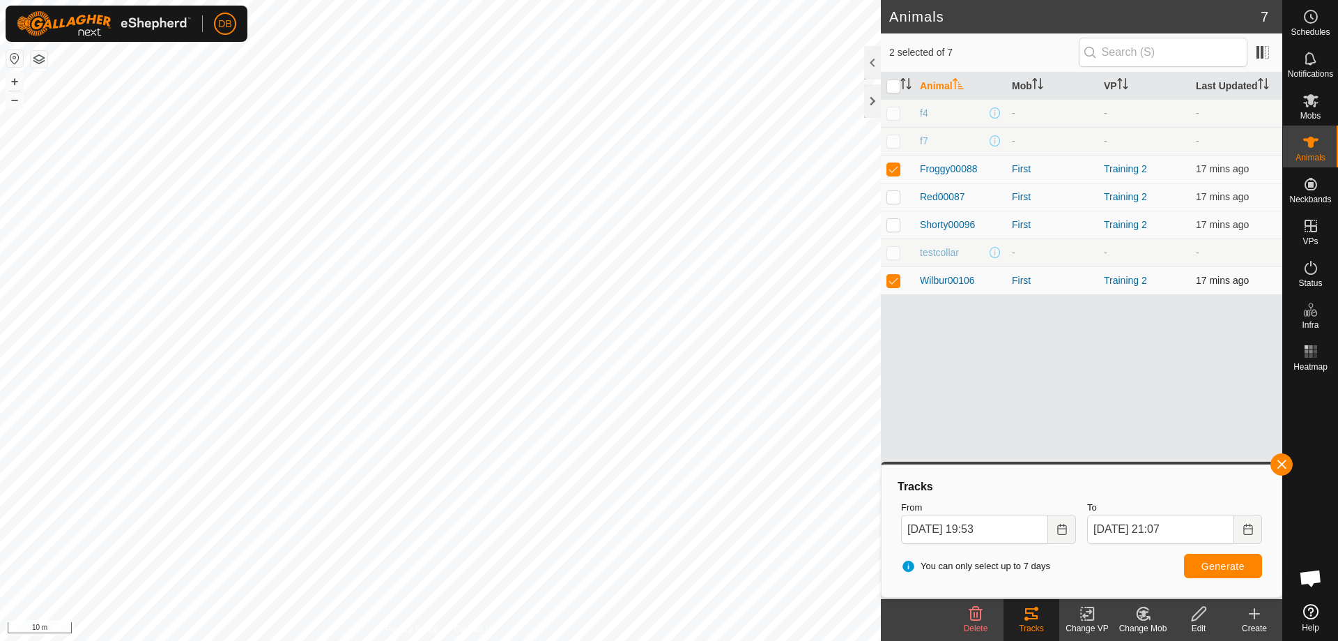
checkbox input "false"
click at [1194, 564] on button "Generate" at bounding box center [1223, 565] width 78 height 24
click at [889, 194] on p-checkbox at bounding box center [894, 196] width 14 height 11
checkbox input "true"
click at [892, 225] on p-checkbox at bounding box center [894, 224] width 14 height 11
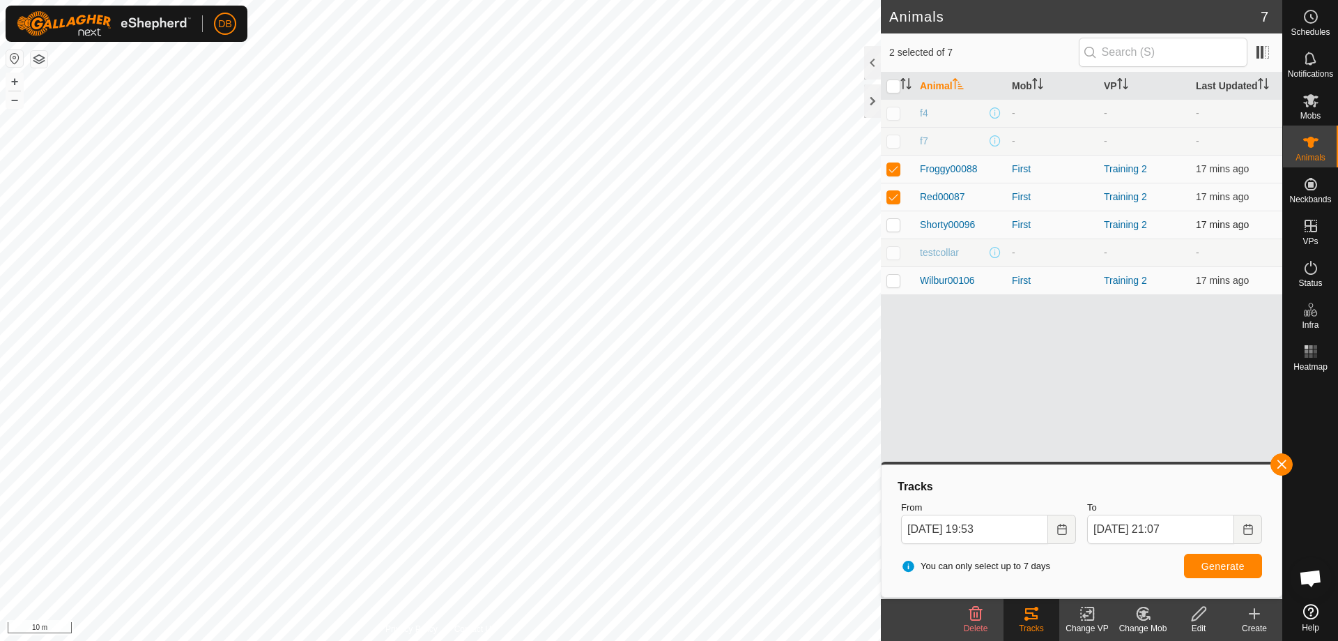
checkbox input "true"
drag, startPoint x: 892, startPoint y: 276, endPoint x: 961, endPoint y: 351, distance: 102.1
click at [900, 280] on td at bounding box center [897, 280] width 33 height 28
checkbox input "true"
click at [1222, 561] on span "Generate" at bounding box center [1223, 565] width 43 height 11
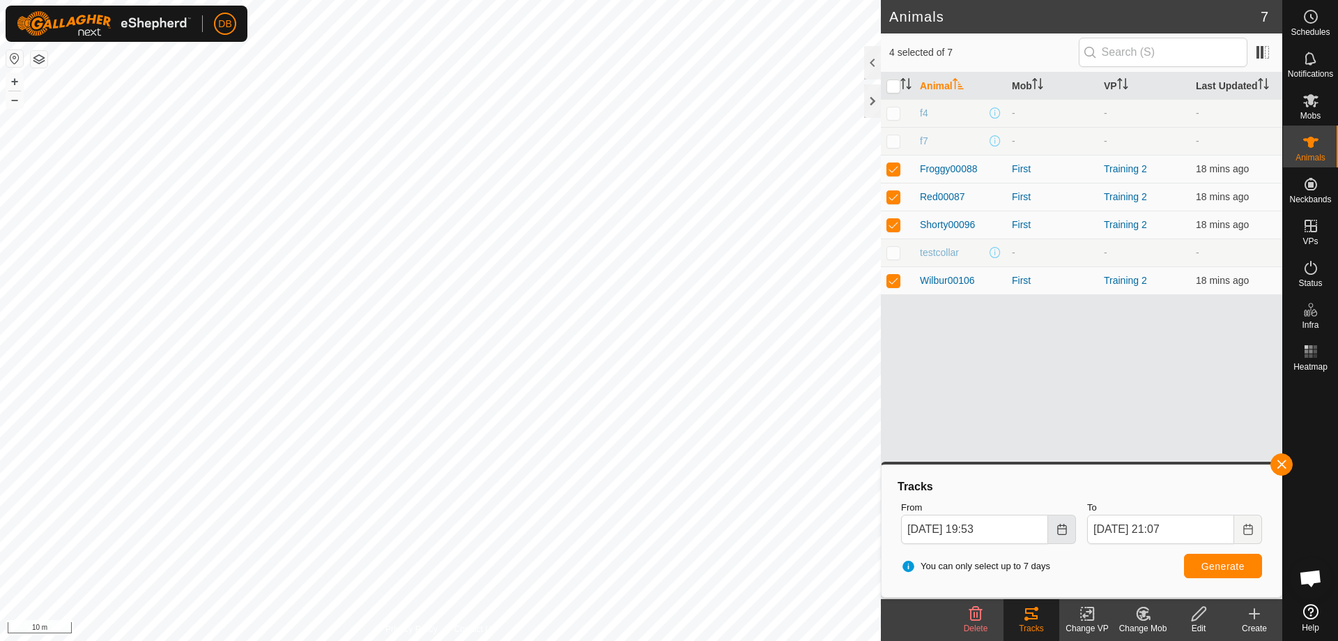
click at [1057, 524] on icon "Choose Date" at bounding box center [1062, 528] width 11 height 11
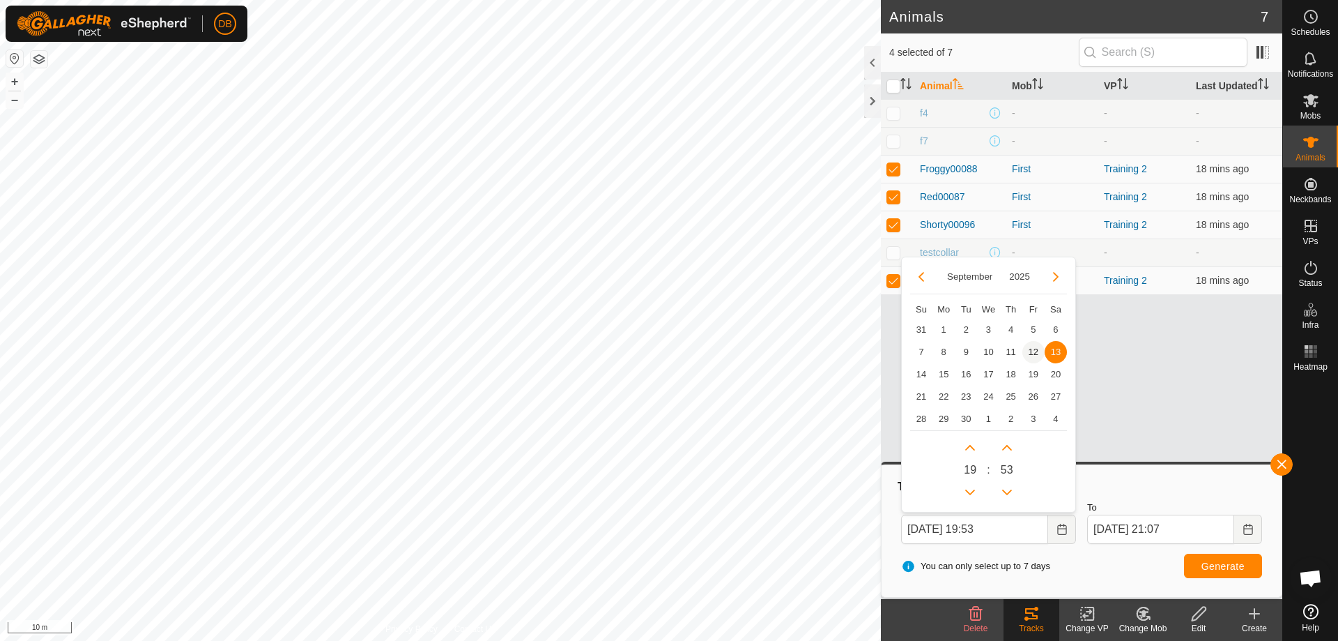
click at [1033, 346] on span "12" at bounding box center [1033, 352] width 22 height 22
type input "12 Sep, 2025 19:53"
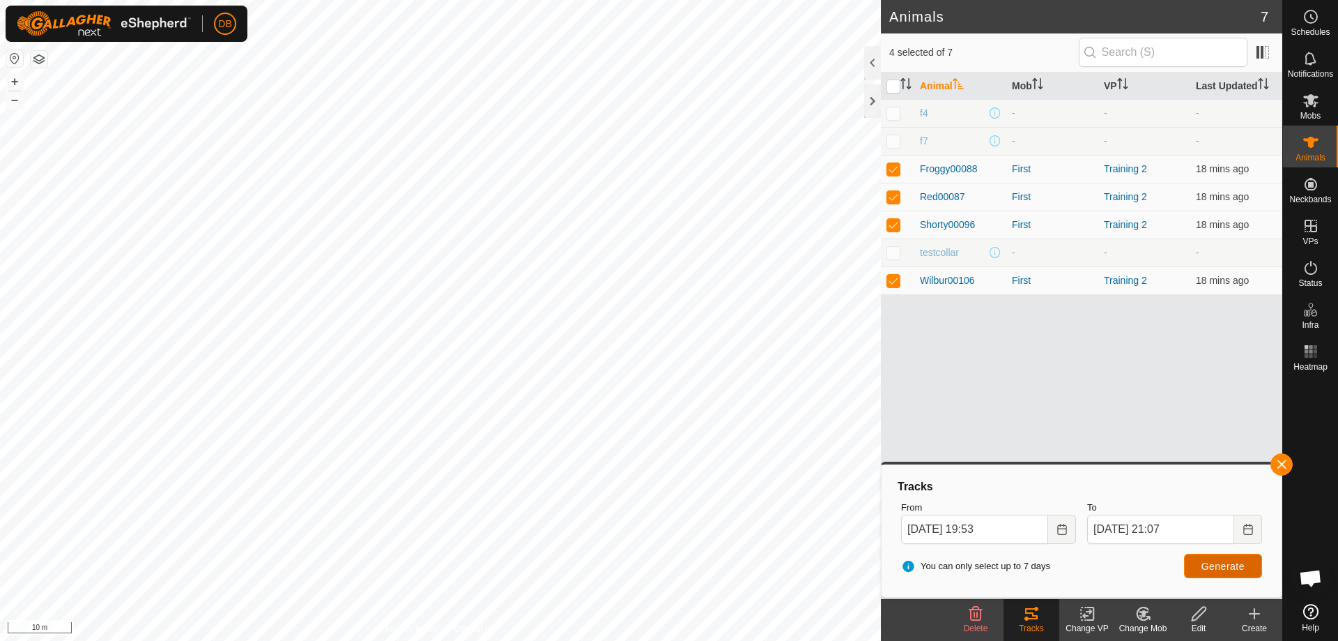
click at [1225, 565] on span "Generate" at bounding box center [1223, 565] width 43 height 11
click at [1280, 462] on button "button" at bounding box center [1282, 464] width 22 height 22
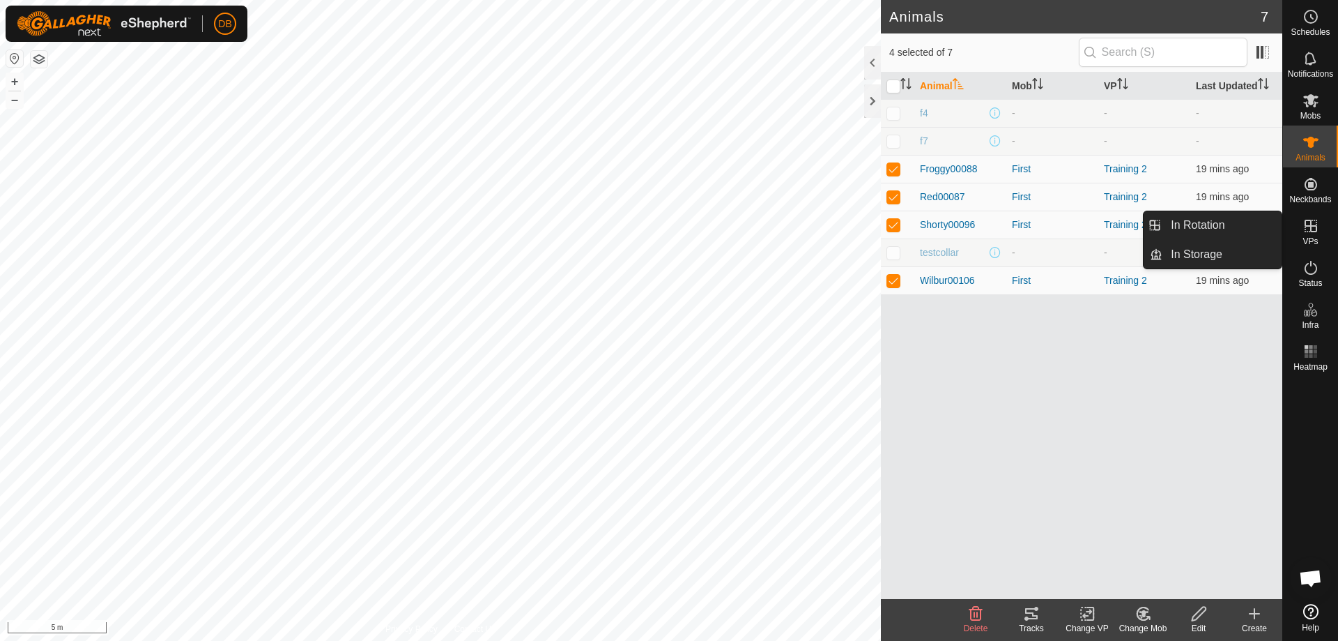
click at [1309, 226] on icon at bounding box center [1311, 226] width 13 height 13
click at [1311, 233] on icon at bounding box center [1311, 225] width 17 height 17
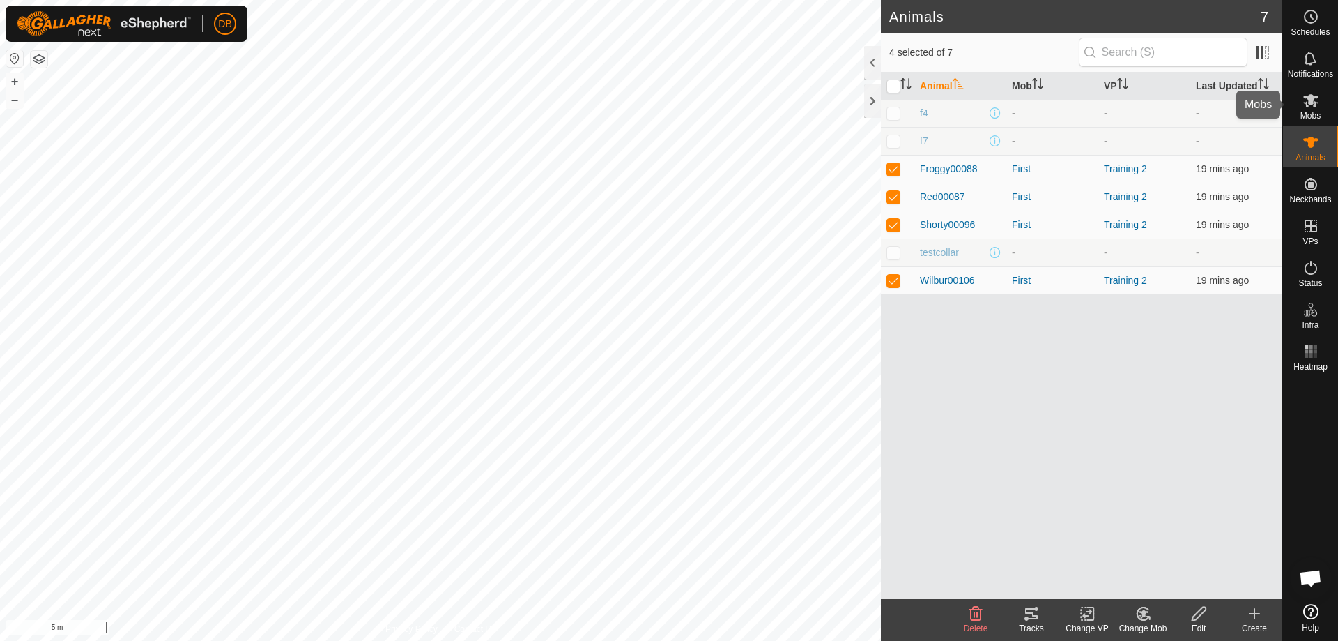
click at [1313, 107] on icon at bounding box center [1311, 100] width 17 height 17
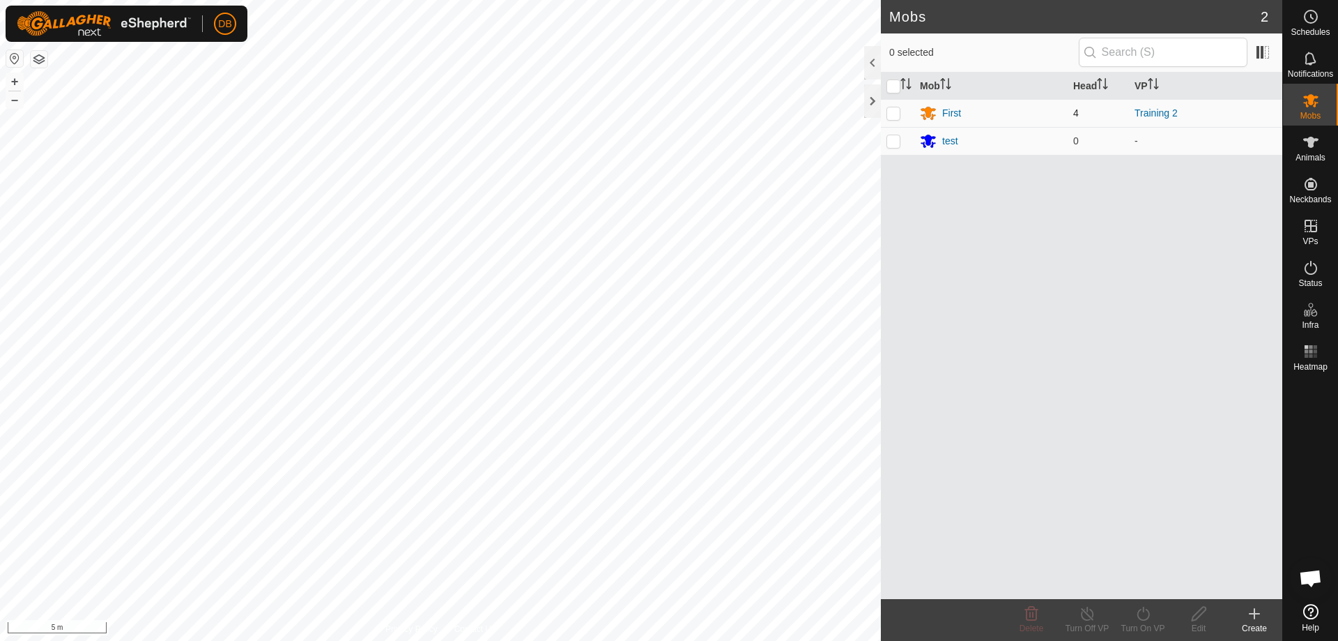
click at [891, 114] on p-checkbox at bounding box center [894, 112] width 14 height 11
checkbox input "true"
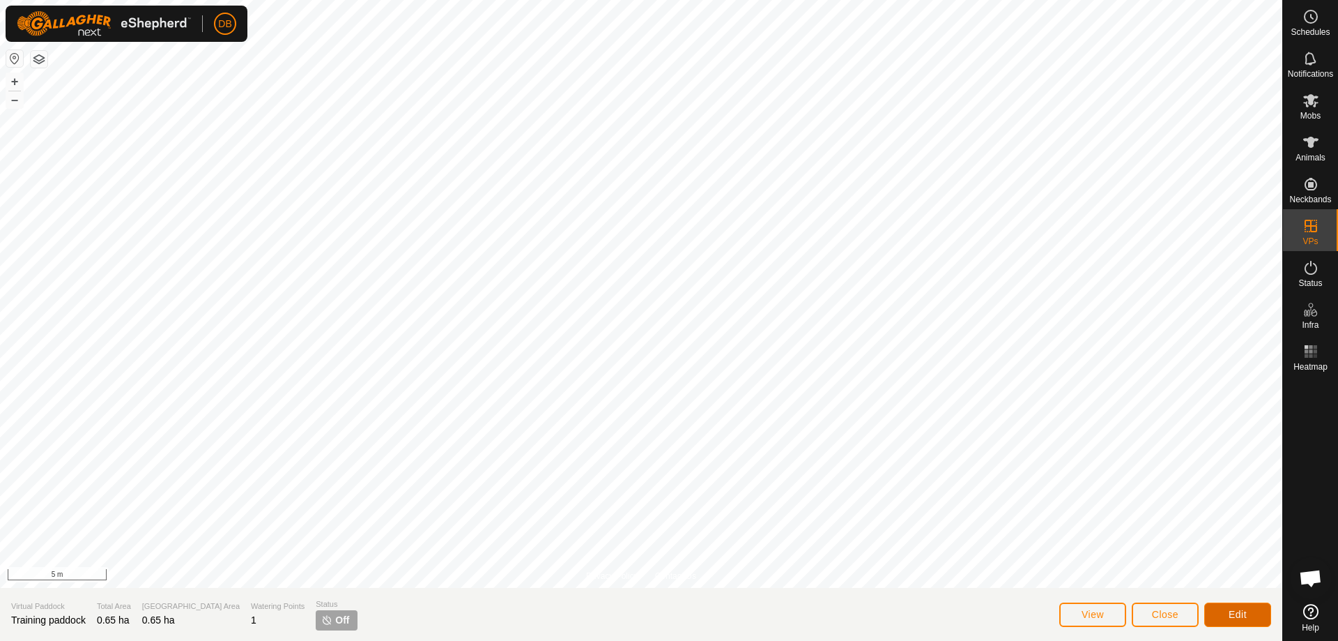
click at [1243, 611] on span "Edit" at bounding box center [1238, 613] width 18 height 11
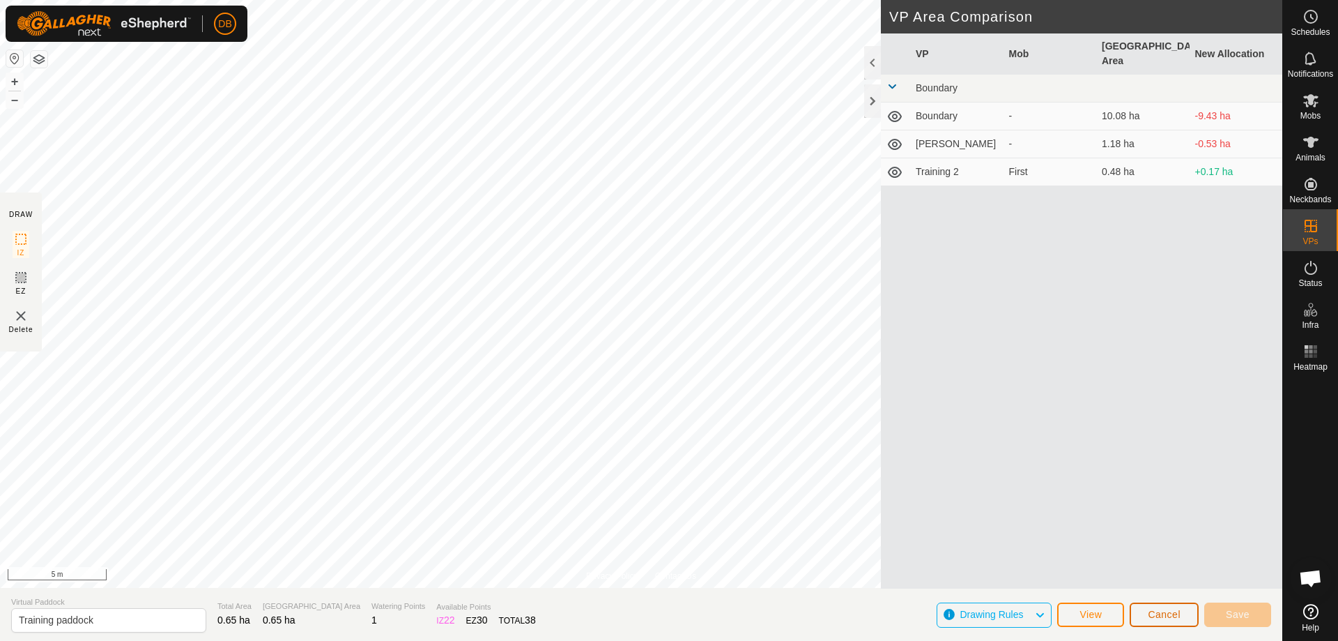
click at [1163, 615] on span "Cancel" at bounding box center [1164, 613] width 33 height 11
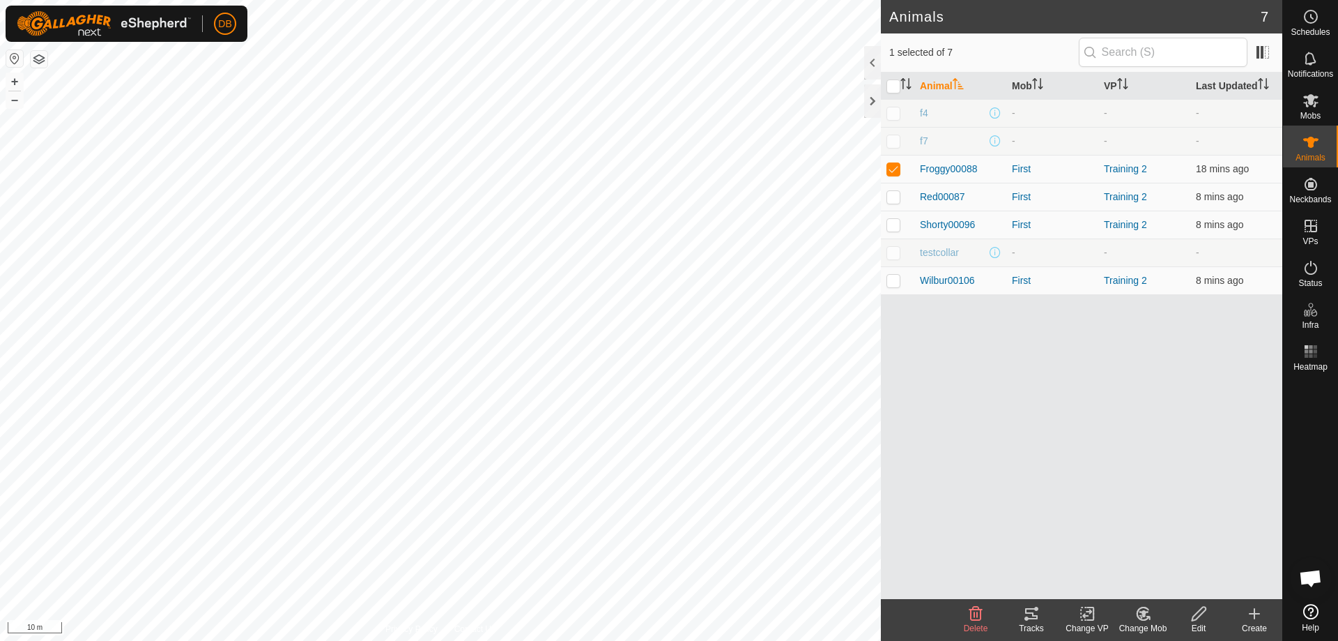
click at [1030, 617] on icon at bounding box center [1031, 613] width 17 height 17
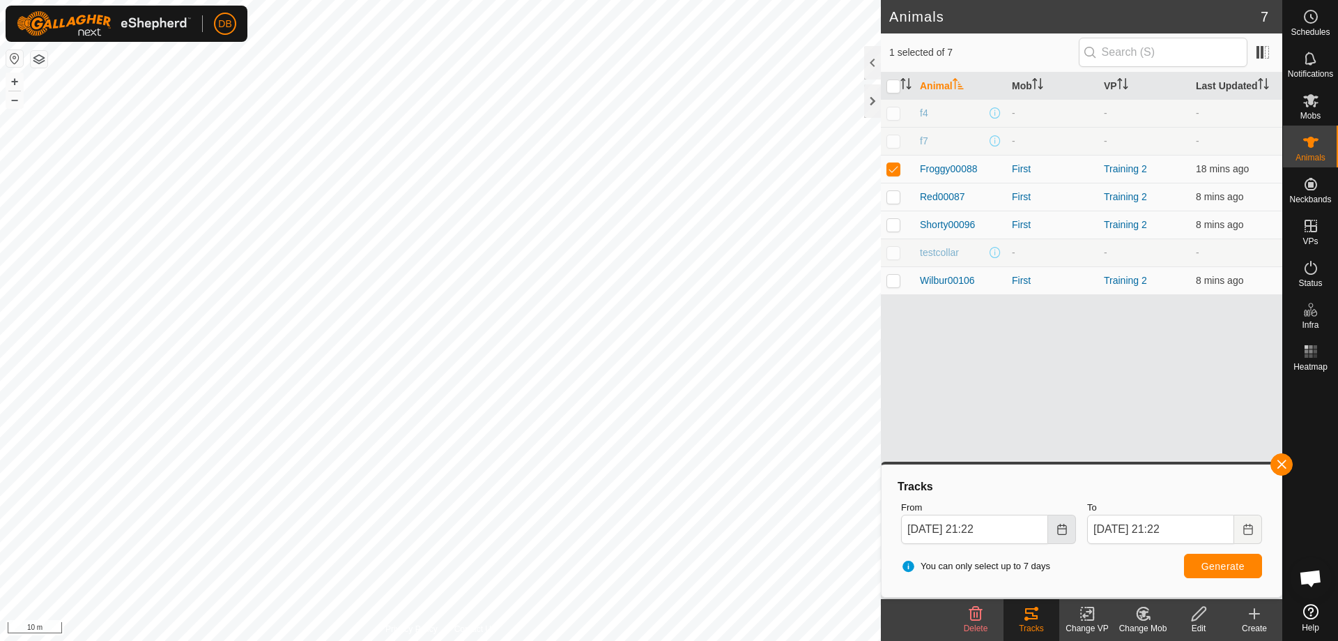
click at [1065, 530] on icon "Choose Date" at bounding box center [1062, 528] width 11 height 11
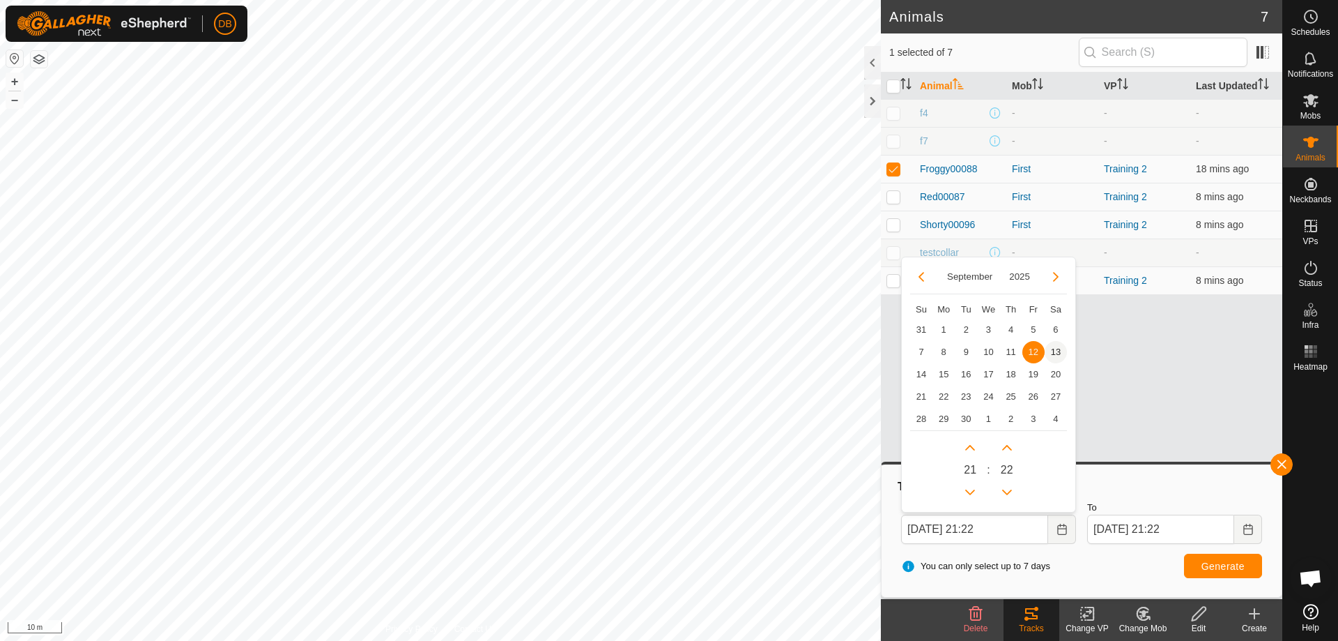
click at [1054, 347] on span "13" at bounding box center [1056, 352] width 22 height 22
type input "13 Sep, 2025 21:22"
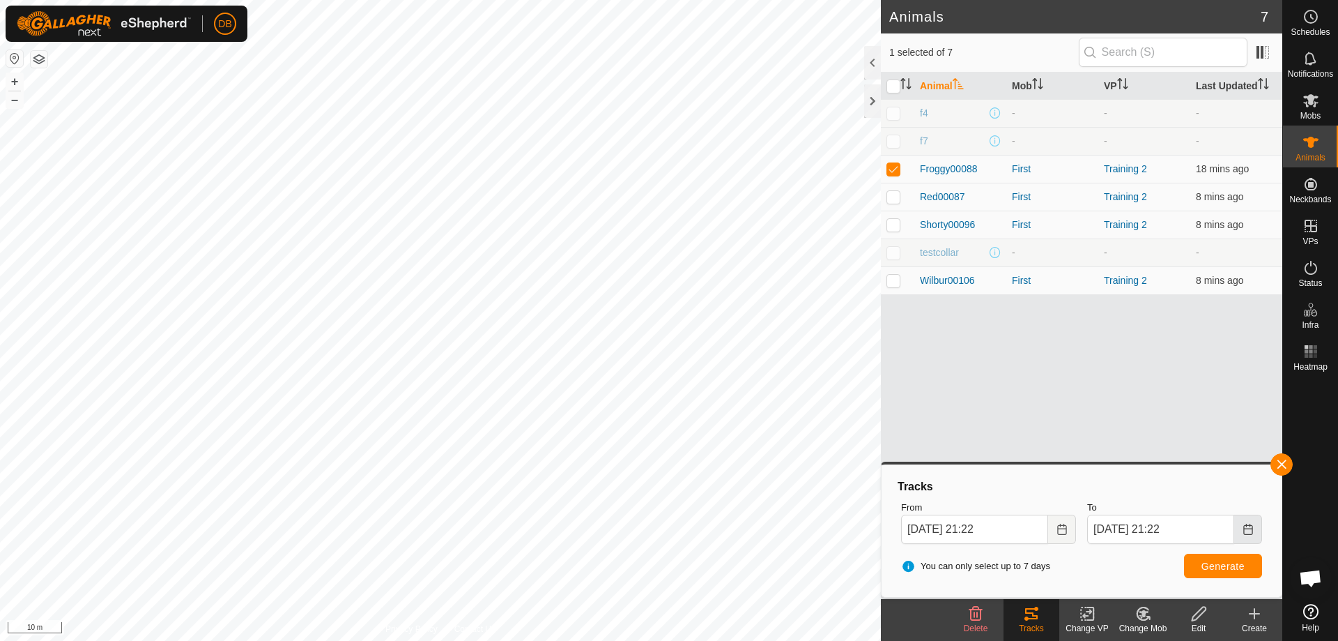
click at [1249, 528] on icon "Choose Date" at bounding box center [1247, 528] width 9 height 11
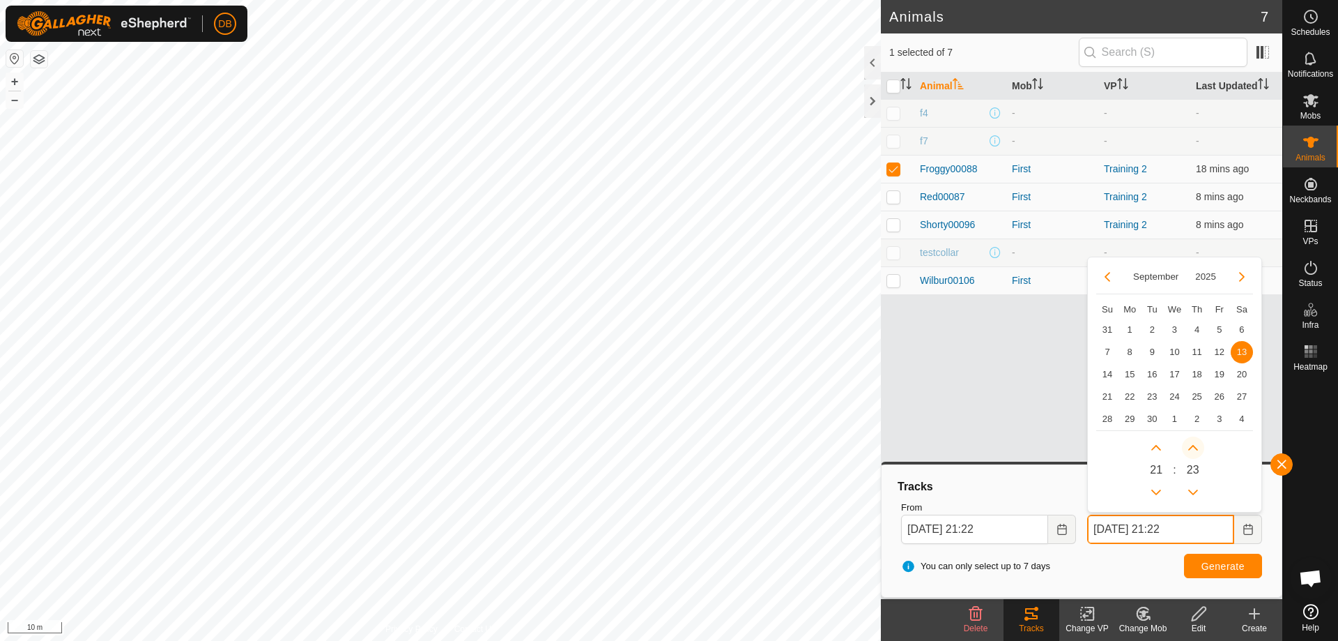
click at [1194, 446] on button "Next Minute" at bounding box center [1193, 447] width 22 height 22
click at [1195, 447] on span "Next Minute" at bounding box center [1195, 447] width 0 height 0
click at [1194, 446] on button "Next Minute" at bounding box center [1193, 447] width 22 height 22
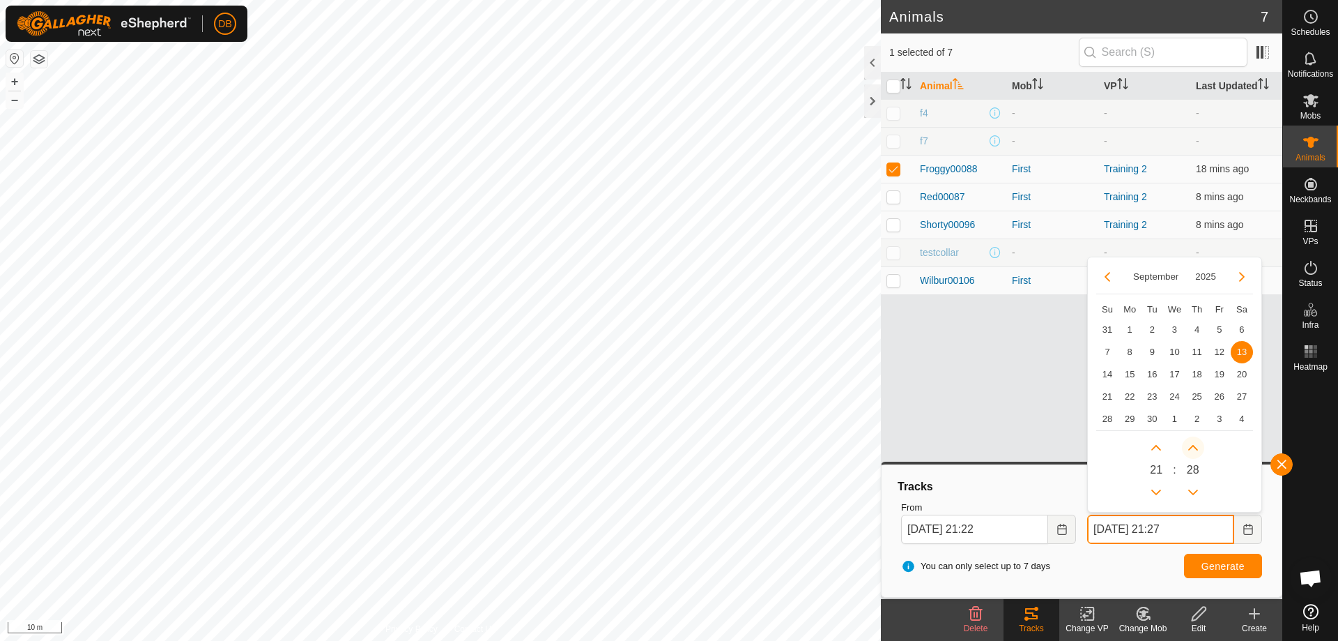
click at [1194, 446] on button "Next Minute" at bounding box center [1193, 447] width 22 height 22
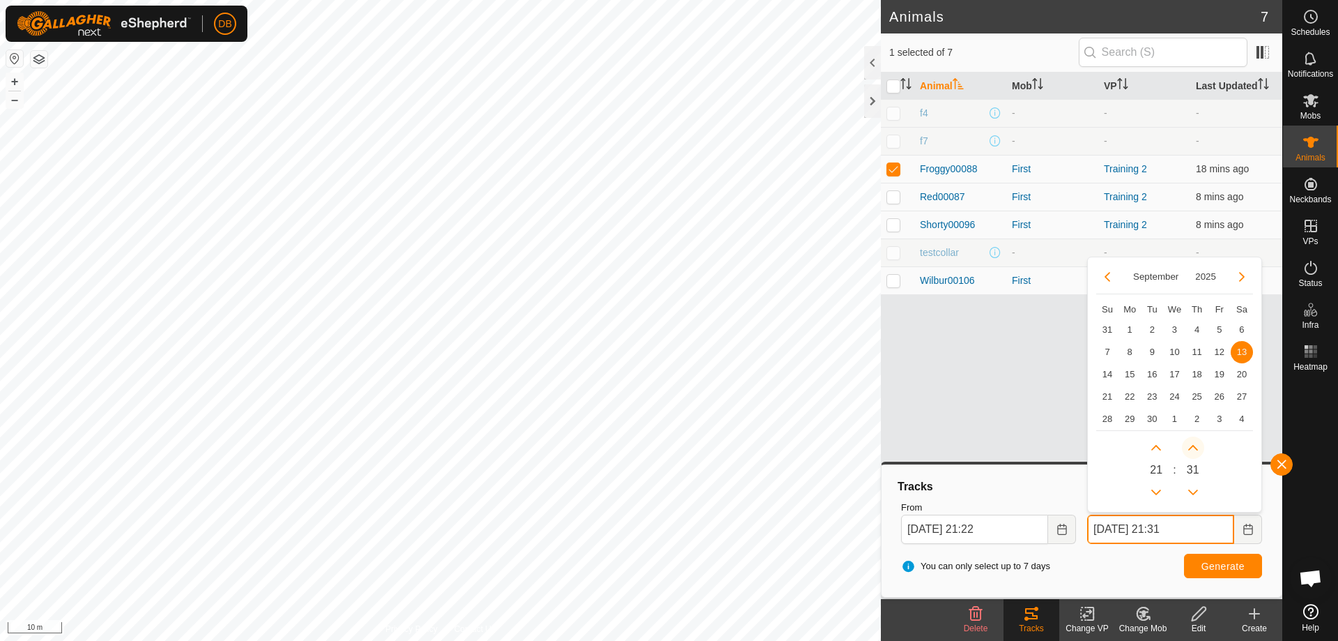
type input "13 Sep, 2025 21:32"
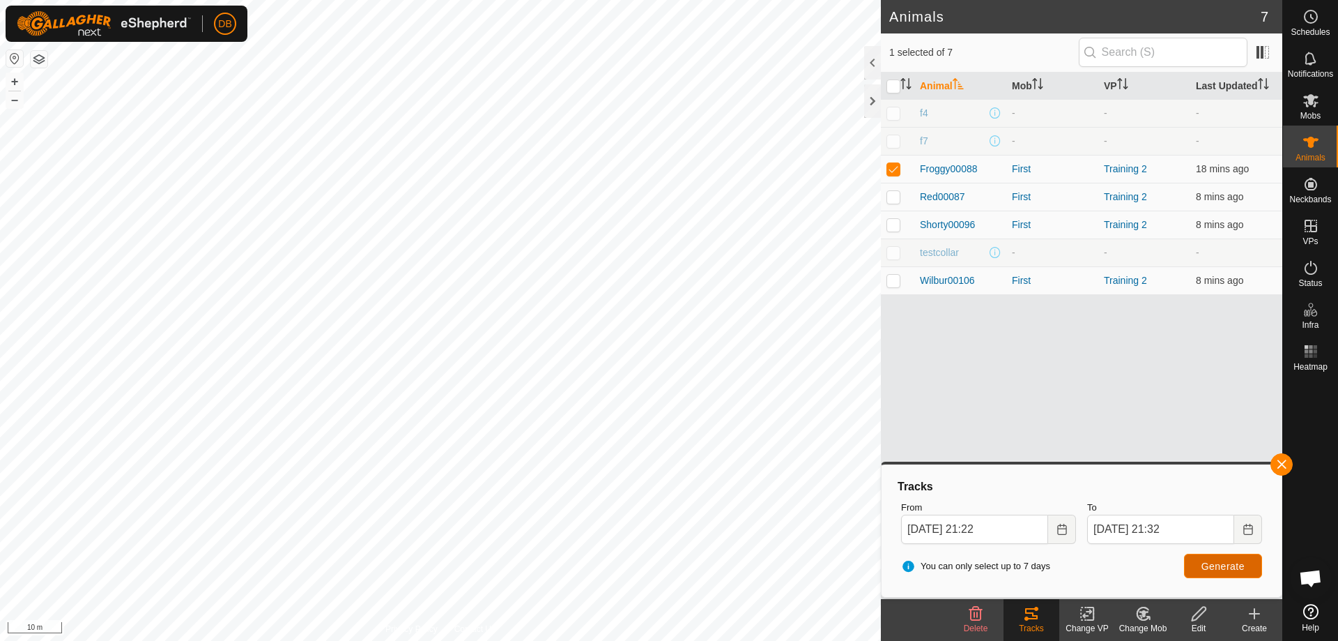
click at [1221, 566] on span "Generate" at bounding box center [1223, 565] width 43 height 11
click at [1215, 569] on span "Generate" at bounding box center [1223, 565] width 43 height 11
click at [1063, 531] on icon "Choose Date" at bounding box center [1062, 528] width 11 height 11
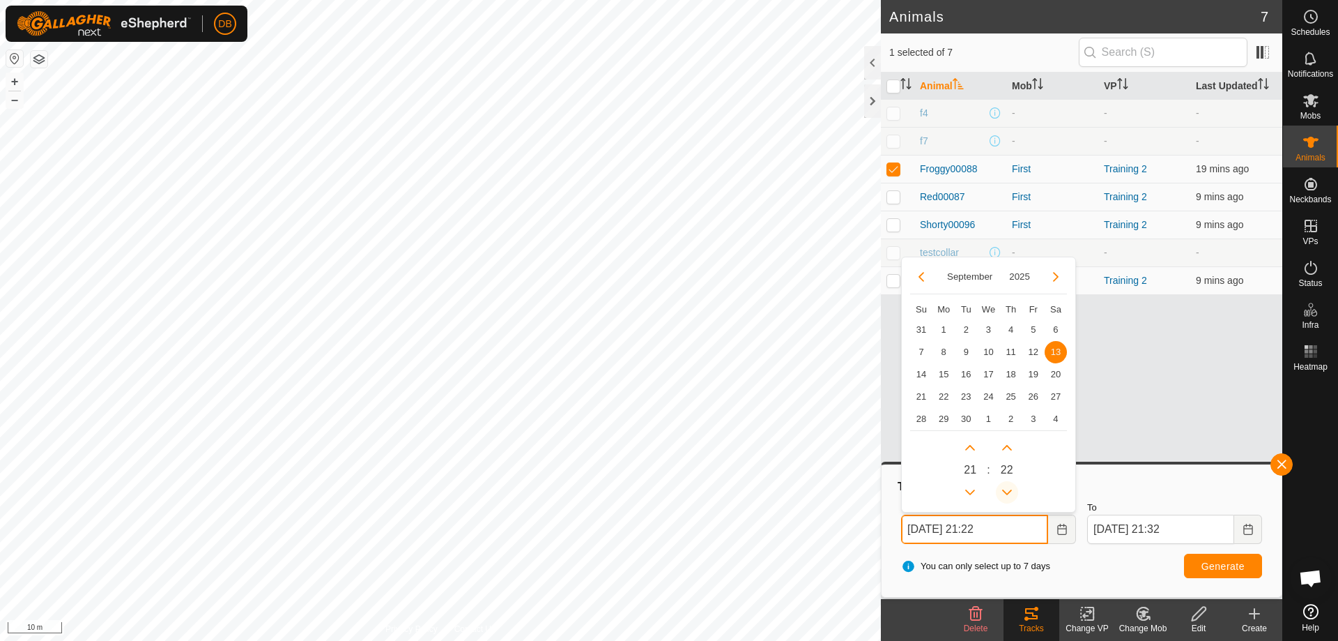
click at [1010, 486] on button "Previous Minute" at bounding box center [1007, 492] width 22 height 22
click at [1011, 487] on span "Previous Minute" at bounding box center [1011, 487] width 0 height 0
click at [1010, 486] on button "Previous Minute" at bounding box center [1007, 492] width 22 height 22
click at [1010, 486] on icon "Previous Minute" at bounding box center [1007, 491] width 11 height 11
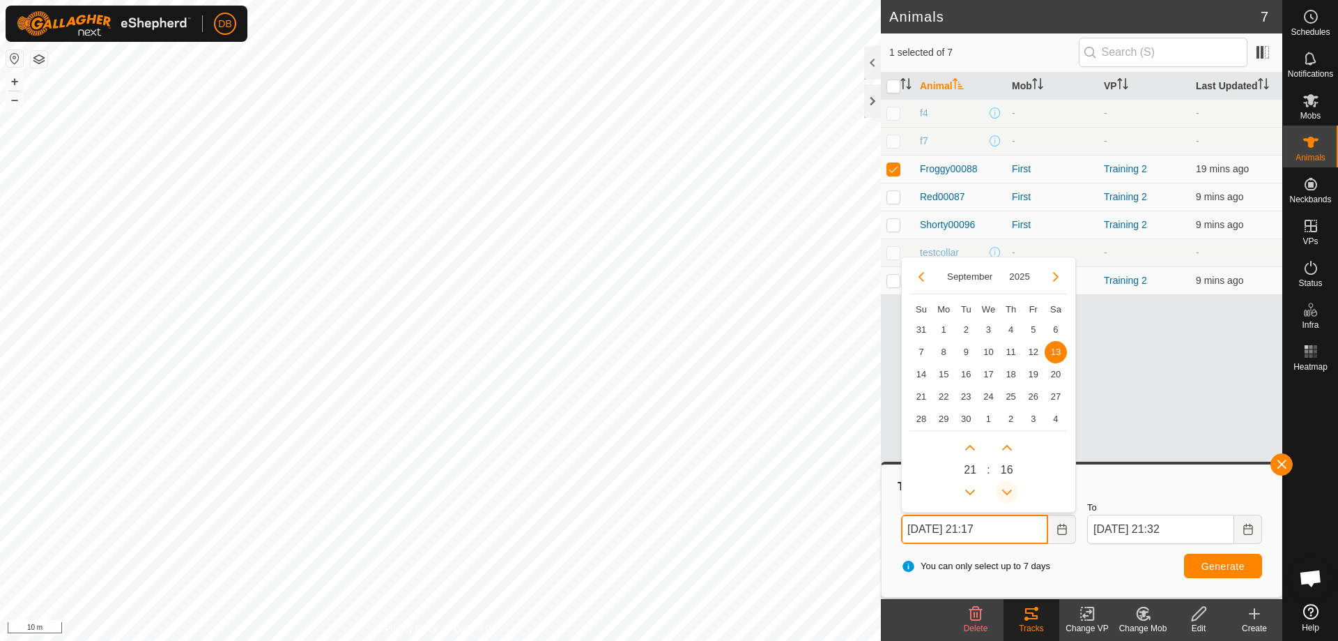
click at [1010, 486] on icon "Previous Minute" at bounding box center [1007, 491] width 11 height 11
click at [1010, 486] on button "Previous Minute" at bounding box center [1007, 492] width 22 height 22
click at [1011, 487] on span "Previous Minute" at bounding box center [1011, 487] width 0 height 0
click at [1010, 486] on button "Previous Minute" at bounding box center [1007, 492] width 22 height 22
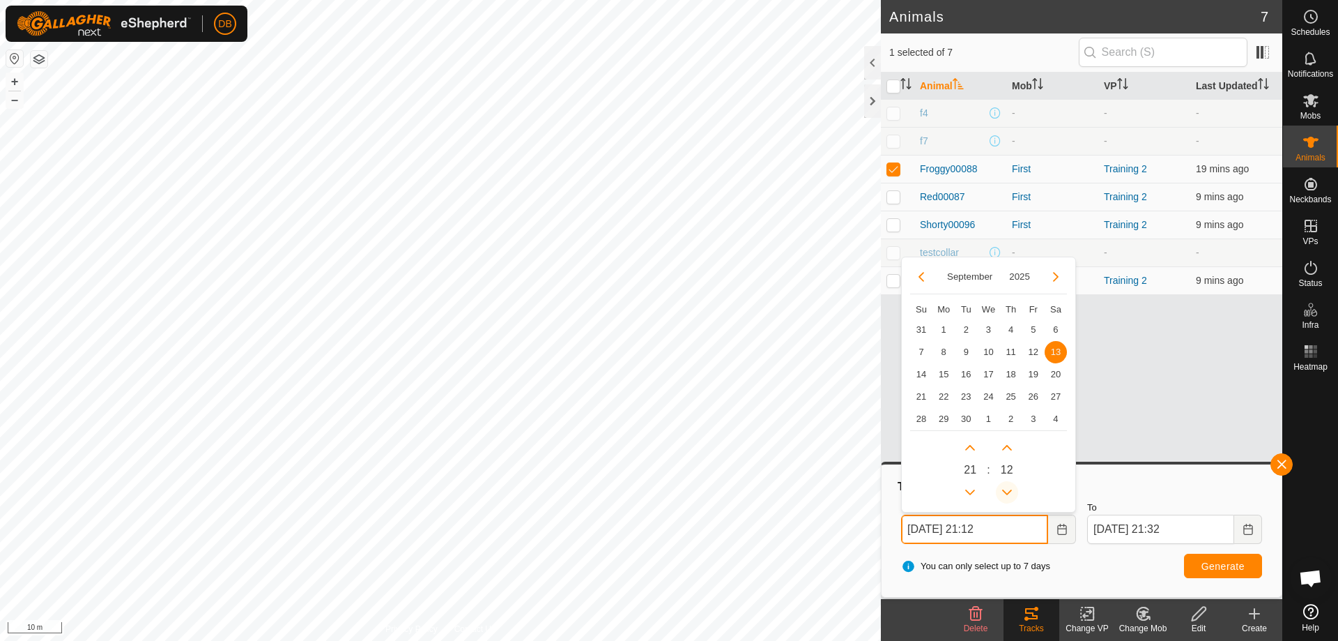
click at [1011, 487] on span "Previous Minute" at bounding box center [1011, 487] width 0 height 0
click at [1010, 486] on icon "Previous Minute" at bounding box center [1007, 491] width 11 height 11
click at [1010, 486] on button "Previous Minute" at bounding box center [1007, 492] width 22 height 22
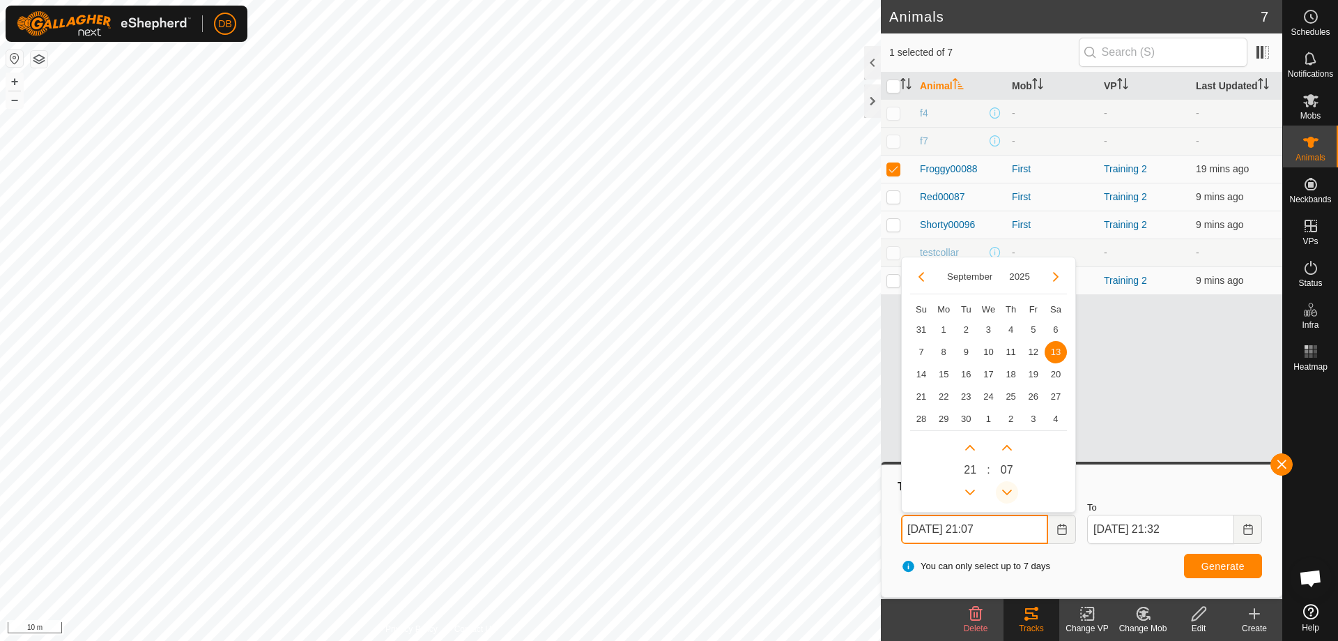
click at [1010, 486] on button "Previous Minute" at bounding box center [1007, 492] width 22 height 22
click at [1010, 486] on icon "Previous Minute" at bounding box center [1007, 491] width 11 height 11
click at [1010, 486] on button "Previous Minute" at bounding box center [1007, 492] width 22 height 22
click at [1011, 487] on span "Previous Minute" at bounding box center [1011, 487] width 0 height 0
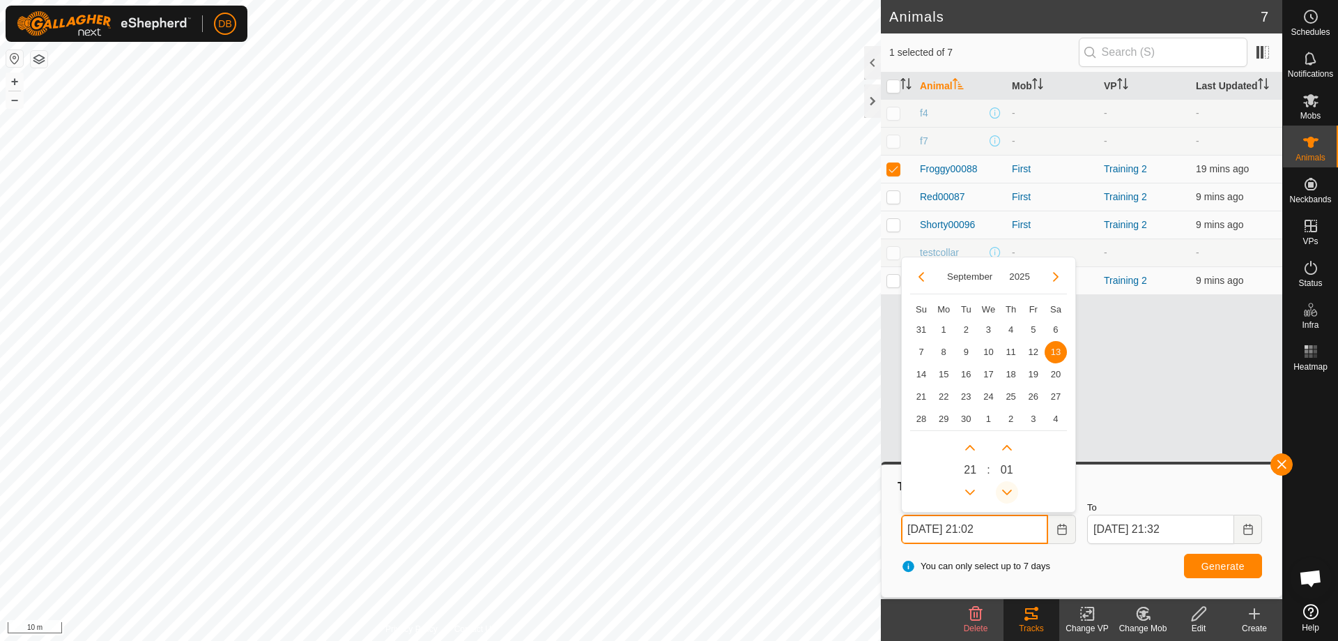
click at [1010, 486] on button "Previous Minute" at bounding box center [1007, 492] width 22 height 22
type input "13 Sep, 2025 21:00"
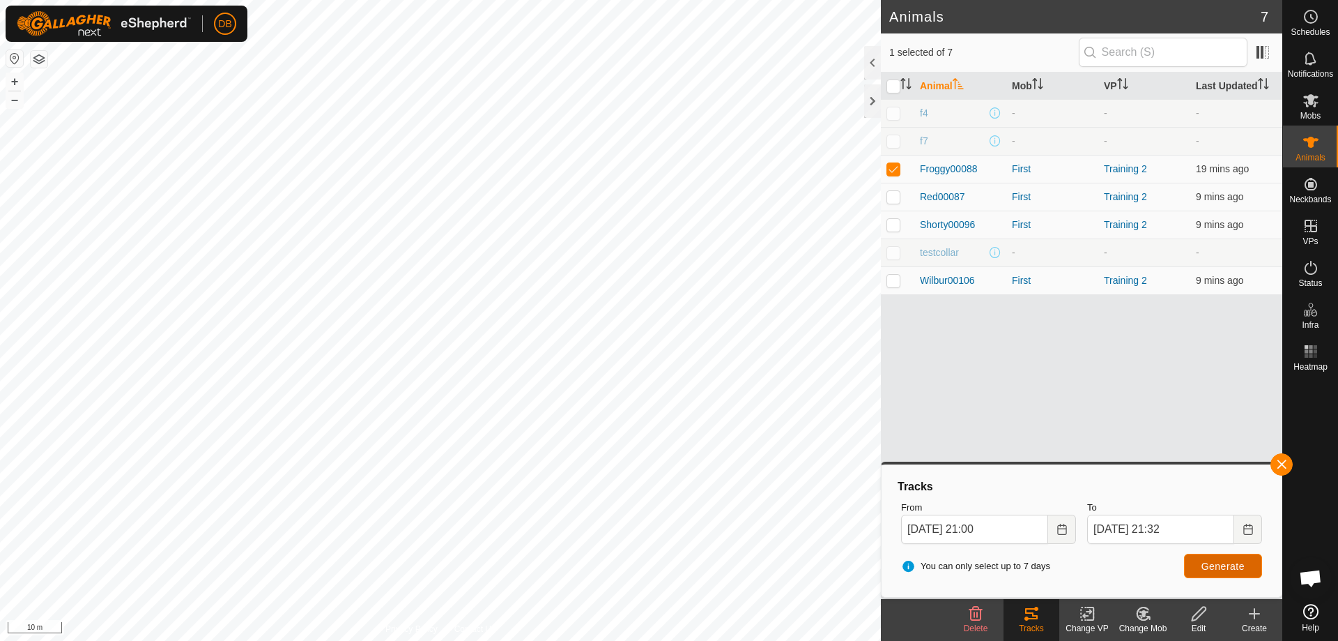
click at [1242, 562] on span "Generate" at bounding box center [1223, 565] width 43 height 11
click at [1218, 561] on span "Generate" at bounding box center [1223, 565] width 43 height 11
click at [890, 194] on p-checkbox at bounding box center [894, 196] width 14 height 11
checkbox input "true"
click at [1216, 561] on span "Generate" at bounding box center [1223, 565] width 43 height 11
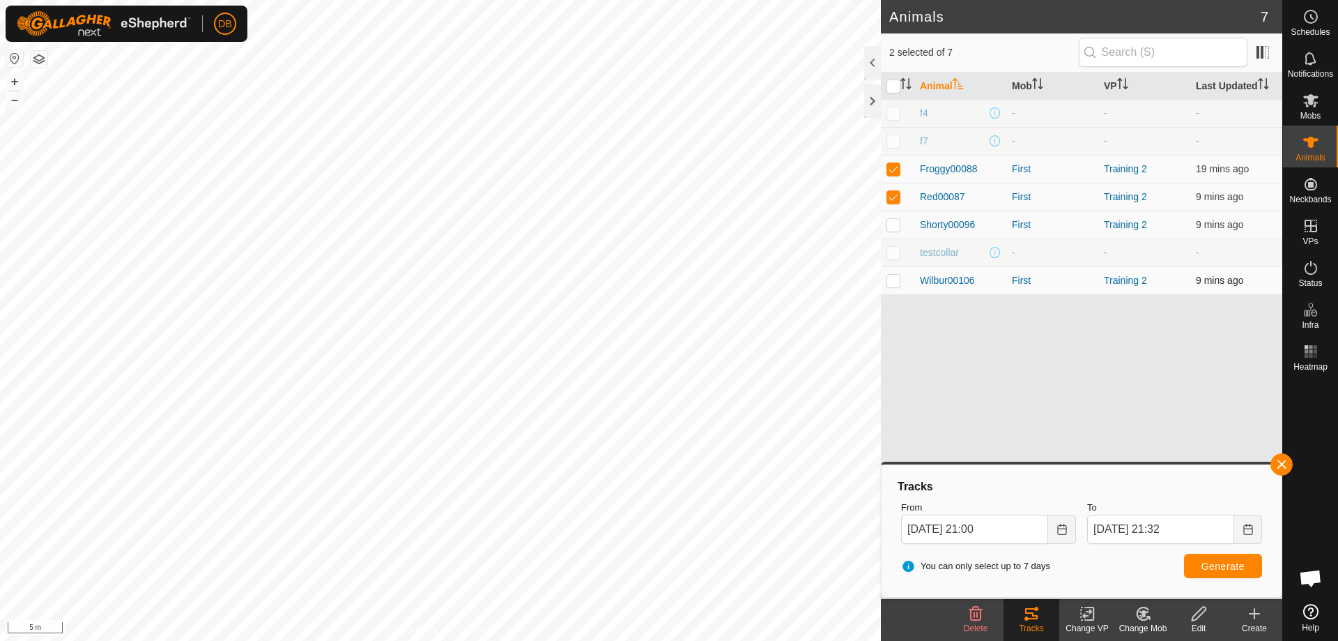
drag, startPoint x: 897, startPoint y: 223, endPoint x: 898, endPoint y: 271, distance: 48.1
click at [898, 229] on p-checkbox at bounding box center [894, 224] width 14 height 11
checkbox input "true"
click at [894, 284] on p-checkbox at bounding box center [894, 280] width 14 height 11
checkbox input "true"
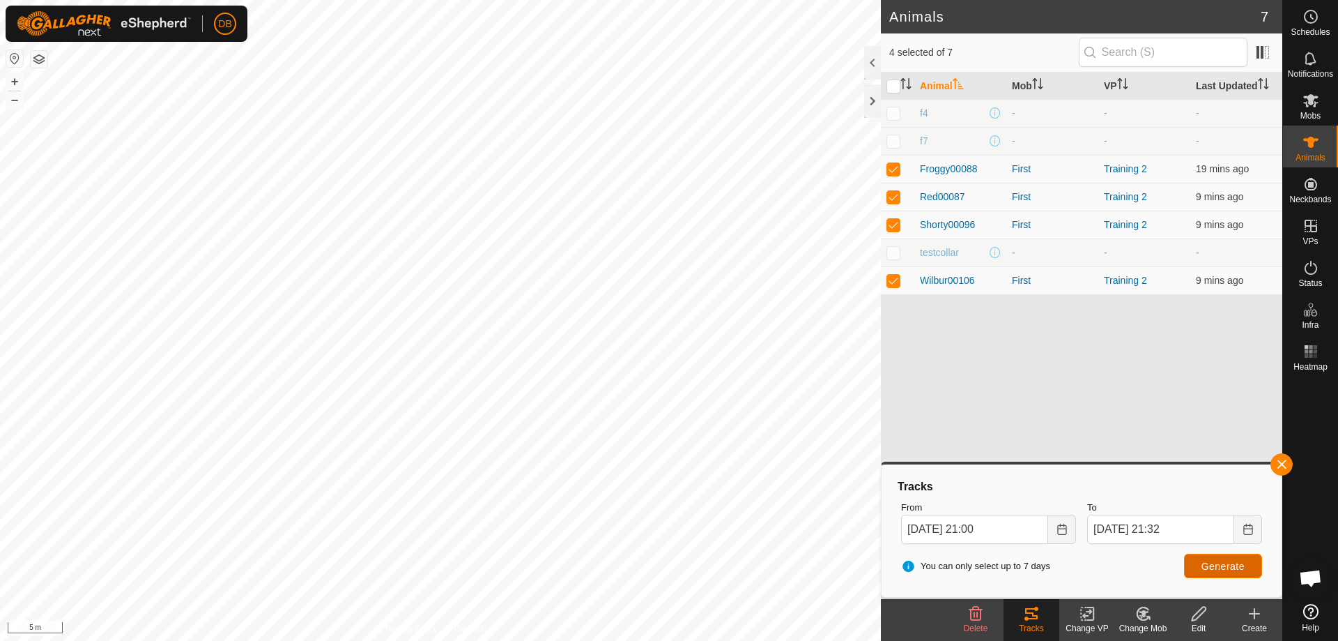
click at [1235, 567] on span "Generate" at bounding box center [1223, 565] width 43 height 11
click at [896, 170] on p-checkbox at bounding box center [894, 168] width 14 height 11
checkbox input "false"
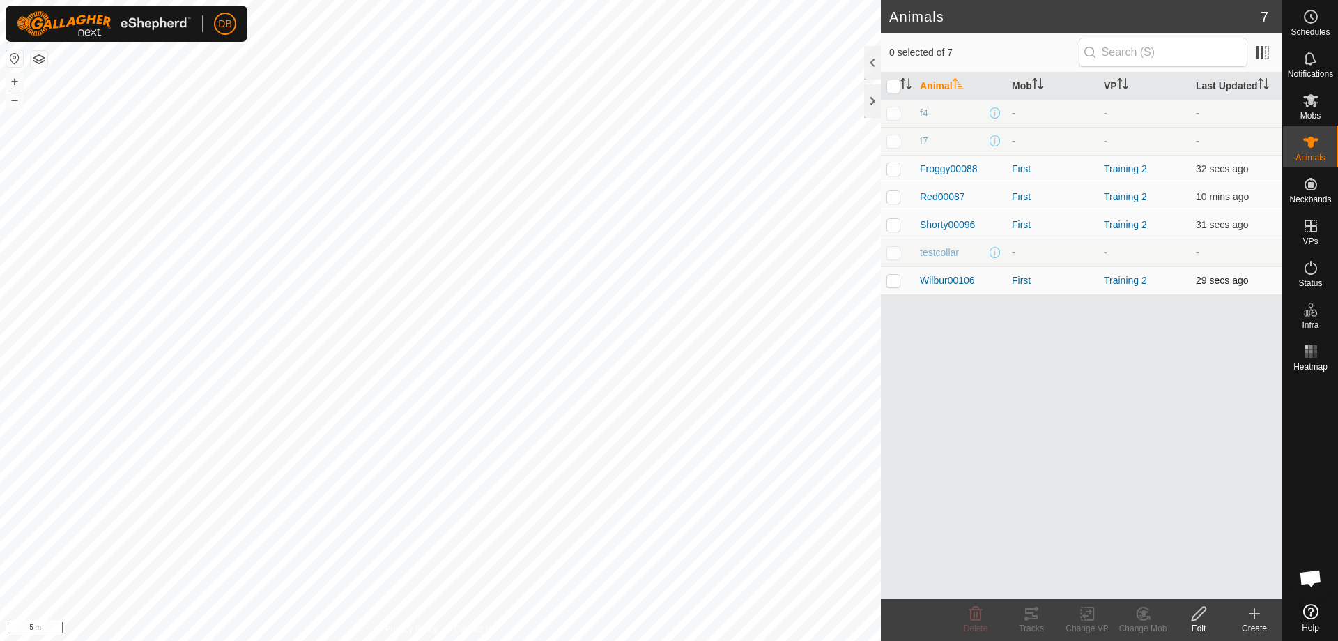
click at [891, 279] on p-checkbox at bounding box center [894, 280] width 14 height 11
checkbox input "true"
click at [895, 169] on p-checkbox at bounding box center [894, 168] width 14 height 11
checkbox input "true"
click at [1038, 620] on icon at bounding box center [1031, 613] width 17 height 17
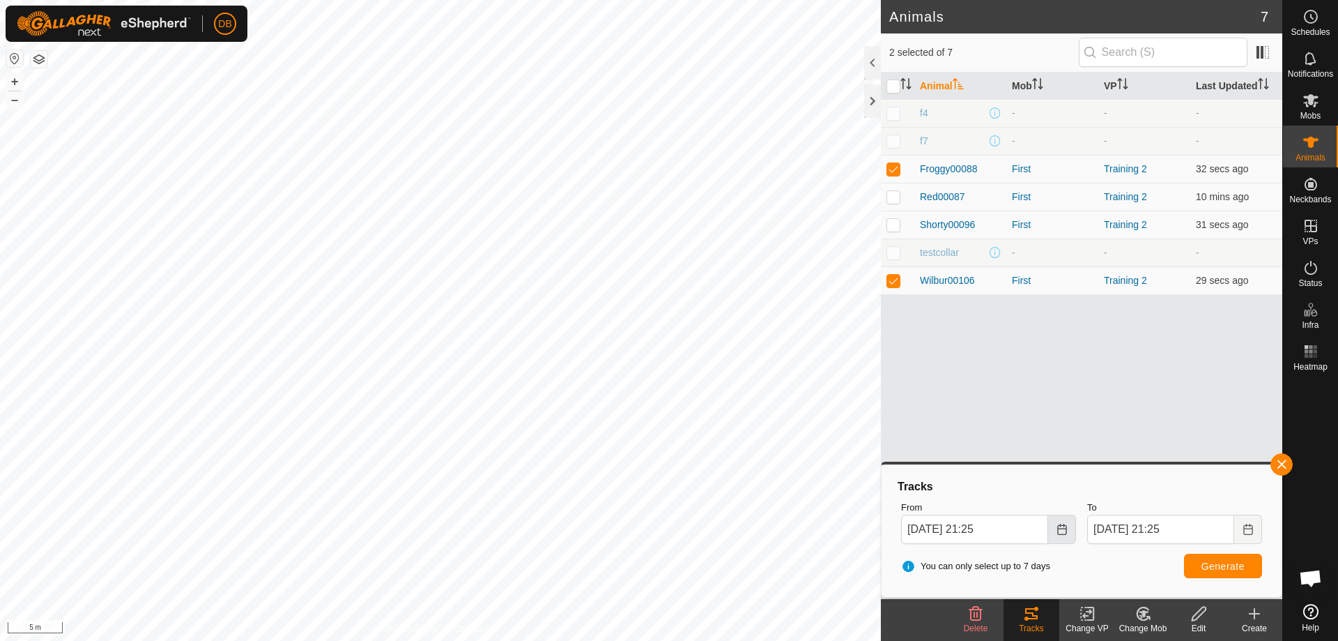
click at [1064, 535] on button "Choose Date" at bounding box center [1062, 528] width 28 height 29
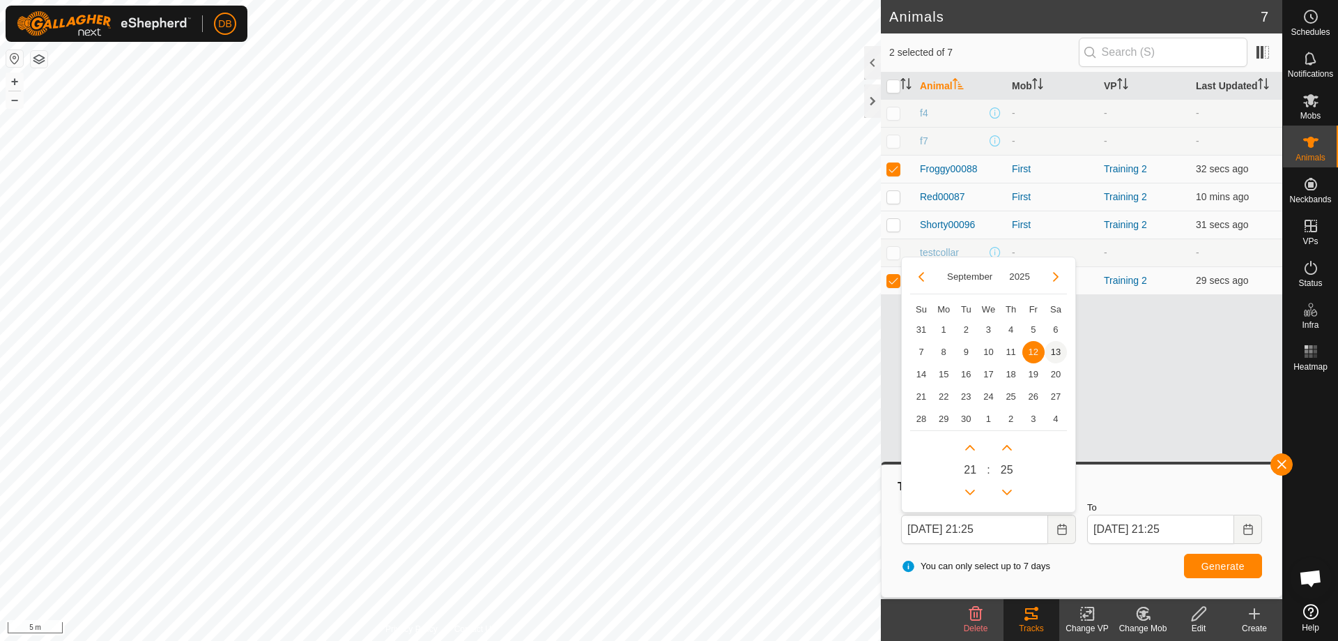
click at [1055, 346] on span "13" at bounding box center [1056, 352] width 22 height 22
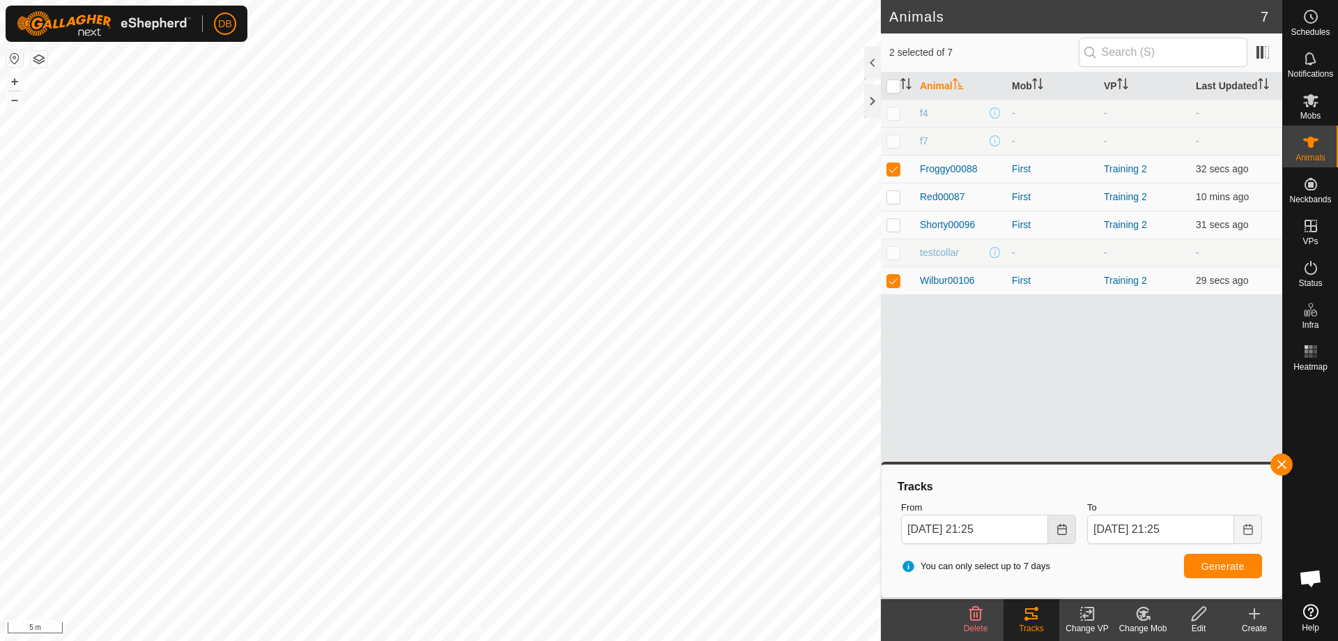
click at [1062, 525] on icon "Choose Date" at bounding box center [1061, 528] width 9 height 11
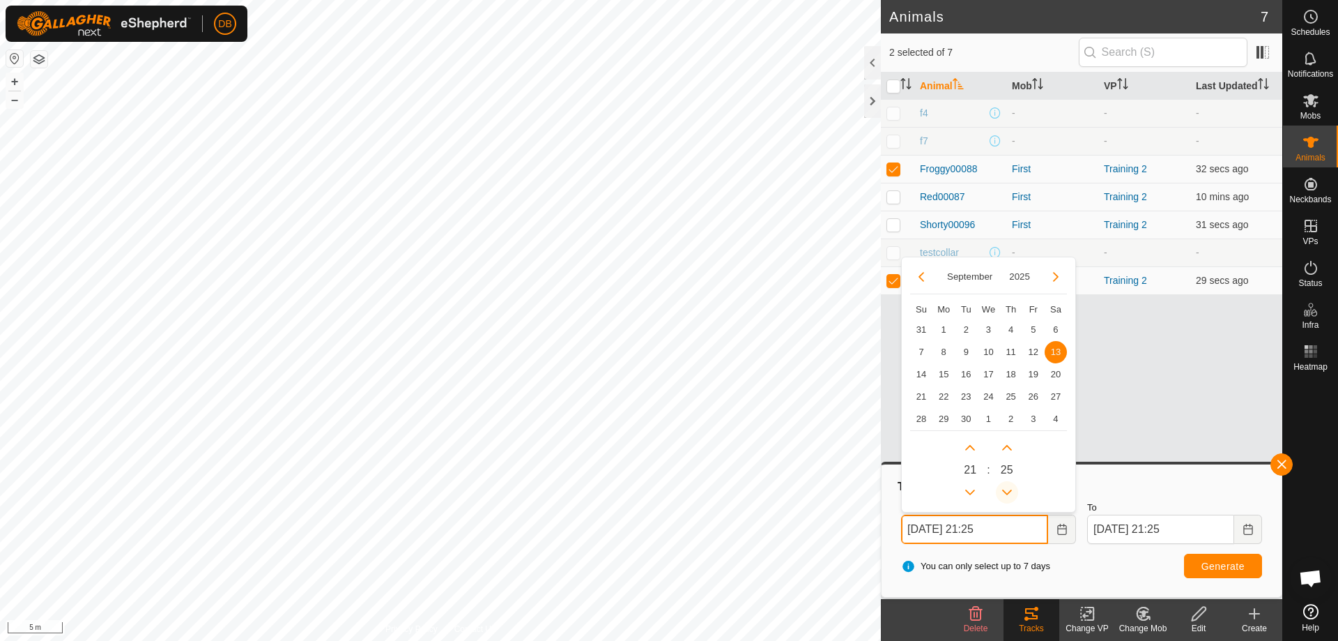
click at [1006, 490] on button "Previous Minute" at bounding box center [1007, 492] width 22 height 22
click at [1007, 491] on span "Previous Minute" at bounding box center [1007, 491] width 0 height 0
click at [1006, 490] on button "Previous Minute" at bounding box center [1007, 492] width 22 height 22
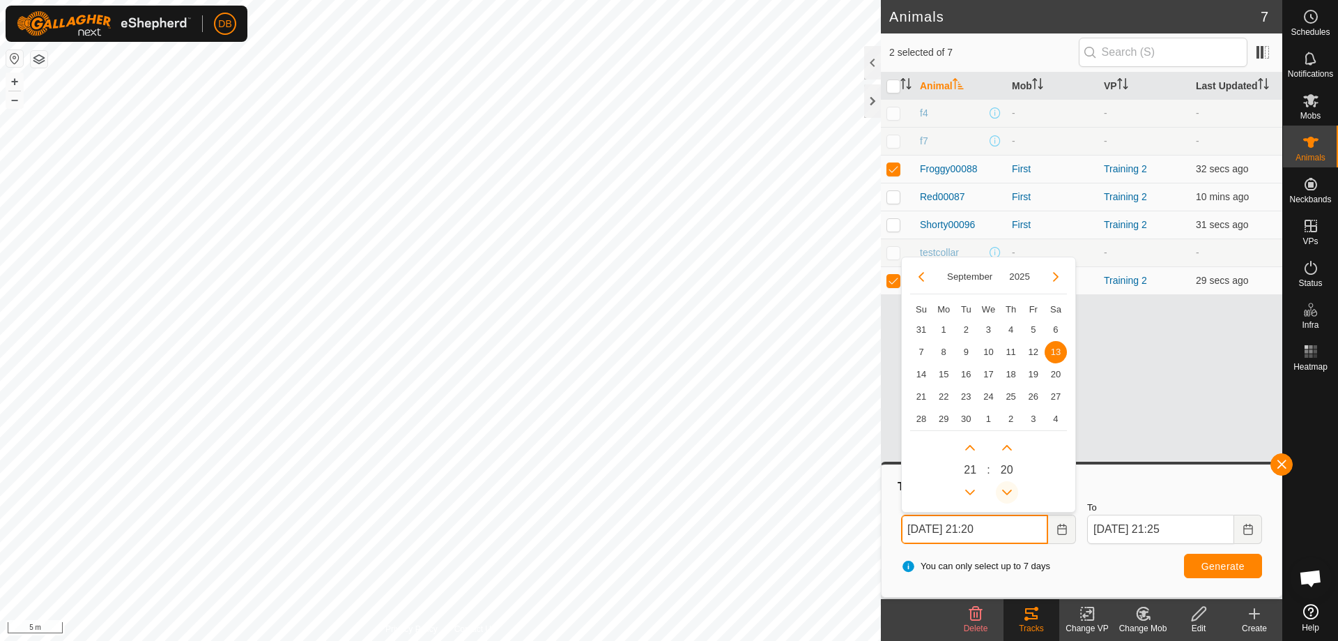
click at [1006, 490] on button "Previous Minute" at bounding box center [1007, 492] width 22 height 22
click at [1006, 490] on icon "Previous Minute" at bounding box center [1007, 491] width 11 height 11
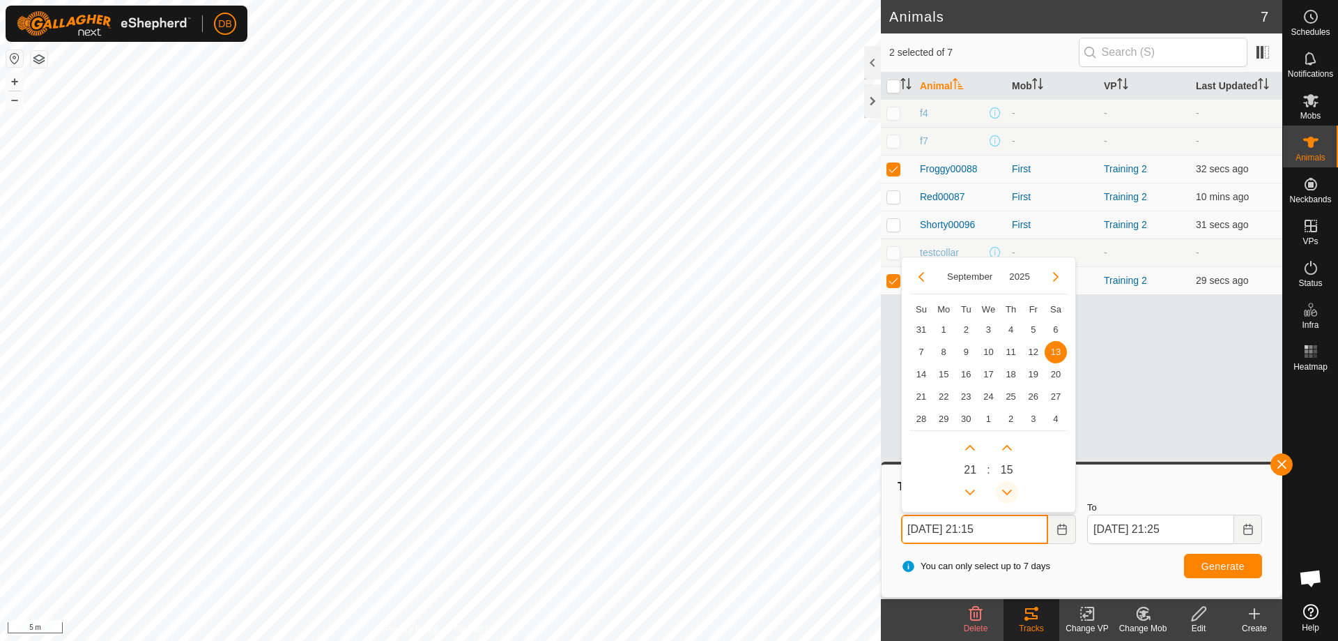
click at [1006, 490] on icon "Previous Minute" at bounding box center [1007, 491] width 11 height 11
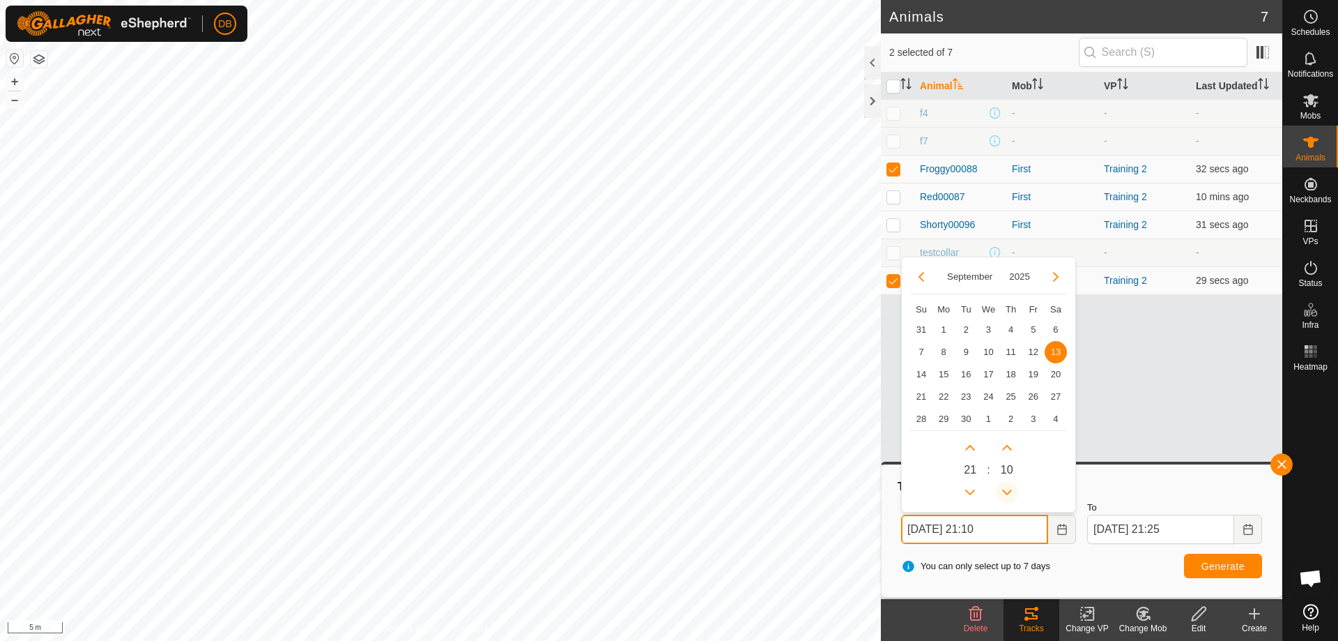
click at [1006, 490] on button "Previous Minute" at bounding box center [1007, 492] width 22 height 22
click at [1006, 490] on icon "Previous Minute" at bounding box center [1007, 491] width 11 height 11
type input "13 Sep, 2025 21:07"
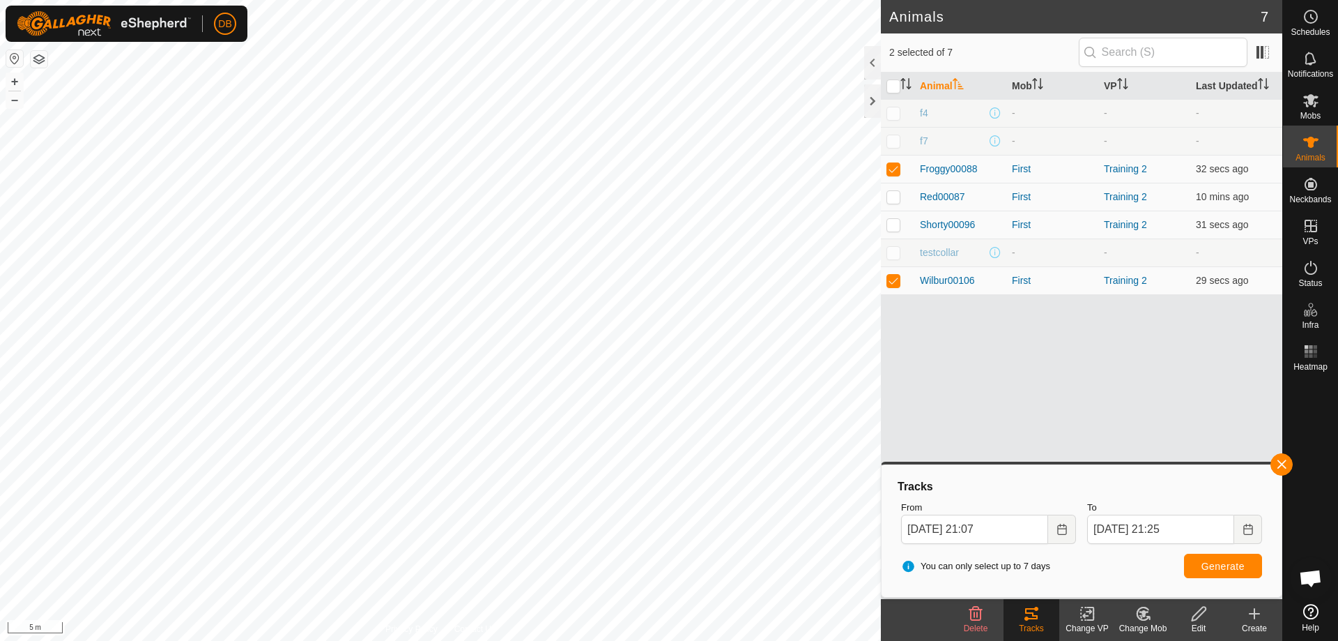
click at [1095, 565] on div "You can only select up to 7 days Generate" at bounding box center [1082, 565] width 372 height 33
click at [1213, 563] on span "Generate" at bounding box center [1223, 565] width 43 height 11
click at [1034, 618] on icon at bounding box center [1031, 613] width 13 height 11
click at [887, 167] on p-checkbox at bounding box center [894, 168] width 14 height 11
checkbox input "false"
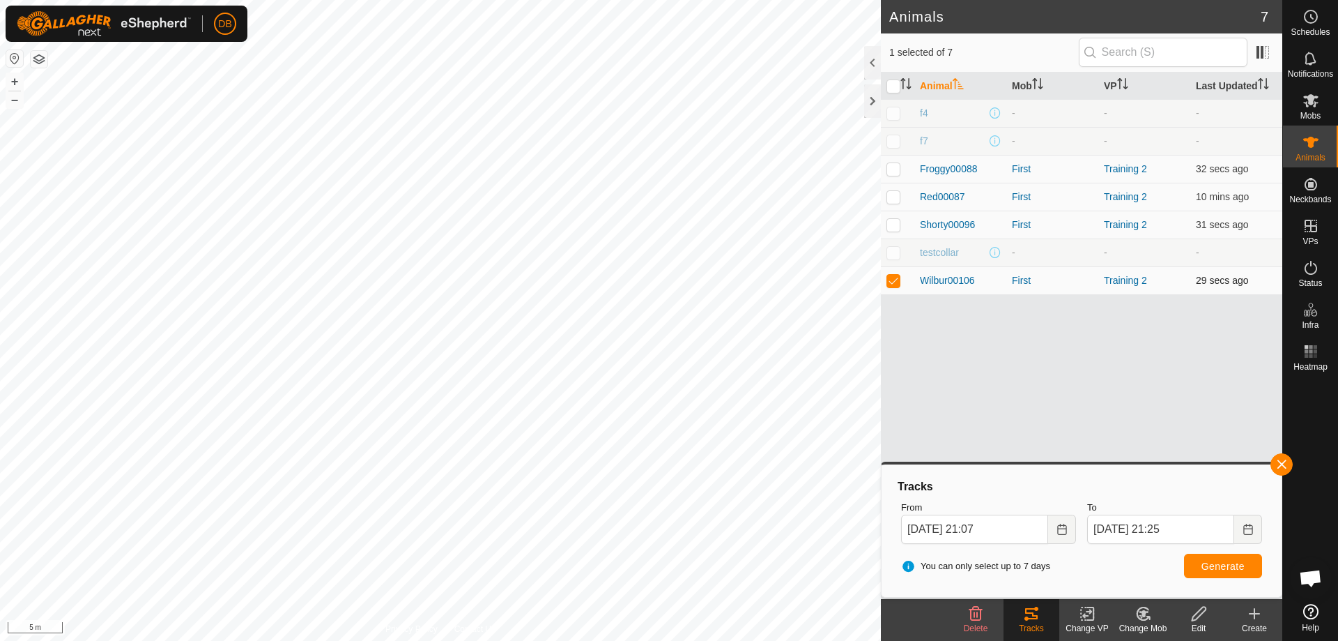
click at [894, 276] on p-checkbox at bounding box center [894, 280] width 14 height 11
click at [894, 278] on p-checkbox at bounding box center [894, 280] width 14 height 11
click at [1222, 562] on span "Generate" at bounding box center [1223, 565] width 43 height 11
click at [892, 281] on p-checkbox at bounding box center [894, 280] width 14 height 11
checkbox input "false"
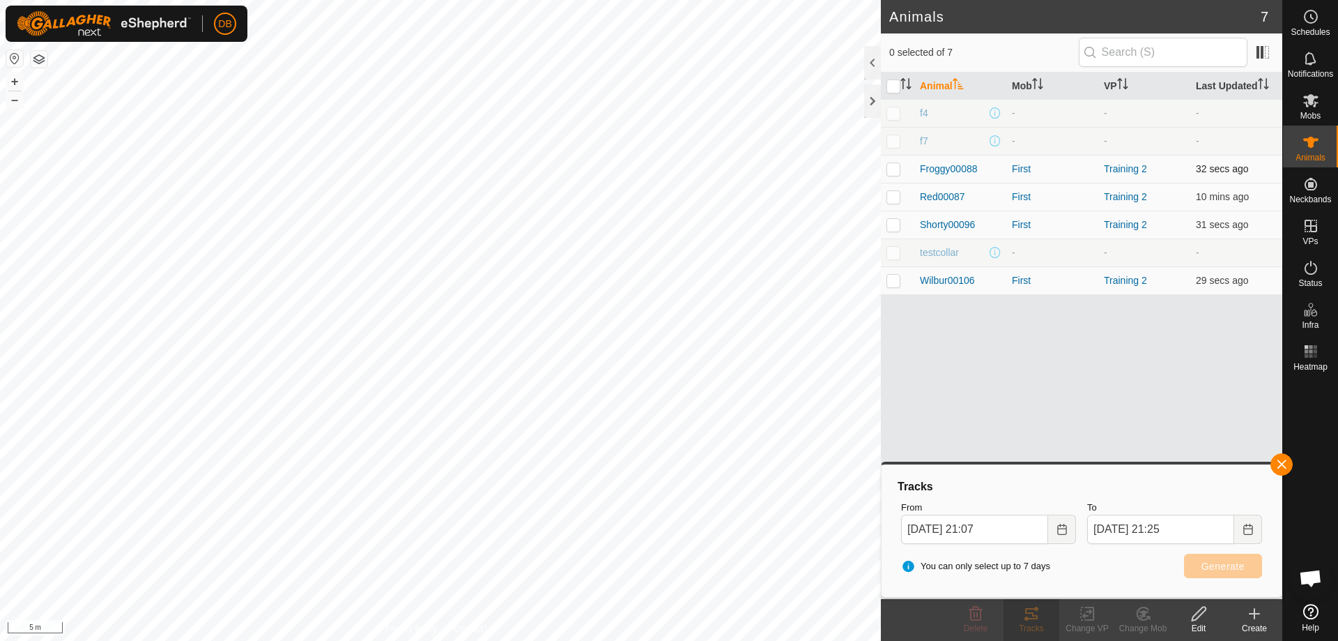
click at [892, 168] on p-checkbox at bounding box center [894, 168] width 14 height 11
checkbox input "true"
click at [1232, 564] on span "Generate" at bounding box center [1223, 565] width 43 height 11
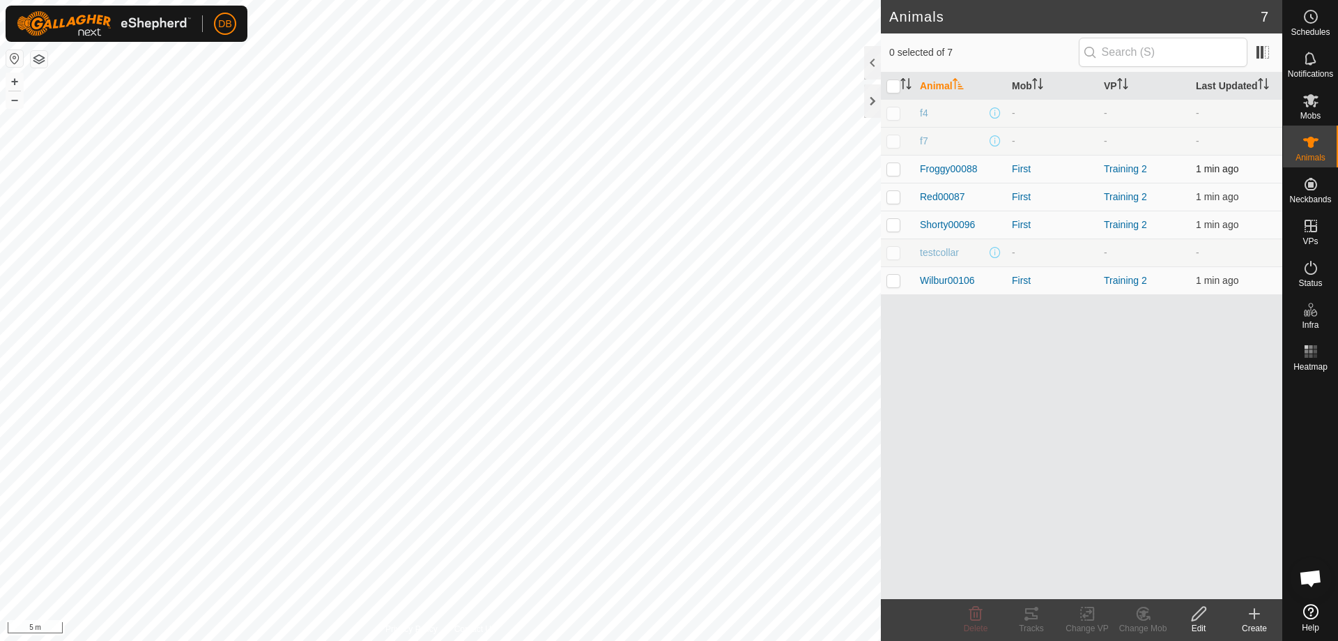
click at [896, 174] on p-checkbox at bounding box center [894, 168] width 14 height 11
checkbox input "true"
click at [1033, 613] on icon at bounding box center [1031, 613] width 13 height 11
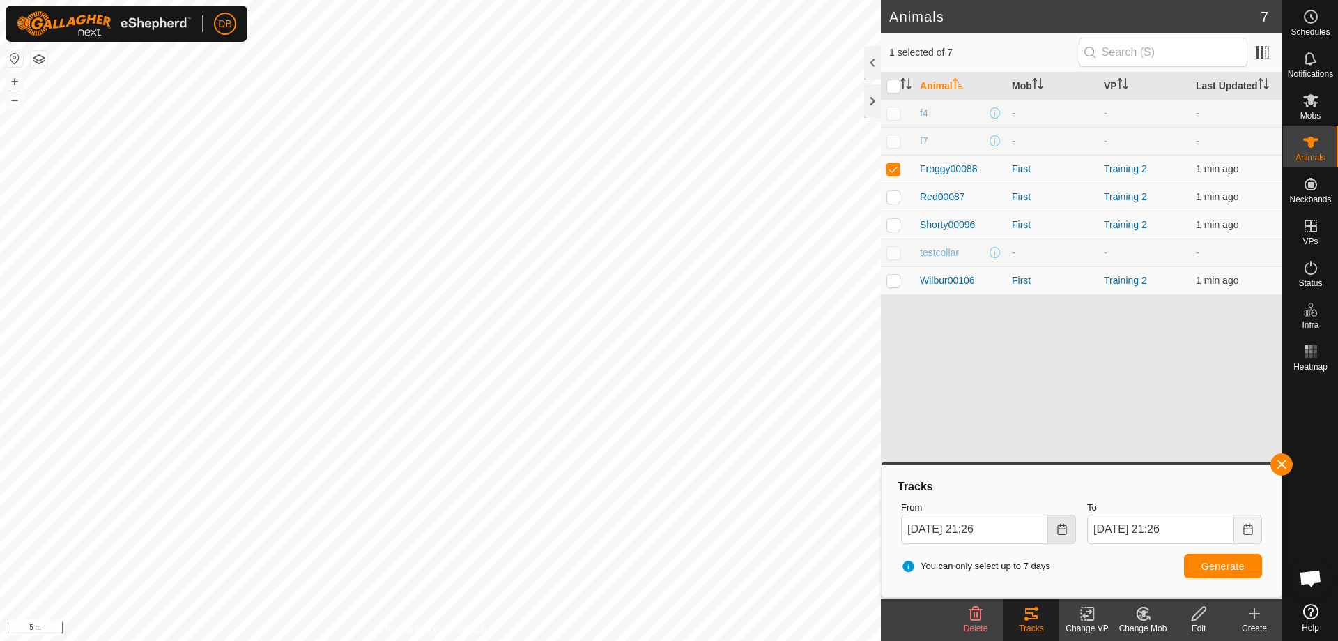
click at [1067, 526] on icon "Choose Date" at bounding box center [1062, 528] width 11 height 11
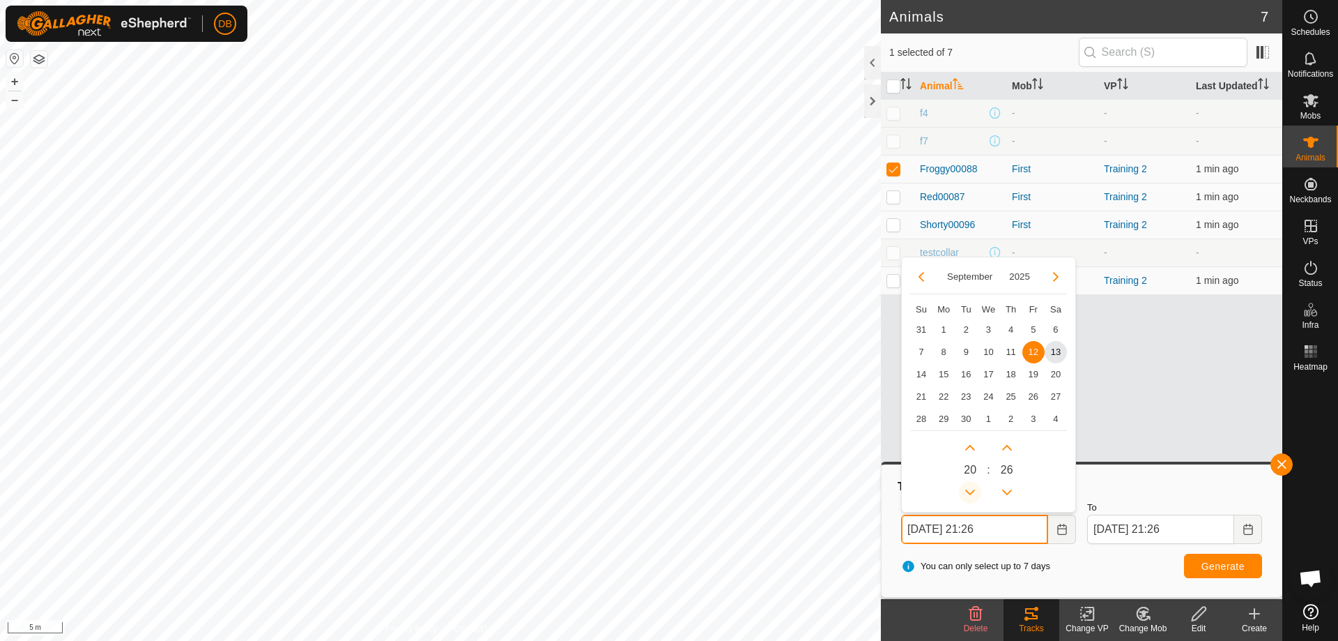
click at [970, 491] on button "Previous Hour" at bounding box center [970, 492] width 22 height 22
click at [1054, 347] on span "13" at bounding box center [1056, 352] width 22 height 22
type input "[DATE] 20:26"
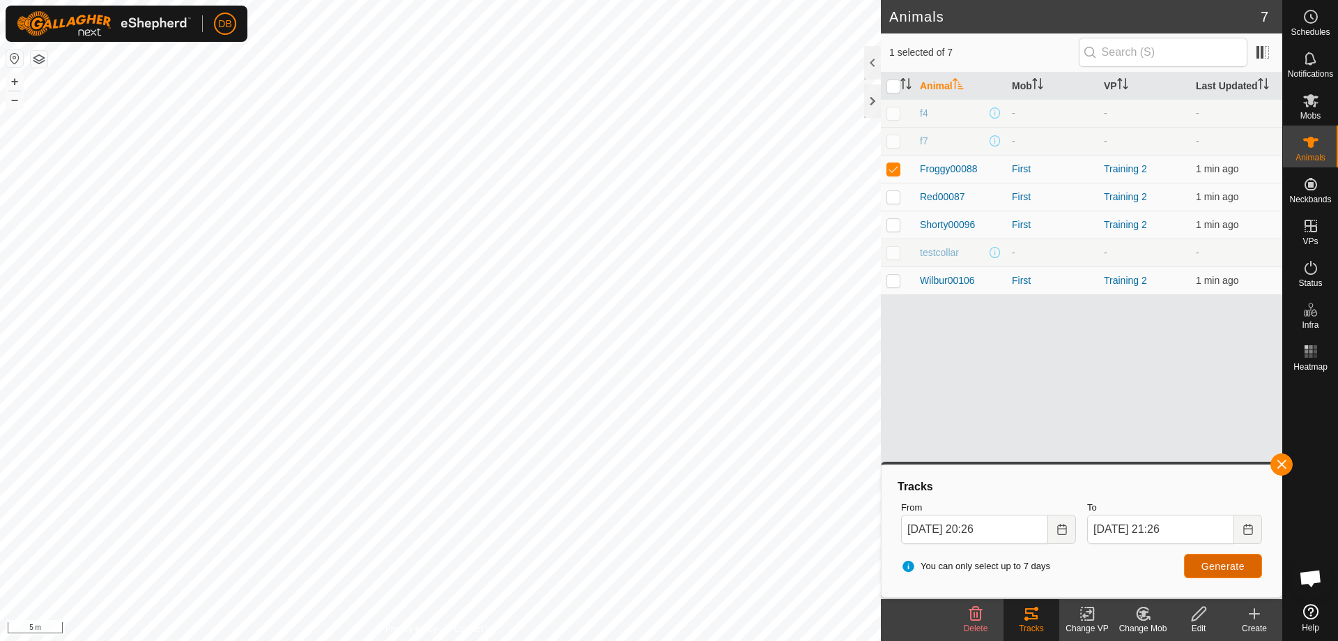
click at [1226, 563] on span "Generate" at bounding box center [1223, 565] width 43 height 11
click at [1279, 464] on button "button" at bounding box center [1282, 464] width 22 height 22
